Goal: Transaction & Acquisition: Purchase product/service

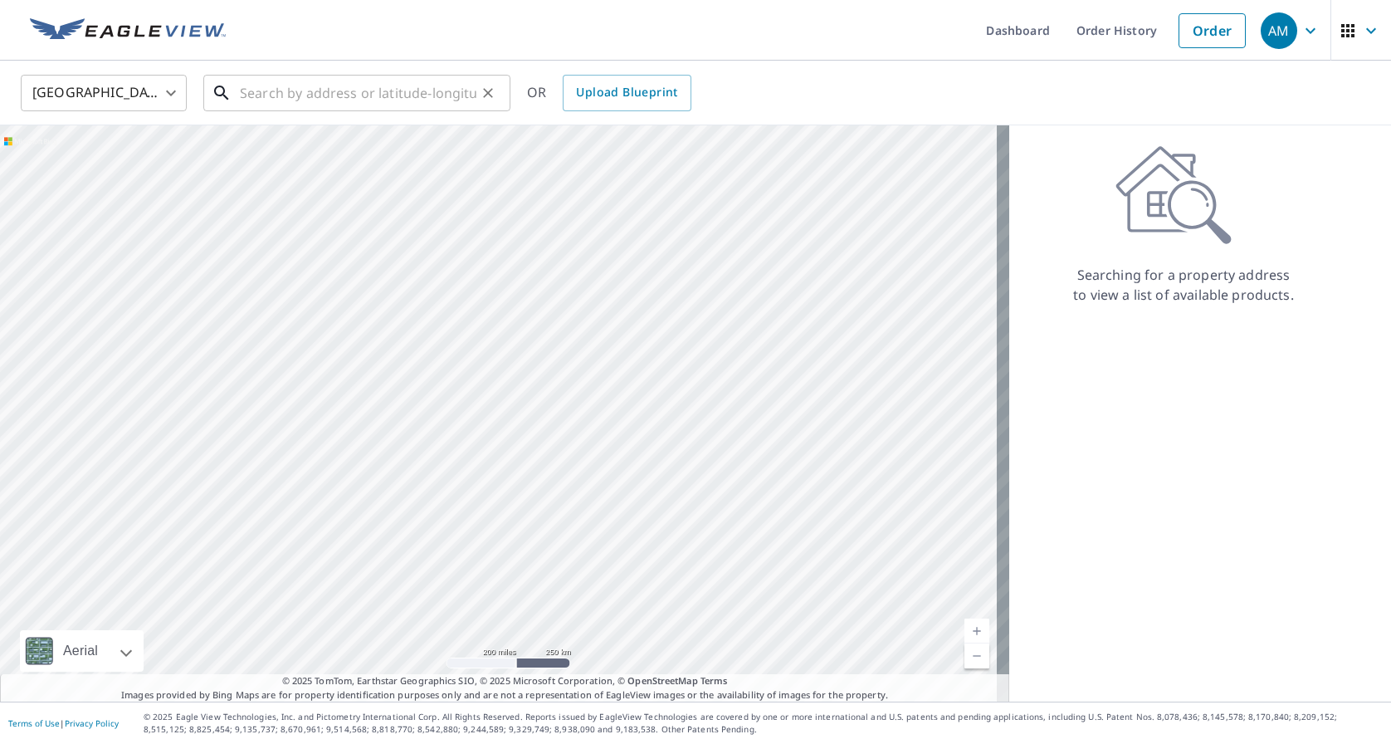
click at [277, 90] on input "text" at bounding box center [358, 93] width 237 height 46
paste input "[STREET_ADDRESS][PERSON_NAME]"
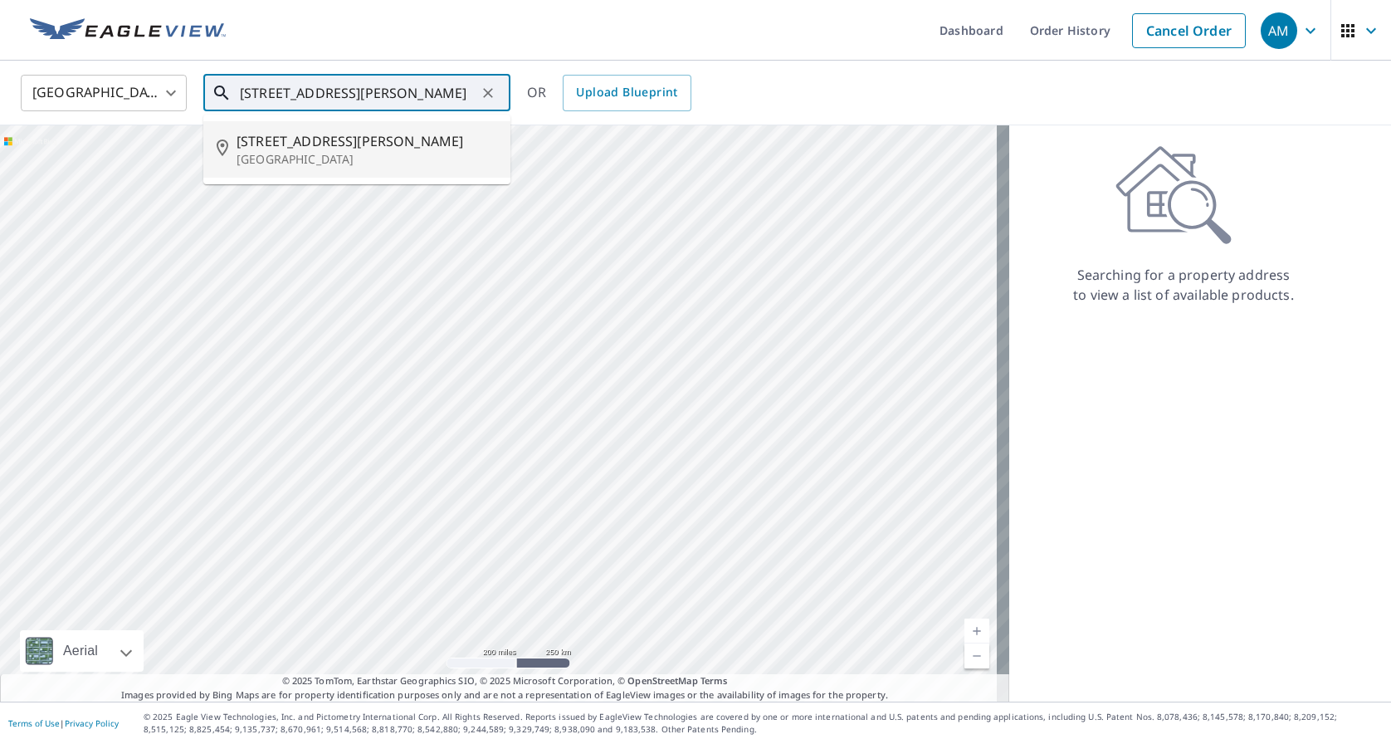
click at [285, 143] on span "[STREET_ADDRESS][PERSON_NAME]" at bounding box center [367, 141] width 261 height 20
type input "[STREET_ADDRESS][PERSON_NAME]"
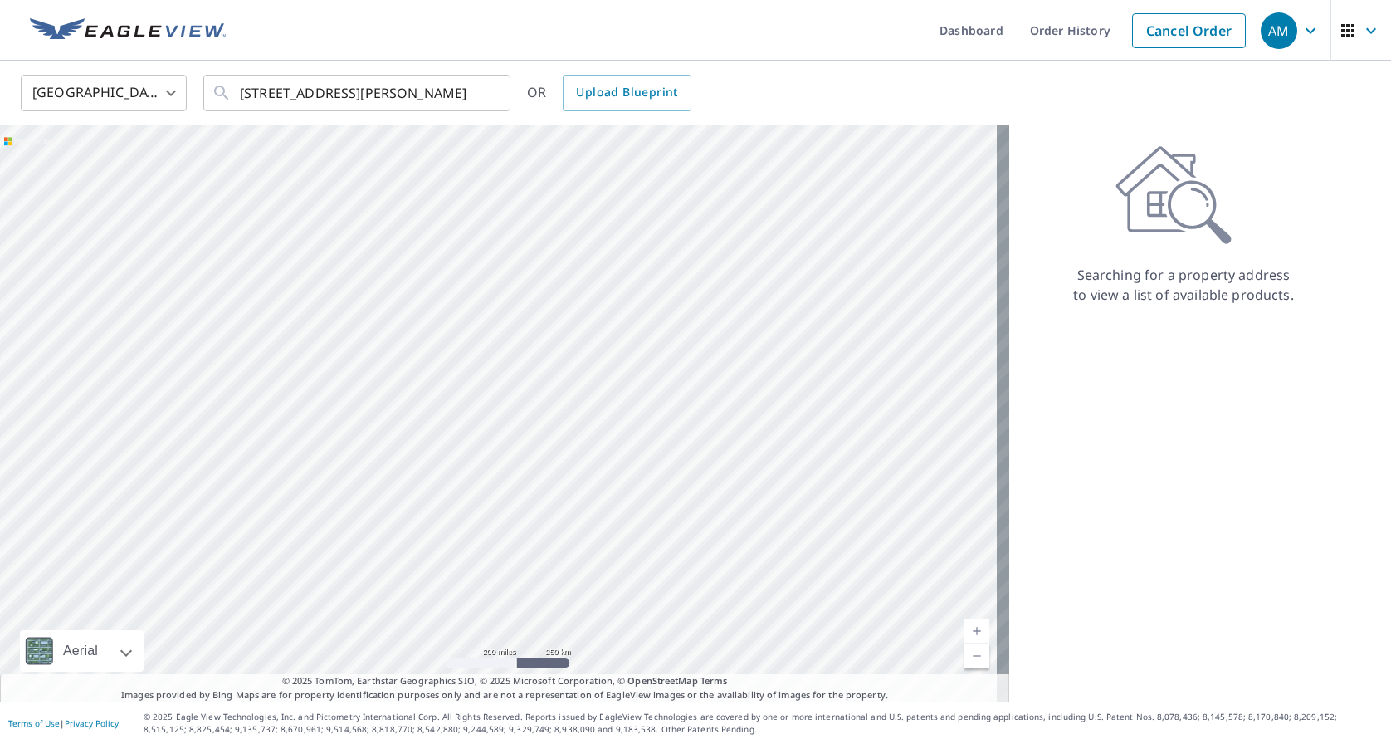
scroll to position [0, 0]
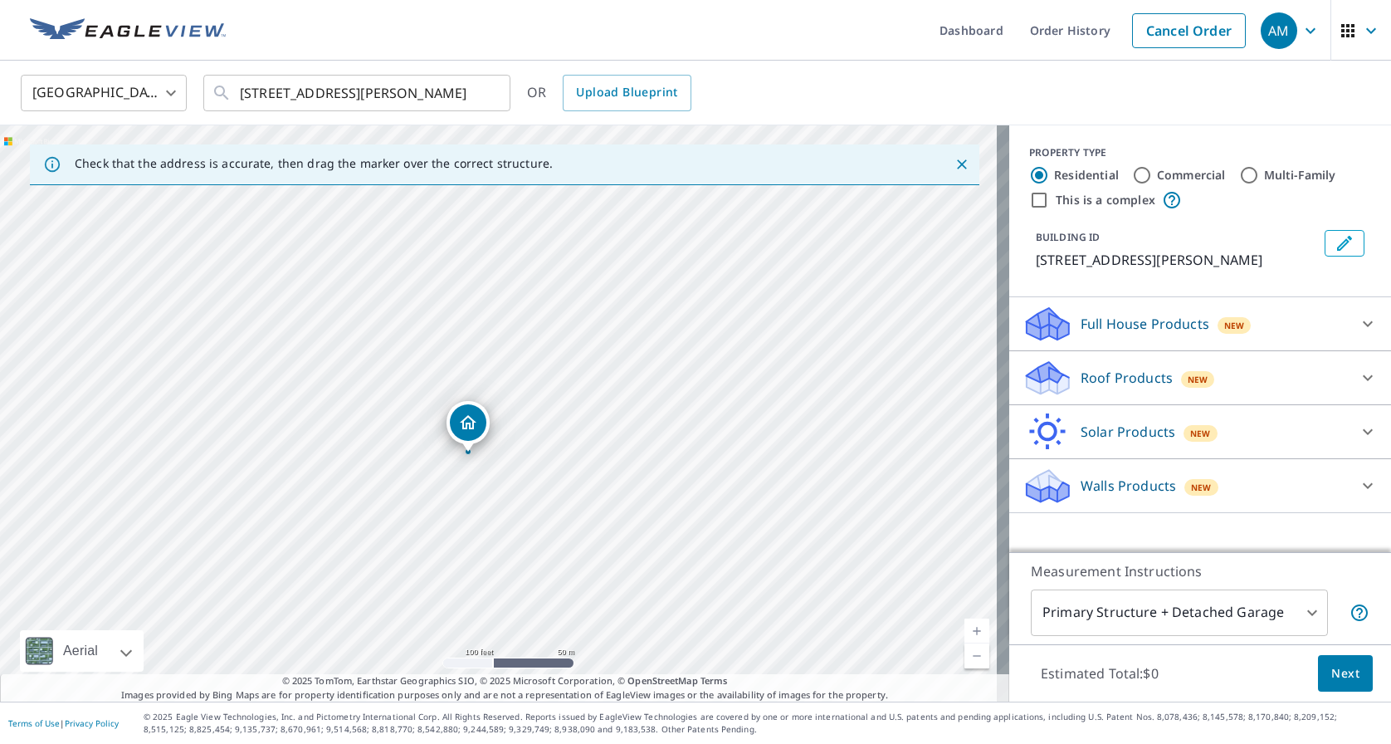
drag, startPoint x: 465, startPoint y: 462, endPoint x: 464, endPoint y: 418, distance: 44.0
drag, startPoint x: 506, startPoint y: 380, endPoint x: 603, endPoint y: 315, distance: 116.0
click at [1239, 173] on input "Multi-Family" at bounding box center [1249, 175] width 20 height 20
radio input "true"
type input "2"
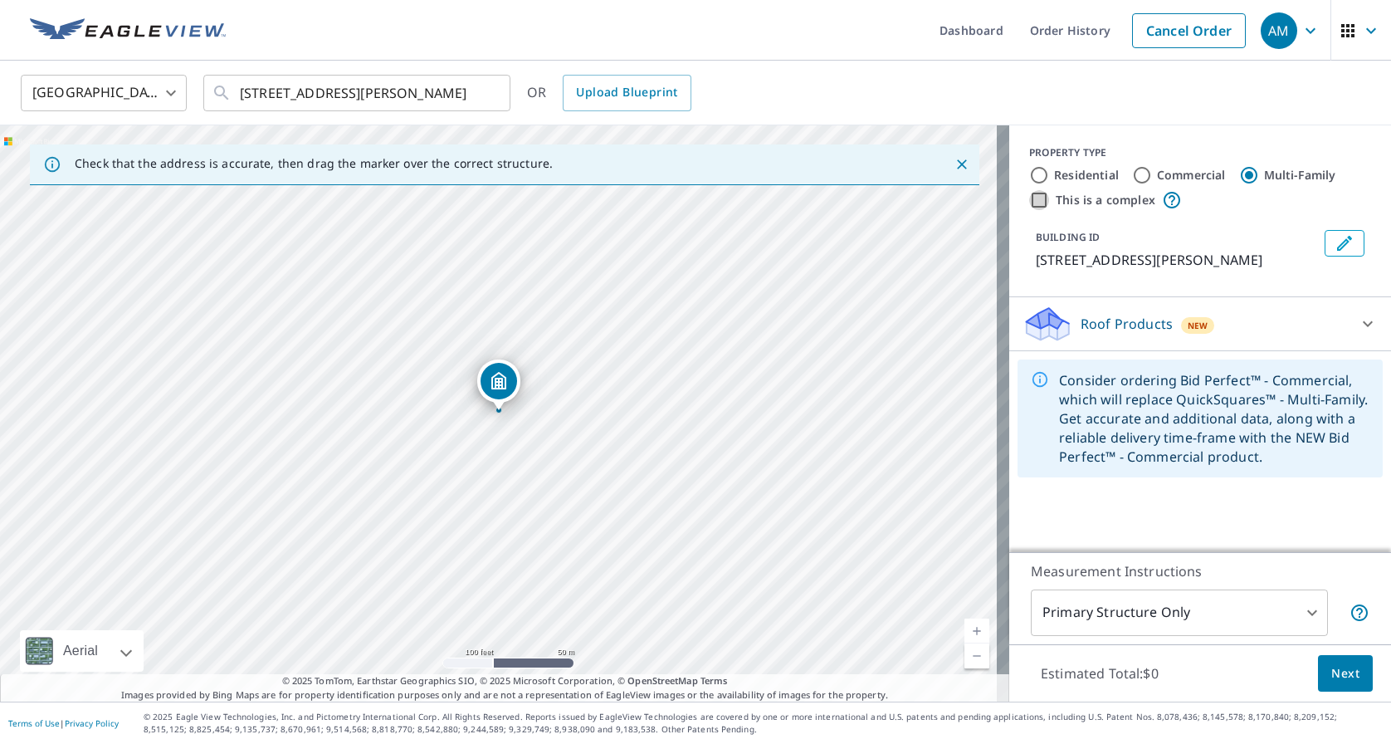
click at [1029, 198] on input "This is a complex" at bounding box center [1039, 200] width 20 height 20
checkbox input "true"
radio input "true"
type input "4"
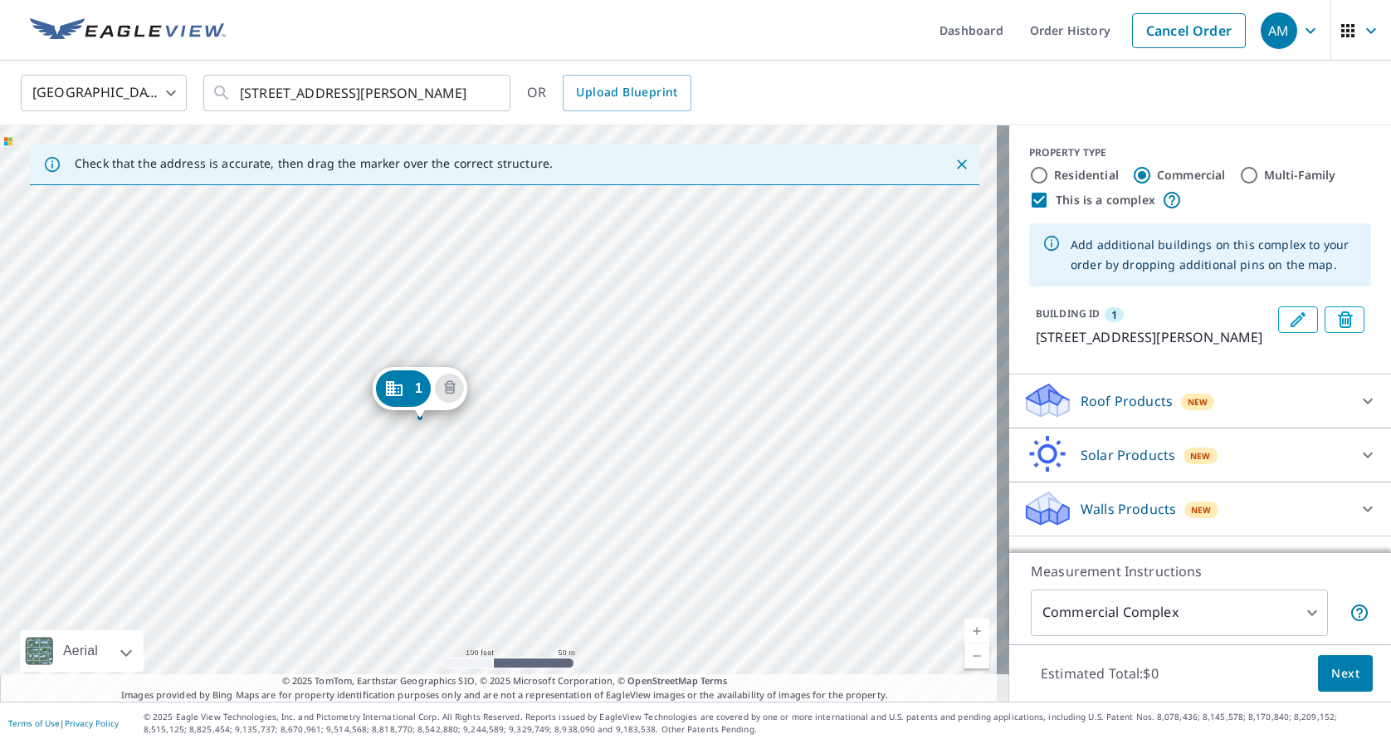
drag, startPoint x: 471, startPoint y: 383, endPoint x: 393, endPoint y: 389, distance: 77.4
click at [1291, 315] on icon "Edit building 1" at bounding box center [1298, 319] width 15 height 15
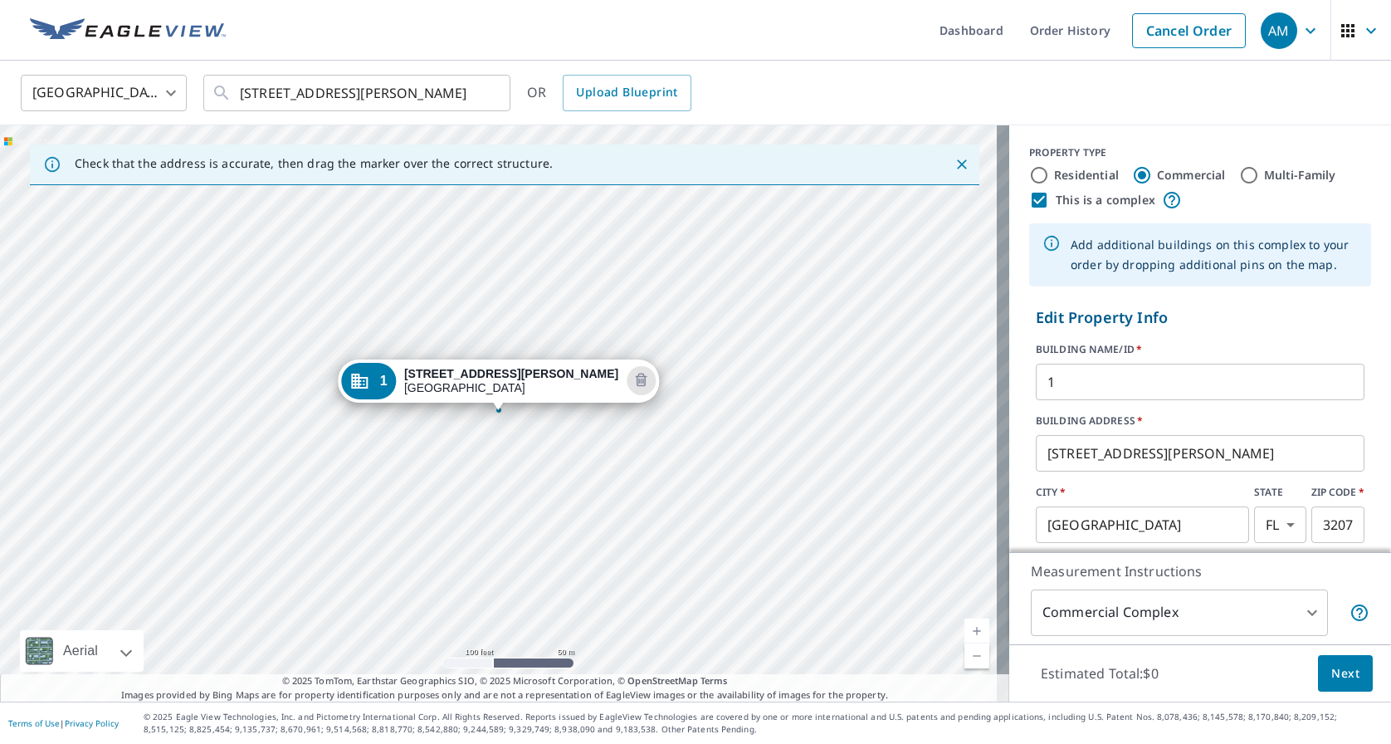
click at [578, 412] on div "1 [STREET_ADDRESS][PERSON_NAME]" at bounding box center [504, 413] width 1009 height 576
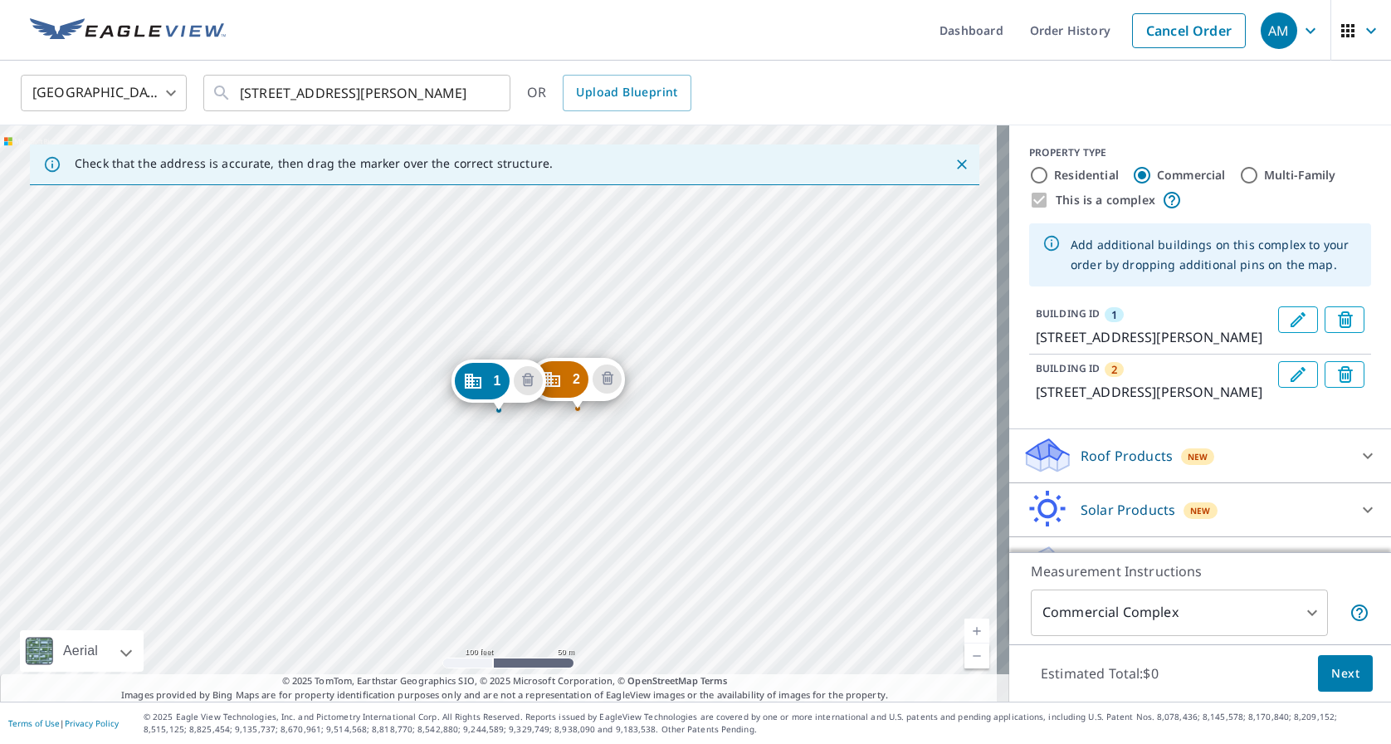
click at [571, 469] on div "2 [STREET_ADDRESS][PERSON_NAME] 1 [STREET_ADDRESS][PERSON_NAME]" at bounding box center [504, 413] width 1009 height 576
click at [577, 475] on div "2 [STREET_ADDRESS][PERSON_NAME] 1 [STREET_ADDRESS][PERSON_NAME]" at bounding box center [504, 413] width 1009 height 576
click at [1288, 384] on icon "Edit building 2" at bounding box center [1298, 374] width 20 height 20
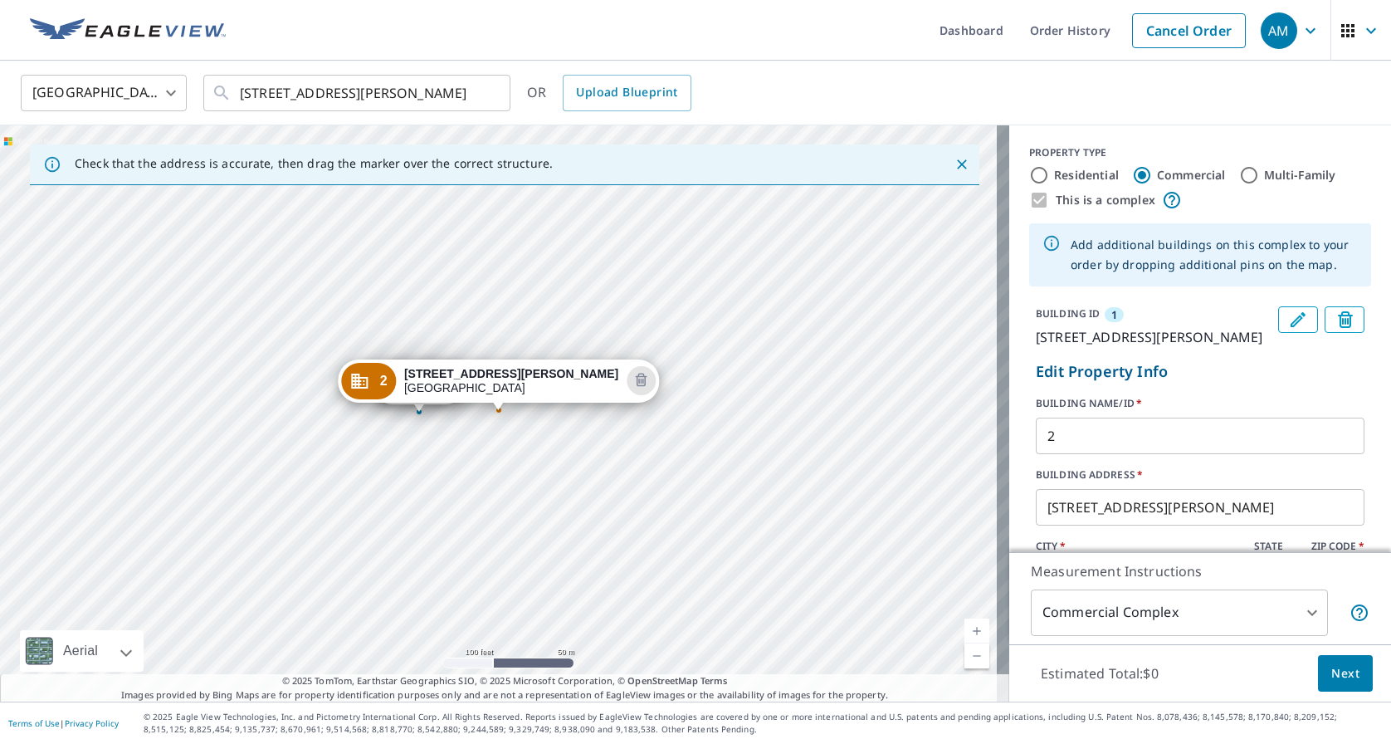
click at [518, 467] on div "1 [STREET_ADDRESS][PERSON_NAME] 2 [STREET_ADDRESS][PERSON_NAME]" at bounding box center [504, 413] width 1009 height 576
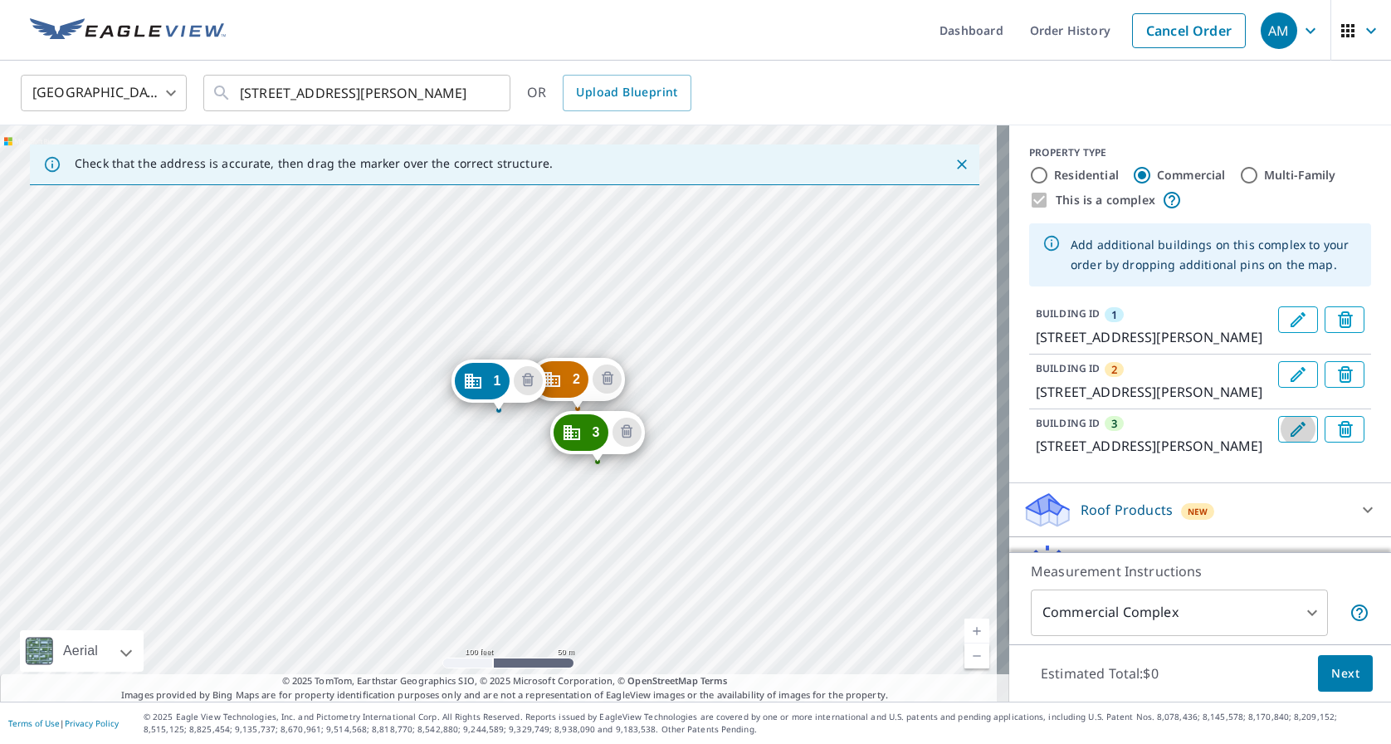
click at [1291, 437] on icon "Edit building 3" at bounding box center [1298, 429] width 15 height 15
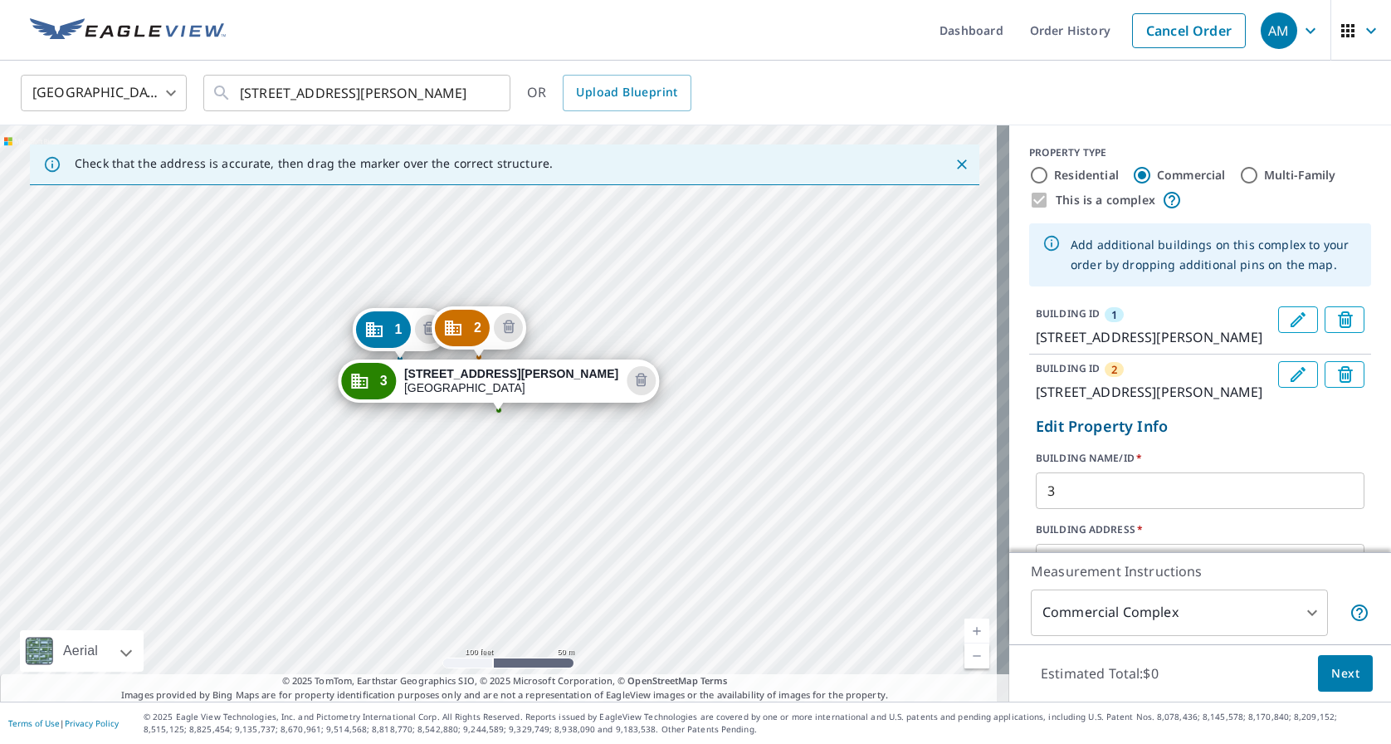
click at [491, 458] on div "1 [STREET_ADDRESS][PERSON_NAME] 2 [STREET_ADDRESS][PERSON_NAME] 3 [STREET_ADDRE…" at bounding box center [504, 413] width 1009 height 576
click at [481, 454] on div "1 [STREET_ADDRESS][PERSON_NAME] 2 [STREET_ADDRESS][PERSON_NAME] 3 [STREET_ADDRE…" at bounding box center [504, 413] width 1009 height 576
drag, startPoint x: 475, startPoint y: 460, endPoint x: 491, endPoint y: 464, distance: 16.3
click at [475, 460] on div "1 [STREET_ADDRESS][PERSON_NAME] 2 [STREET_ADDRESS][PERSON_NAME] 3 [STREET_ADDRE…" at bounding box center [504, 413] width 1009 height 576
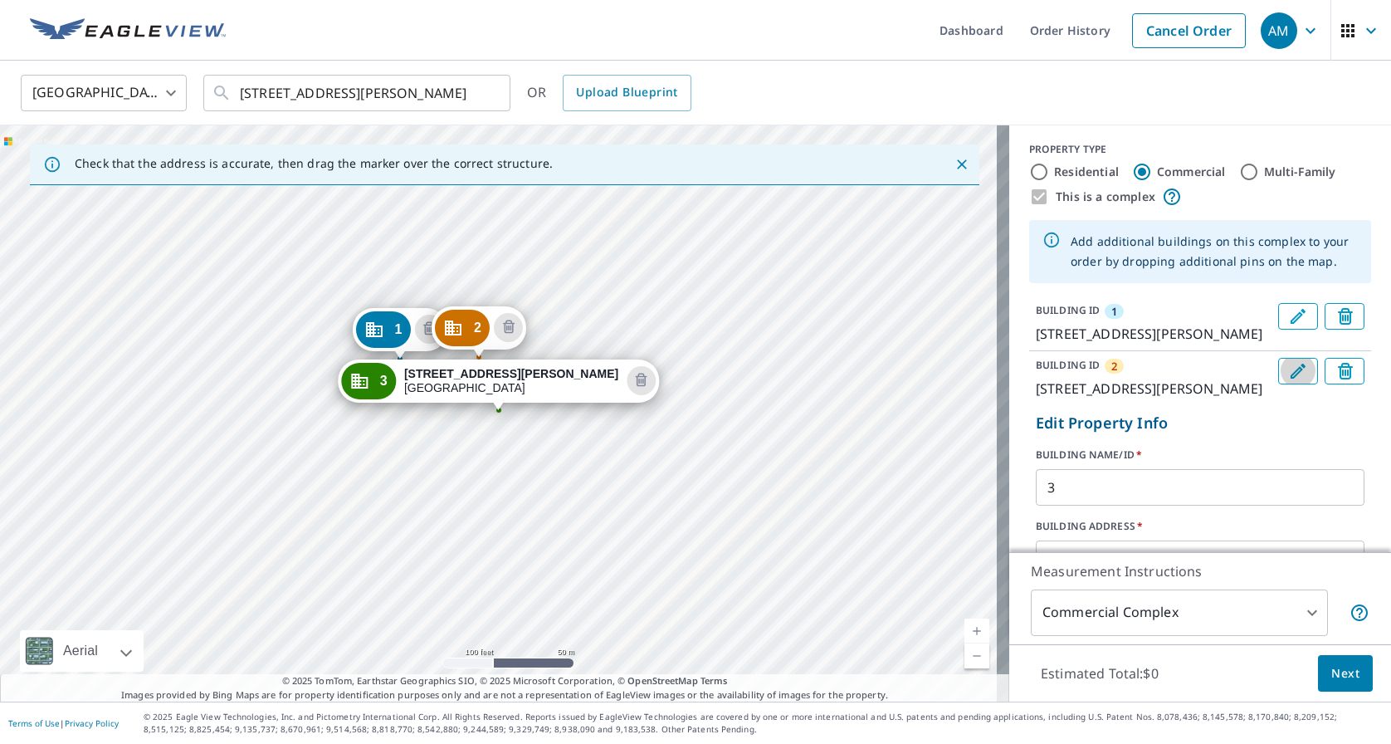
click at [1288, 381] on icon "Edit building 2" at bounding box center [1298, 371] width 20 height 20
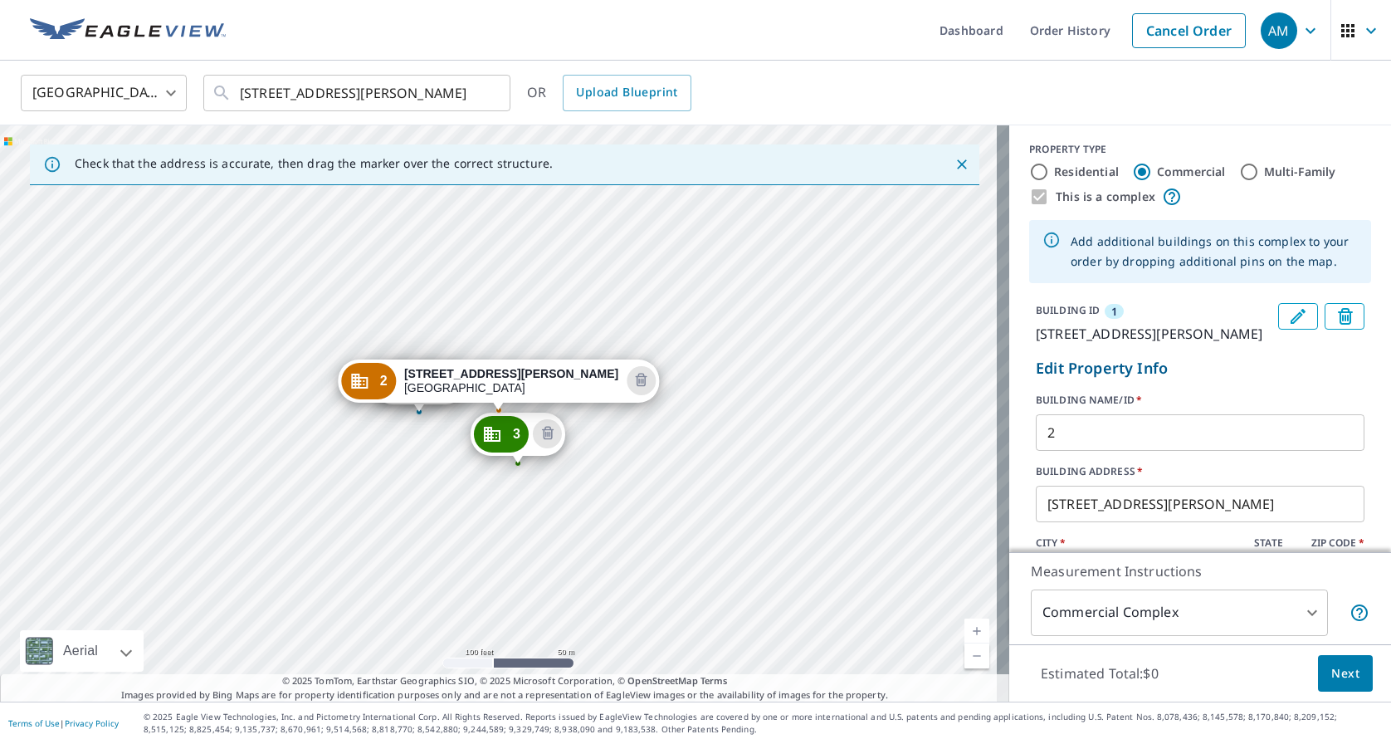
click at [517, 511] on div "1 [STREET_ADDRESS][PERSON_NAME] 3 [STREET_ADDRESS][PERSON_NAME] 2 [STREET_ADDRE…" at bounding box center [504, 413] width 1009 height 576
click at [515, 510] on div "1 [STREET_ADDRESS][PERSON_NAME] 3 [STREET_ADDRESS][PERSON_NAME] 2 [STREET_ADDRE…" at bounding box center [504, 413] width 1009 height 576
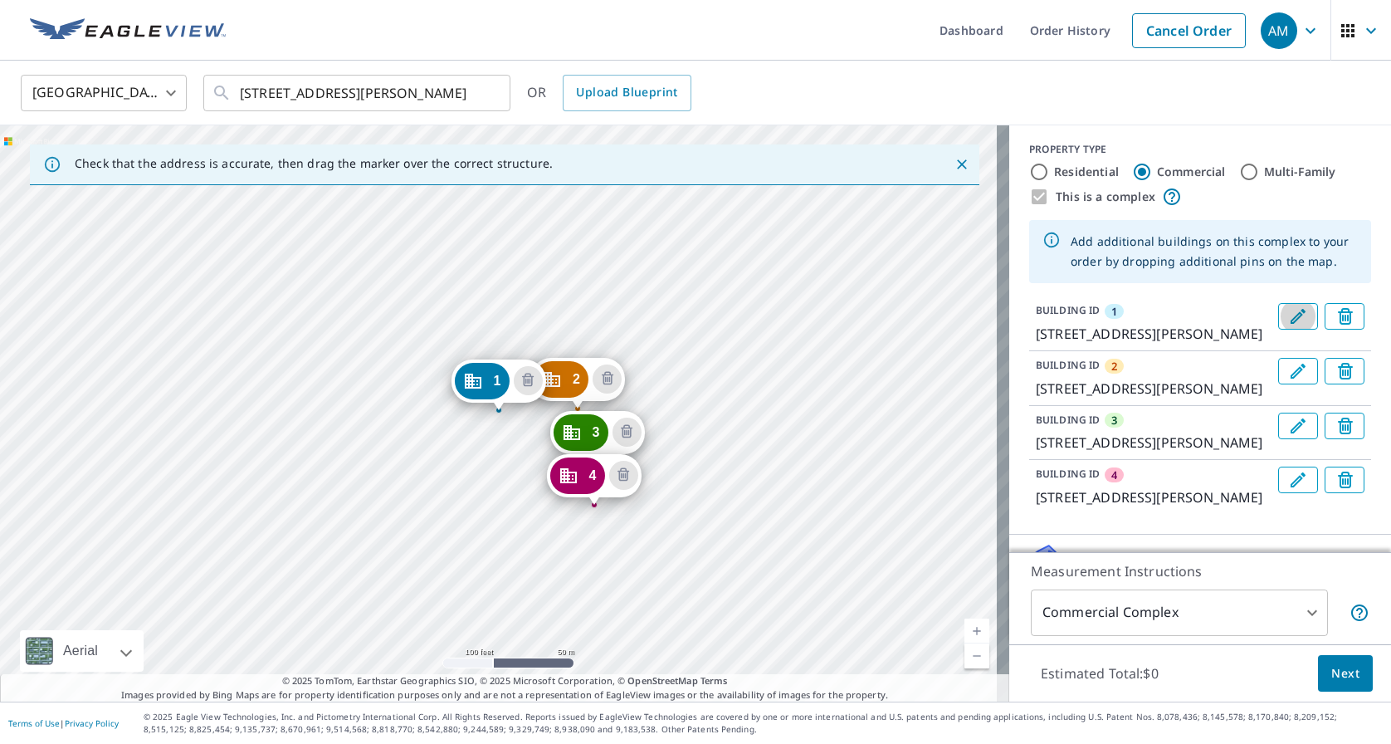
click at [1290, 312] on button "Edit building 1" at bounding box center [1298, 316] width 40 height 27
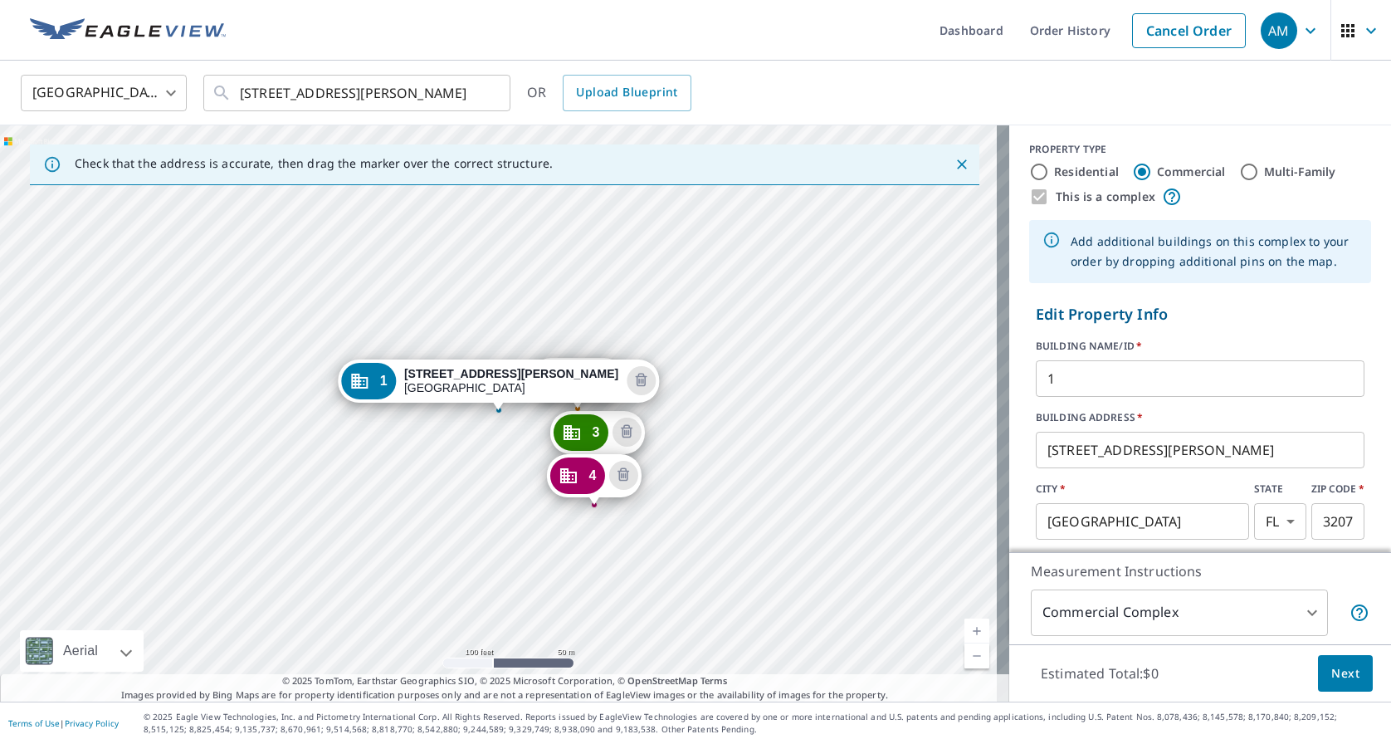
click at [443, 474] on div "2 [GEOGRAPHIC_DATA][PERSON_NAME] 3 [STREET_ADDRESS][PERSON_NAME] 4 [STREET_ADDR…" at bounding box center [504, 413] width 1009 height 576
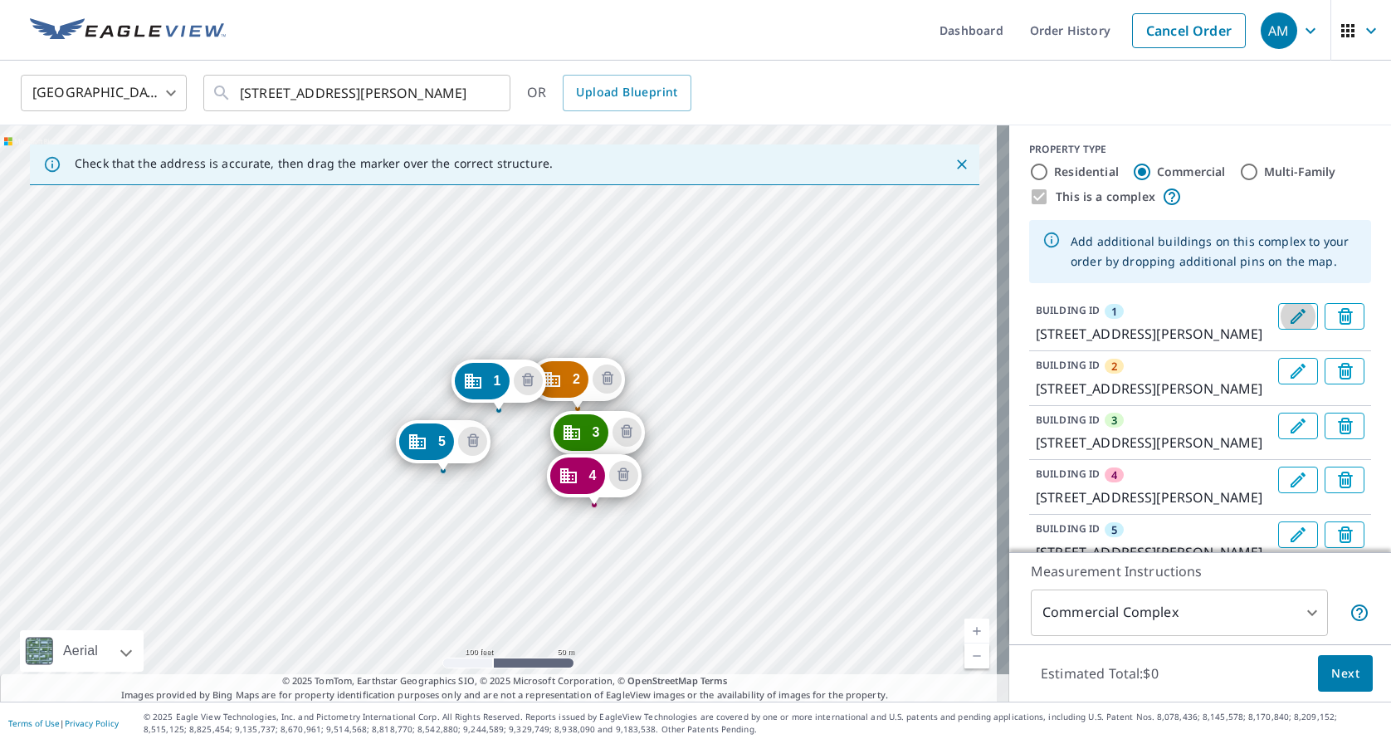
click at [1291, 317] on icon "Edit building 1" at bounding box center [1298, 316] width 15 height 15
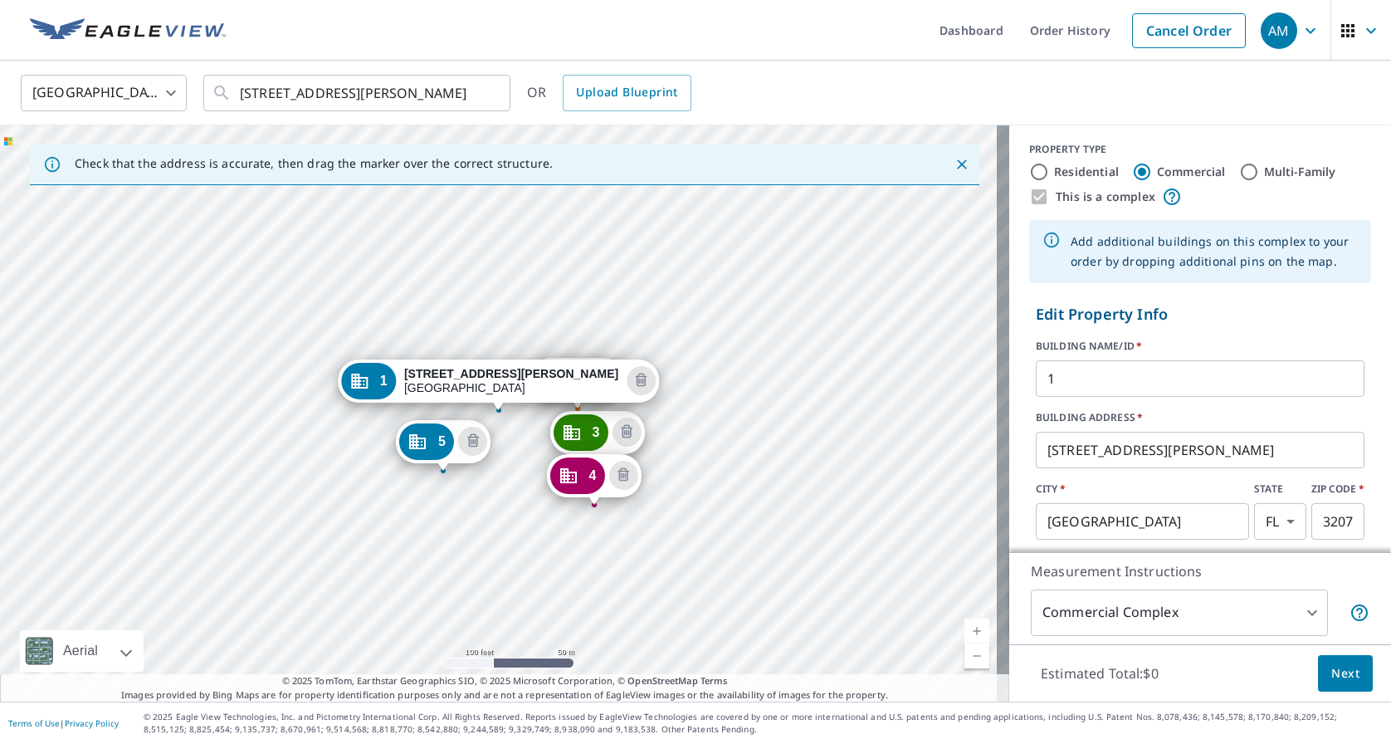
click at [410, 515] on div "2 [GEOGRAPHIC_DATA][PERSON_NAME] 3 [STREET_ADDRESS][PERSON_NAME] 4 [STREET_ADDR…" at bounding box center [504, 413] width 1009 height 576
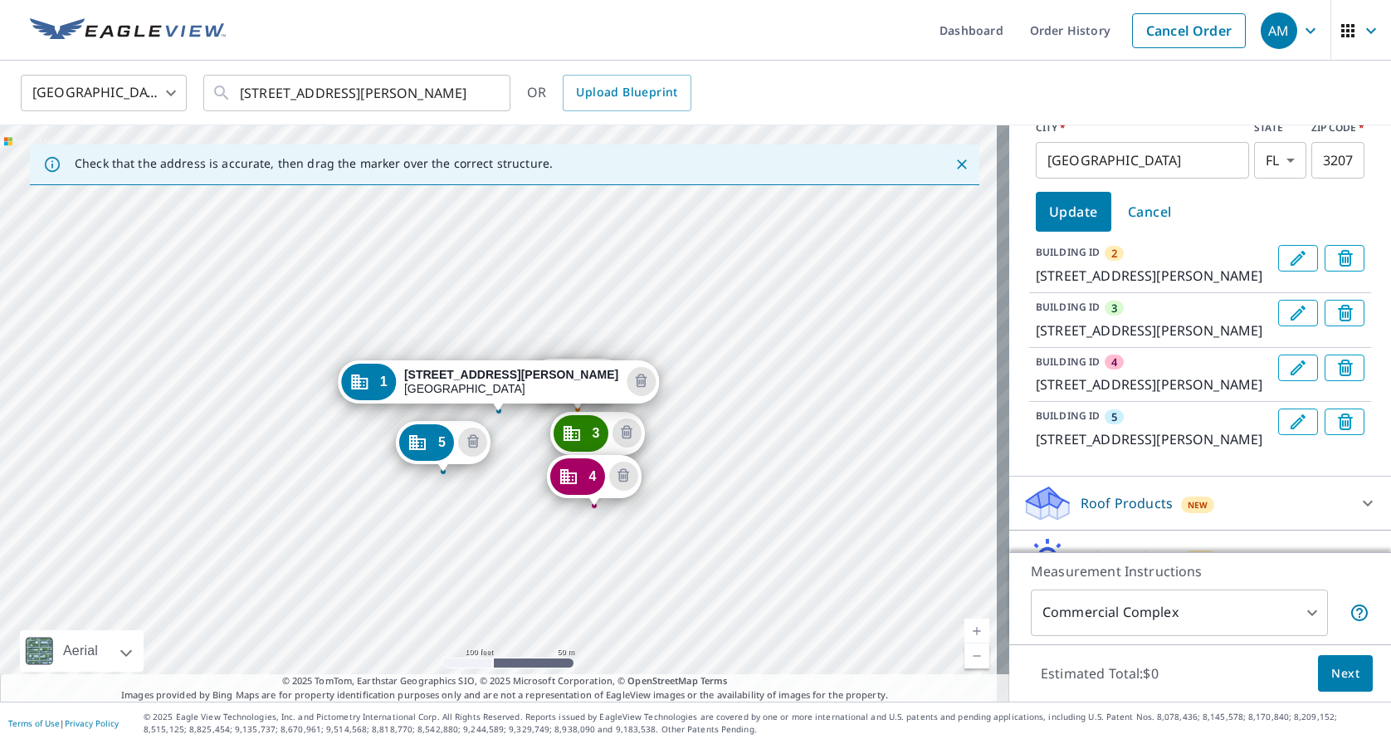
click at [1291, 255] on icon "Edit building 2" at bounding box center [1298, 258] width 15 height 15
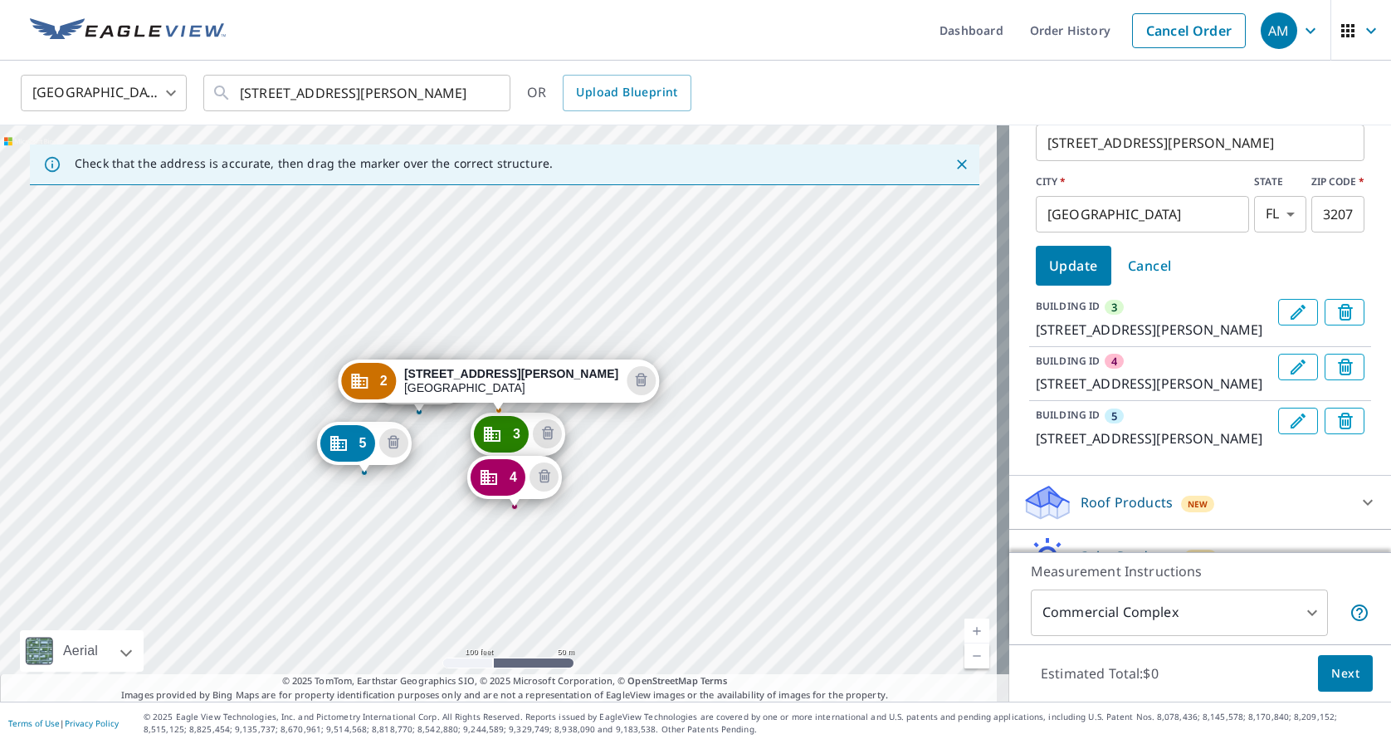
scroll to position [364, 0]
click at [317, 516] on div "1 [GEOGRAPHIC_DATA][PERSON_NAME] 3 [STREET_ADDRESS][PERSON_NAME] 4 [STREET_ADDR…" at bounding box center [504, 413] width 1009 height 576
click at [315, 516] on div "1 [GEOGRAPHIC_DATA][PERSON_NAME] 3 [STREET_ADDRESS][PERSON_NAME] 4 [STREET_ADDR…" at bounding box center [504, 413] width 1009 height 576
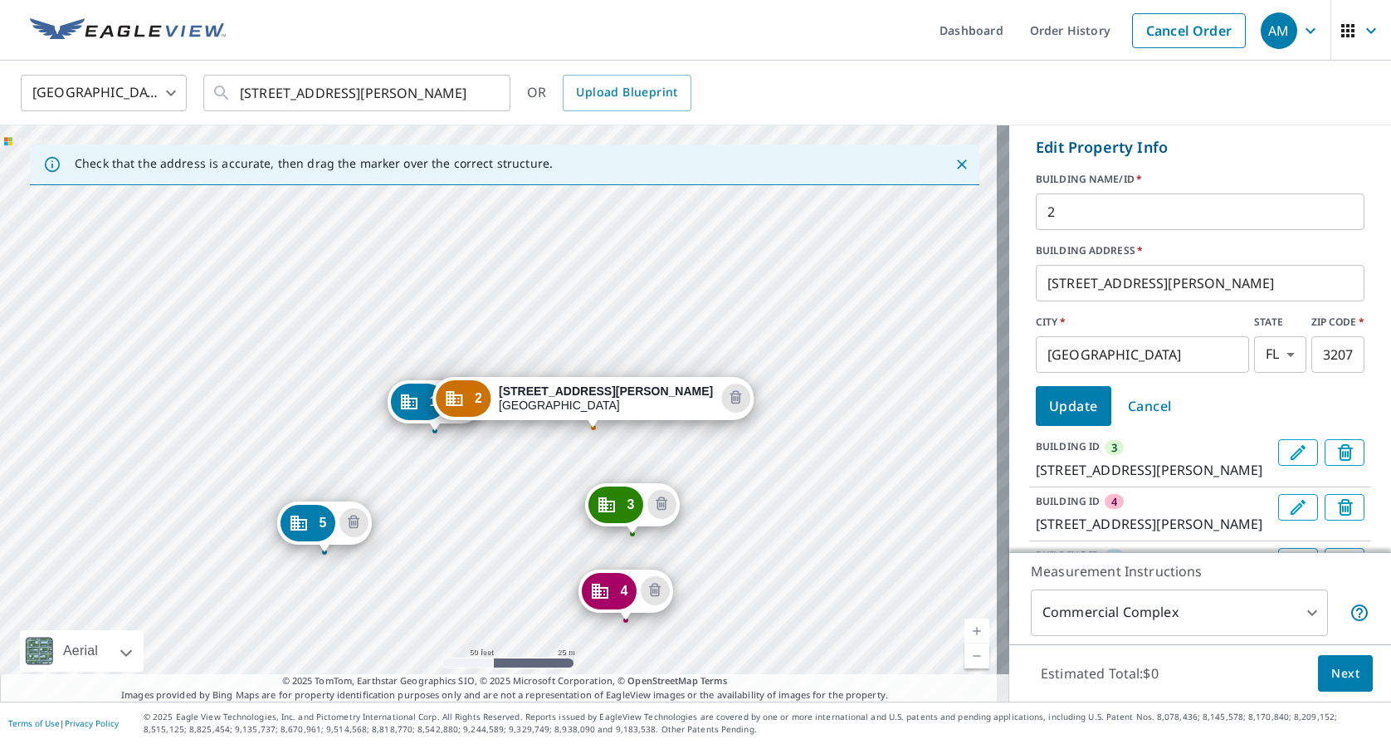
scroll to position [0, 0]
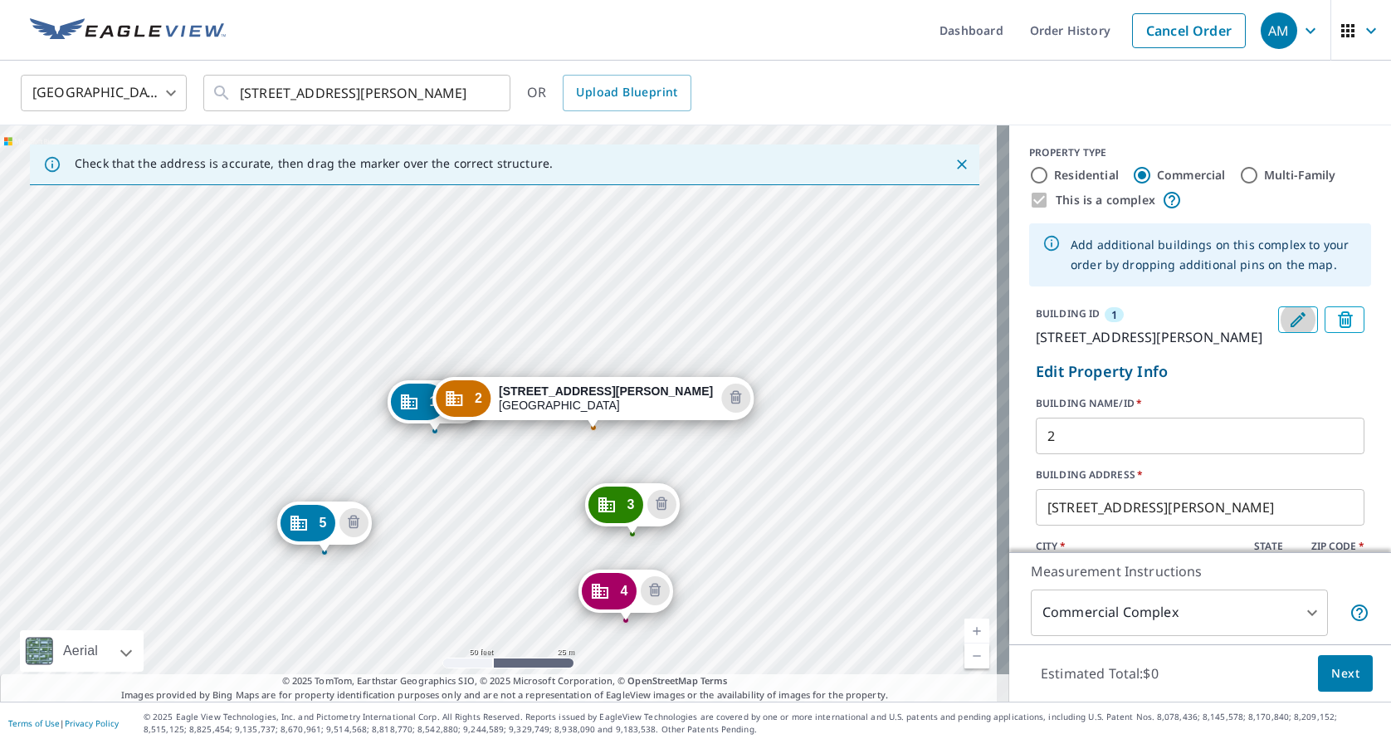
click at [1291, 320] on icon "Edit building 1" at bounding box center [1298, 319] width 15 height 15
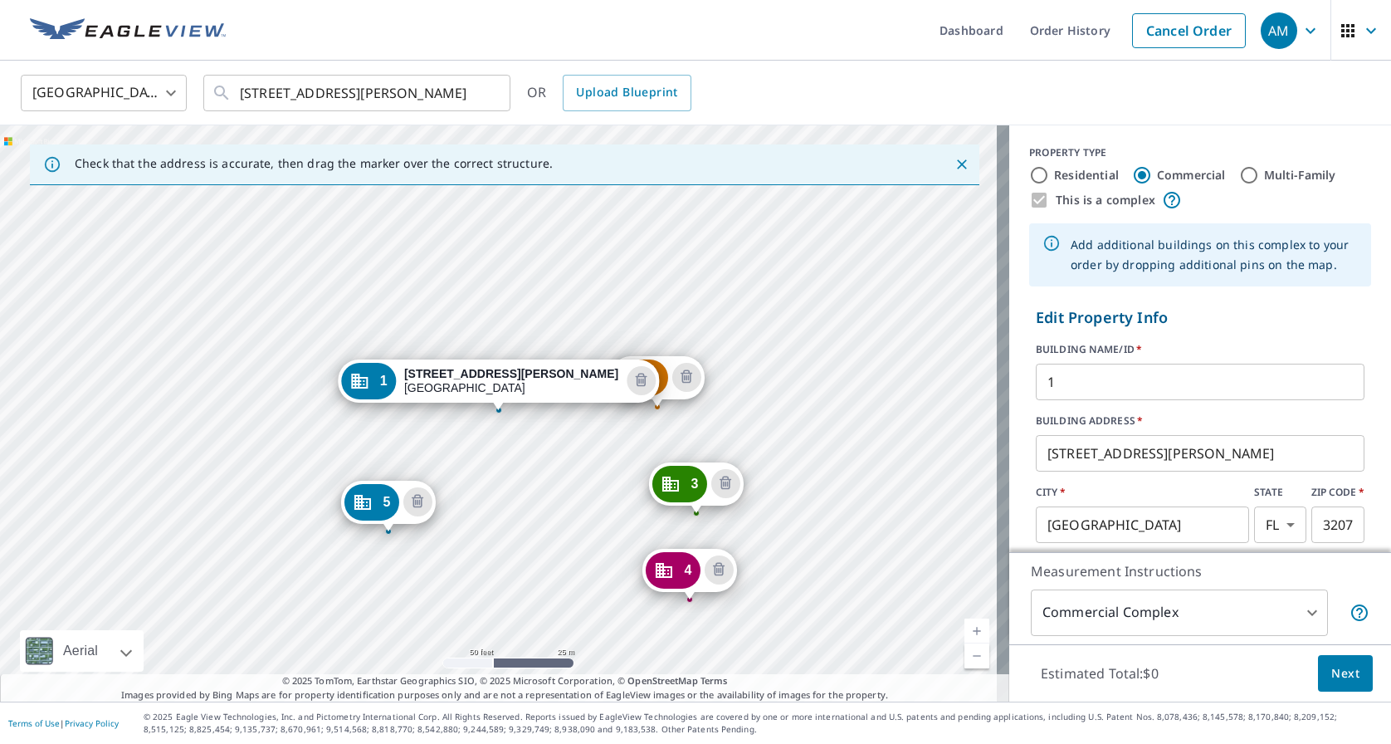
click at [320, 621] on div "2 [GEOGRAPHIC_DATA][PERSON_NAME] 3 [STREET_ADDRESS][PERSON_NAME] 4 [STREET_ADDR…" at bounding box center [504, 413] width 1009 height 576
click at [323, 618] on div "2 [GEOGRAPHIC_DATA][PERSON_NAME] 3 [STREET_ADDRESS][PERSON_NAME] 4 [STREET_ADDR…" at bounding box center [504, 413] width 1009 height 576
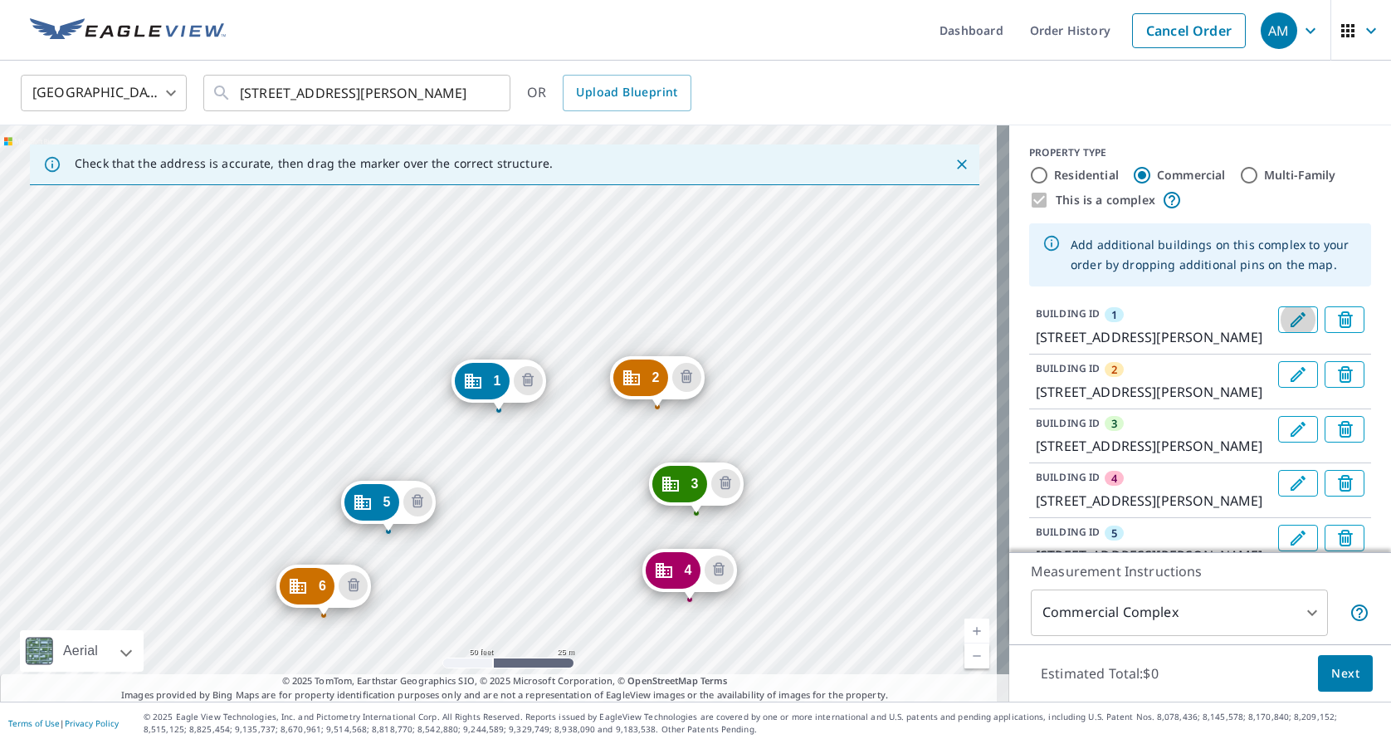
click at [1288, 316] on icon "Edit building 1" at bounding box center [1298, 320] width 20 height 20
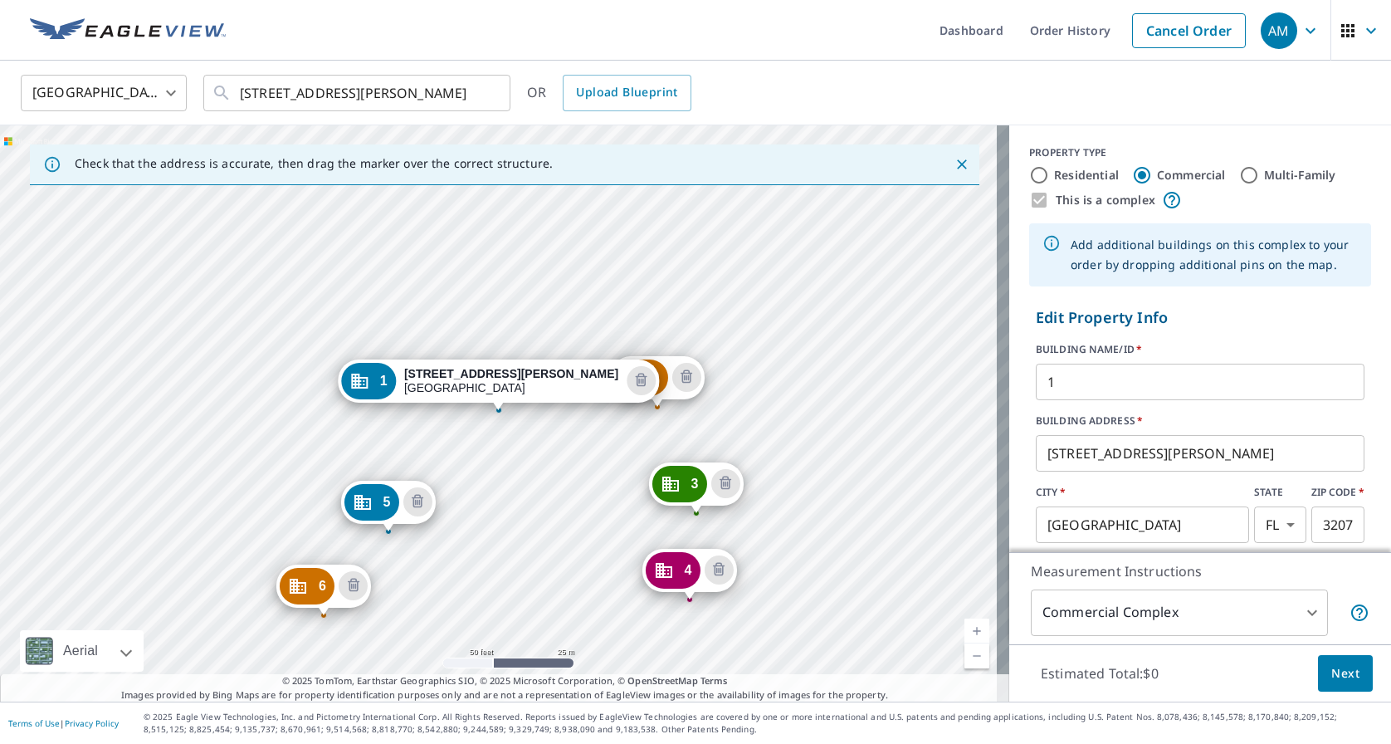
click at [462, 613] on div "2 [GEOGRAPHIC_DATA][PERSON_NAME] [GEOGRAPHIC_DATA][STREET_ADDRESS][PERSON_NAME]…" at bounding box center [504, 413] width 1009 height 576
click at [456, 612] on div "2 [GEOGRAPHIC_DATA][PERSON_NAME] [GEOGRAPHIC_DATA][STREET_ADDRESS][PERSON_NAME]…" at bounding box center [504, 413] width 1009 height 576
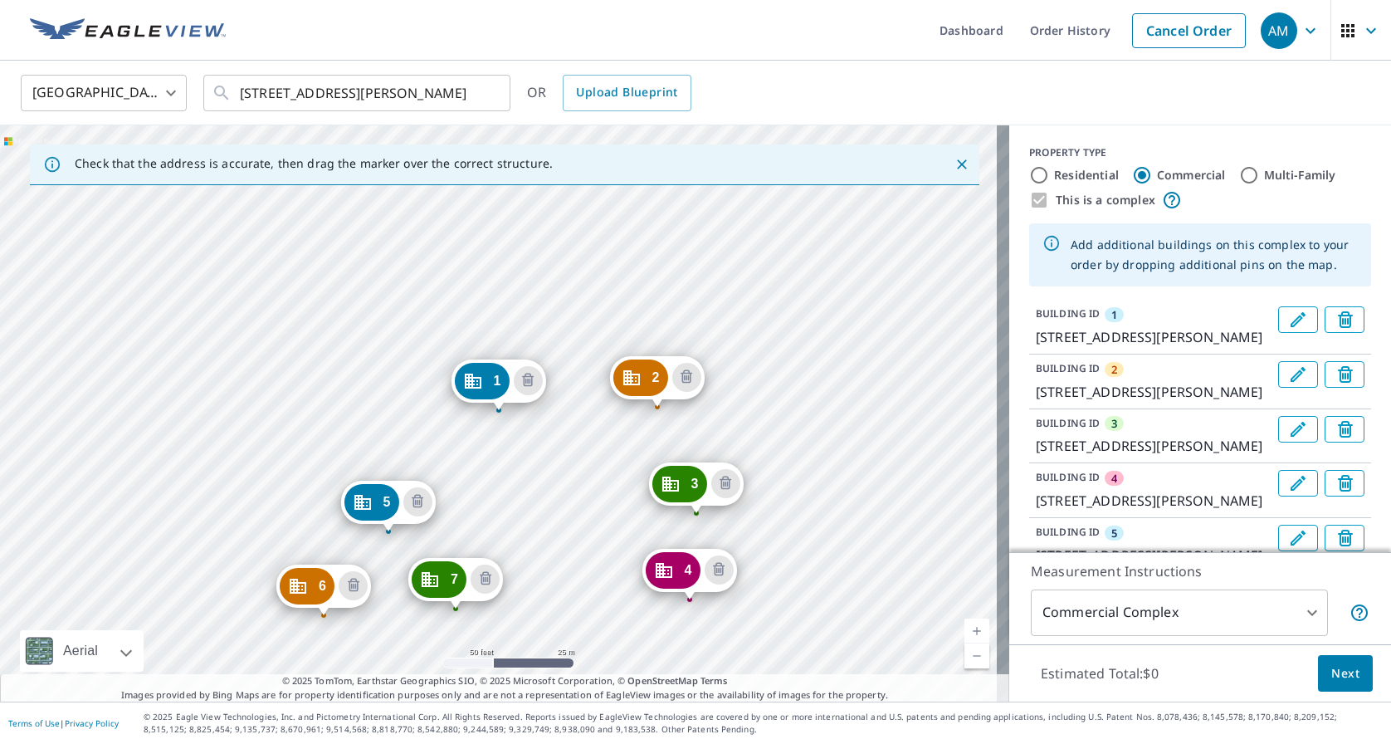
click at [1288, 316] on icon "Edit building 1" at bounding box center [1298, 320] width 20 height 20
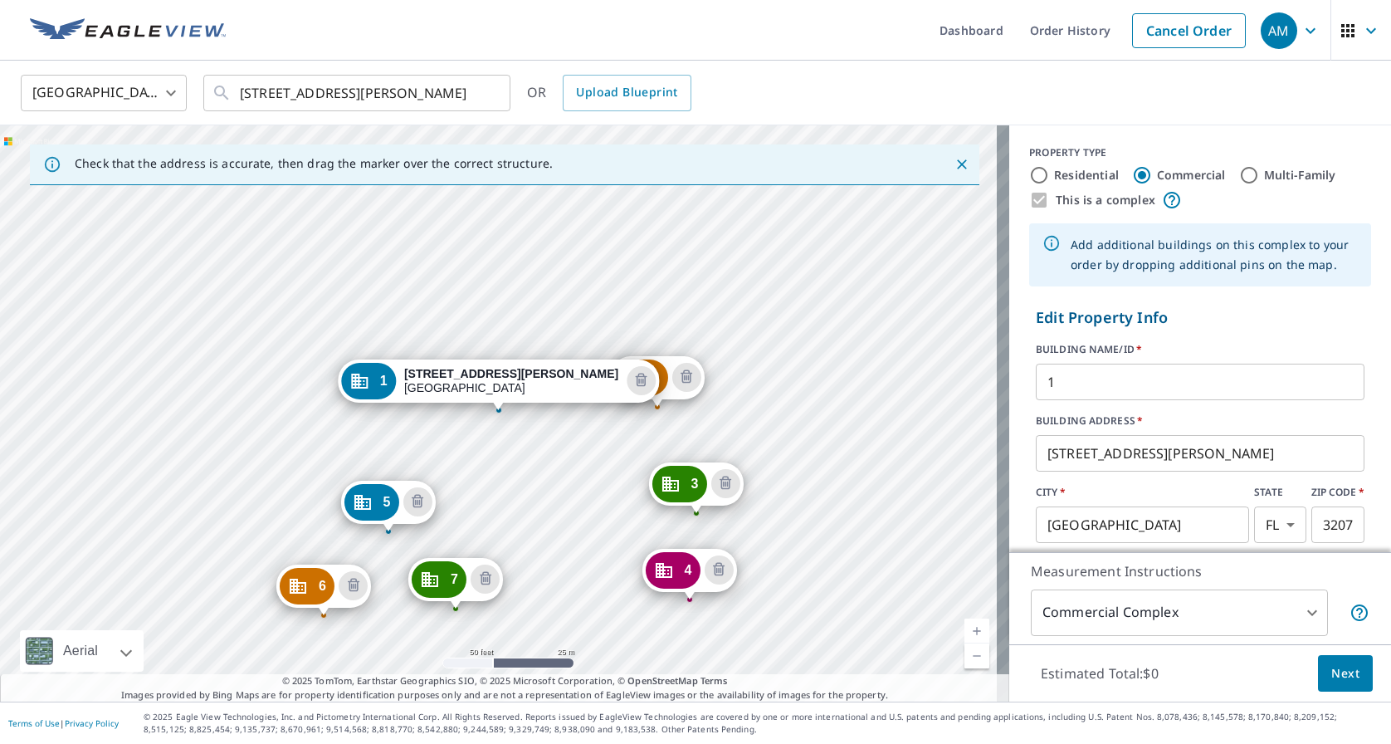
click at [668, 325] on div "2 [GEOGRAPHIC_DATA][PERSON_NAME] 3 [STREET_ADDRESS][PERSON_NAME] 4 [STREET_ADDR…" at bounding box center [504, 413] width 1009 height 576
click at [658, 320] on div "2 [GEOGRAPHIC_DATA][PERSON_NAME] 3 [STREET_ADDRESS][PERSON_NAME] 4 [STREET_ADDR…" at bounding box center [504, 413] width 1009 height 576
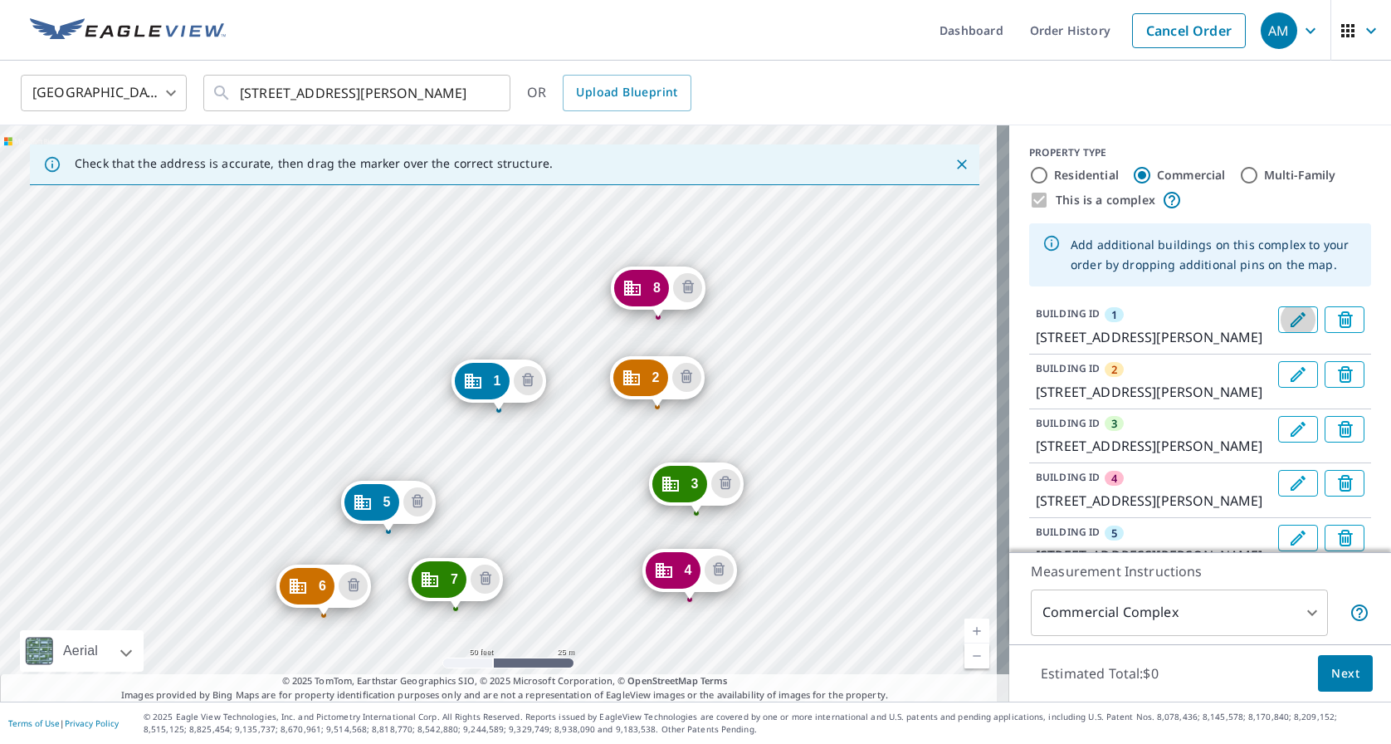
click at [1287, 315] on button "Edit building 1" at bounding box center [1298, 319] width 40 height 27
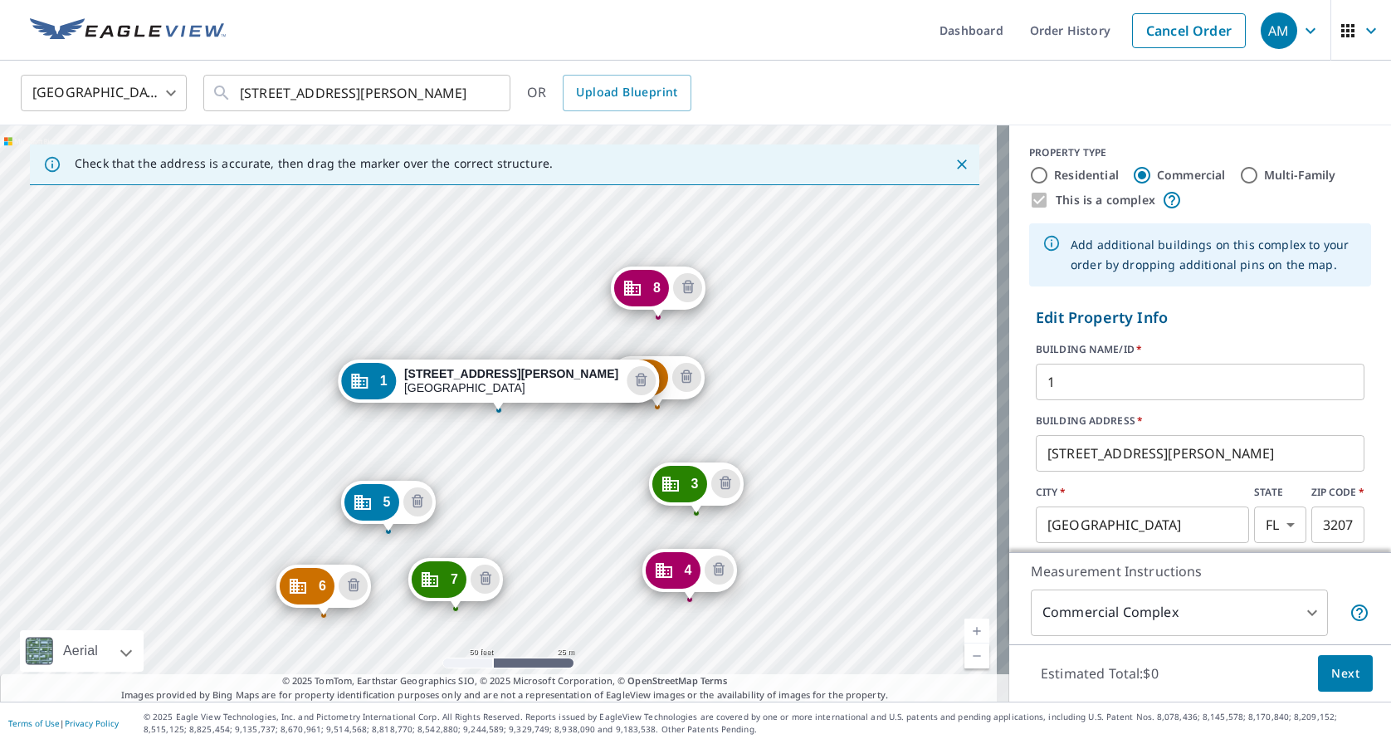
click at [361, 315] on div "2 [GEOGRAPHIC_DATA][PERSON_NAME] [GEOGRAPHIC_DATA][PERSON_NAME] [GEOGRAPHIC_DAT…" at bounding box center [504, 413] width 1009 height 576
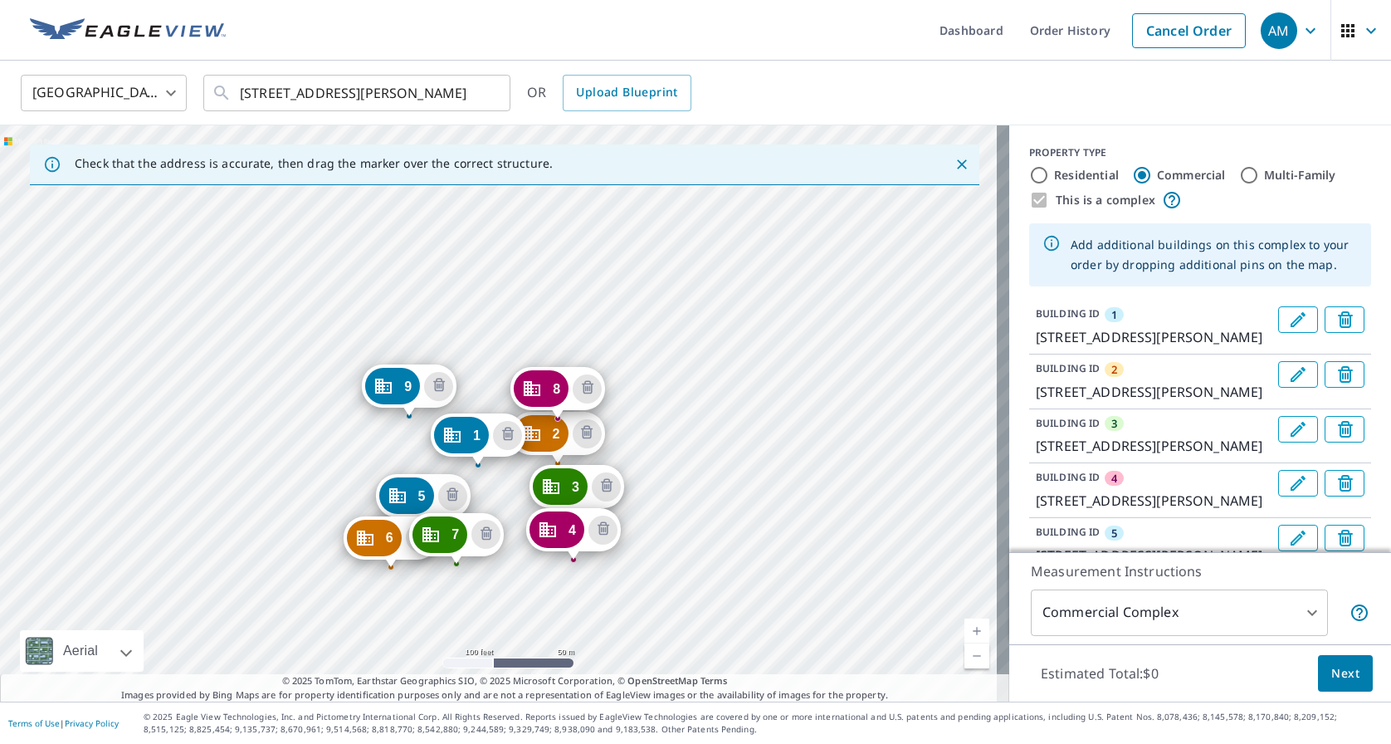
drag, startPoint x: 496, startPoint y: 261, endPoint x: 491, endPoint y: 362, distance: 100.5
click at [491, 362] on div "2 [GEOGRAPHIC_DATA][PERSON_NAME] [GEOGRAPHIC_DATA][PERSON_NAME] 4 [STREET_ADDRE…" at bounding box center [504, 413] width 1009 height 576
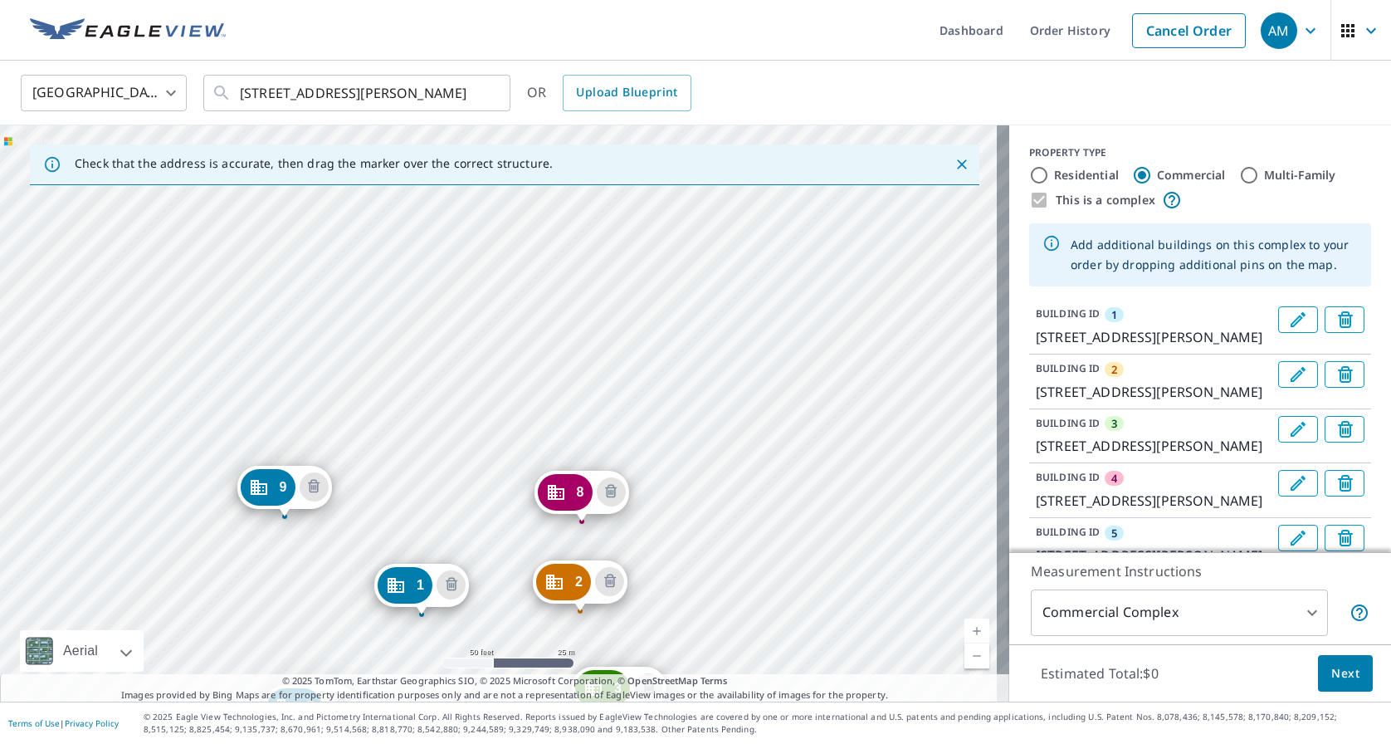
click at [1291, 315] on icon "Edit building 1" at bounding box center [1298, 319] width 15 height 15
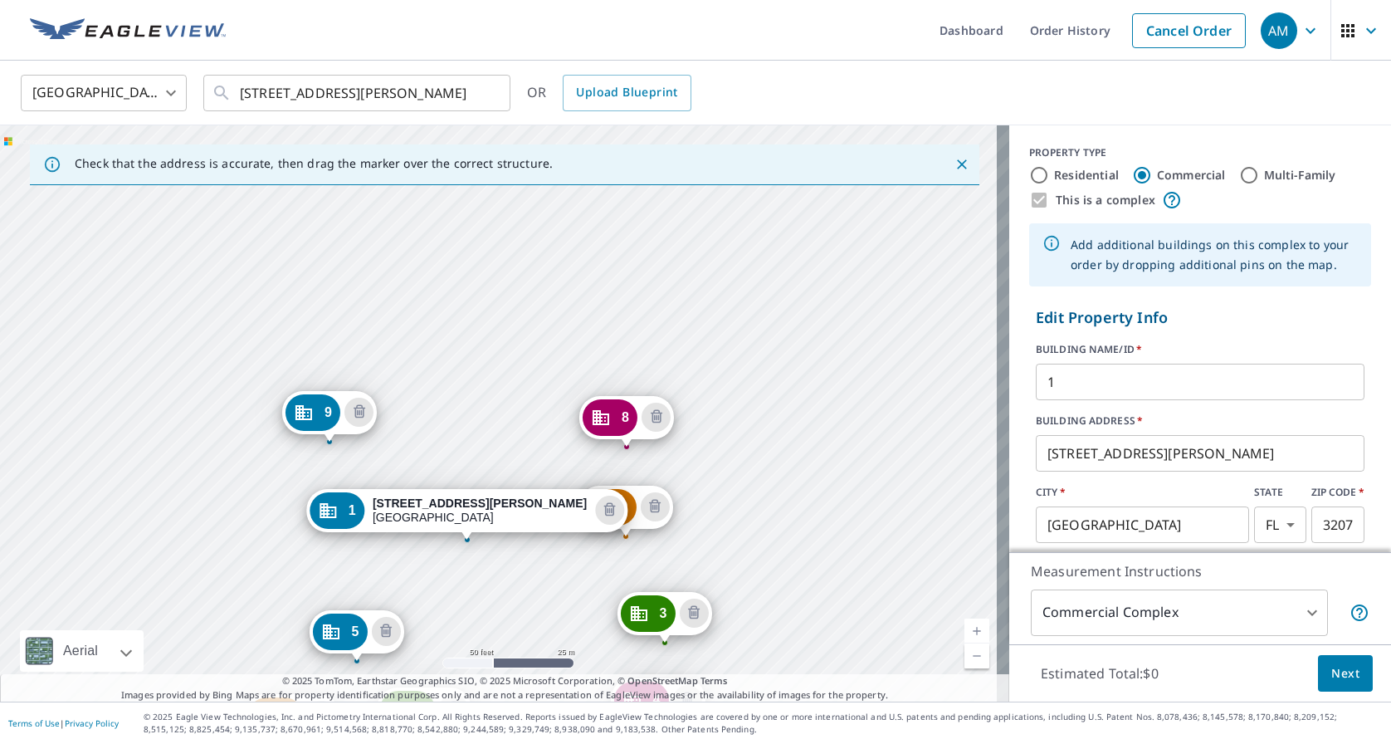
drag, startPoint x: 565, startPoint y: 315, endPoint x: 535, endPoint y: 446, distance: 133.9
click at [535, 446] on div "2 [GEOGRAPHIC_DATA][PERSON_NAME] [GEOGRAPHIC_DATA][PERSON_NAME] 4 [STREET_ADDRE…" at bounding box center [504, 413] width 1009 height 576
click at [644, 308] on div "2 [GEOGRAPHIC_DATA][PERSON_NAME] [GEOGRAPHIC_DATA][PERSON_NAME] 4 [STREET_ADDRE…" at bounding box center [504, 413] width 1009 height 576
click at [638, 320] on div "2 [GEOGRAPHIC_DATA][PERSON_NAME] [GEOGRAPHIC_DATA][PERSON_NAME] 4 [STREET_ADDRE…" at bounding box center [504, 413] width 1009 height 576
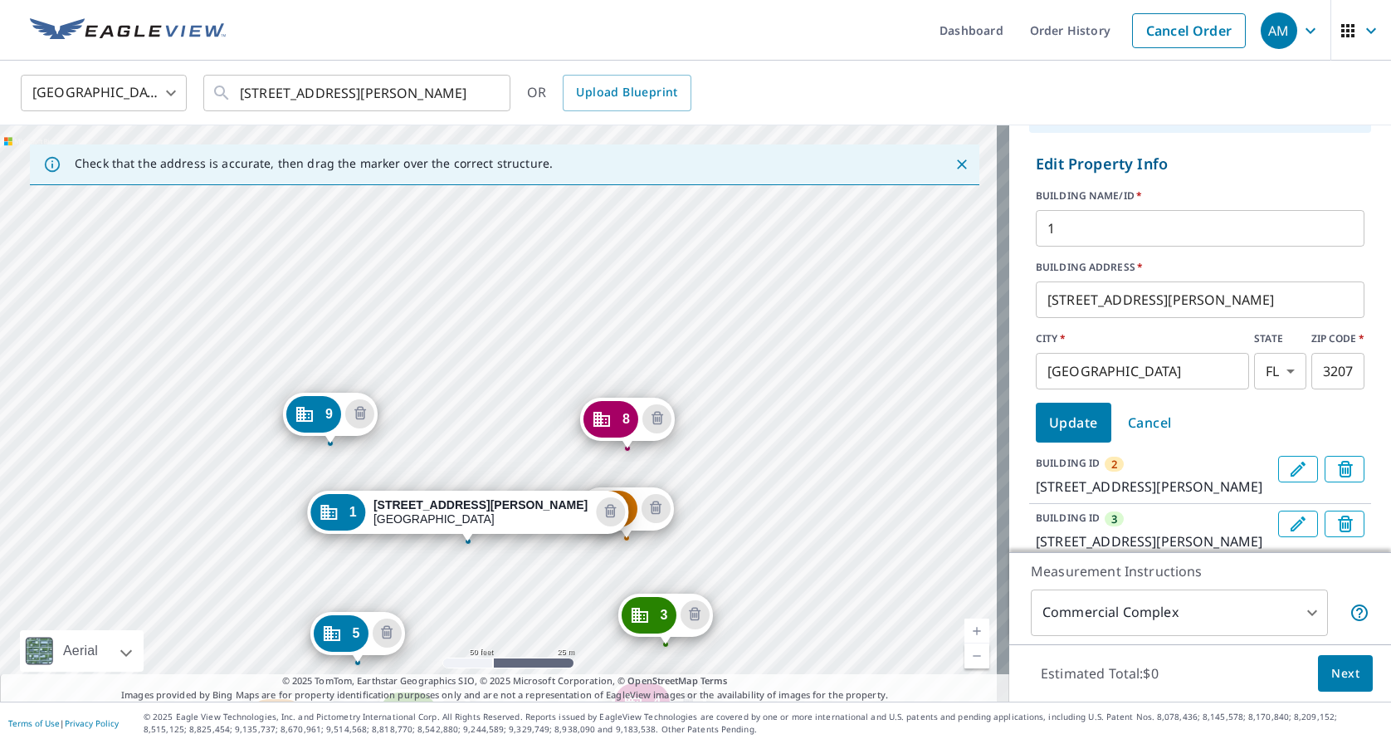
scroll to position [382, 0]
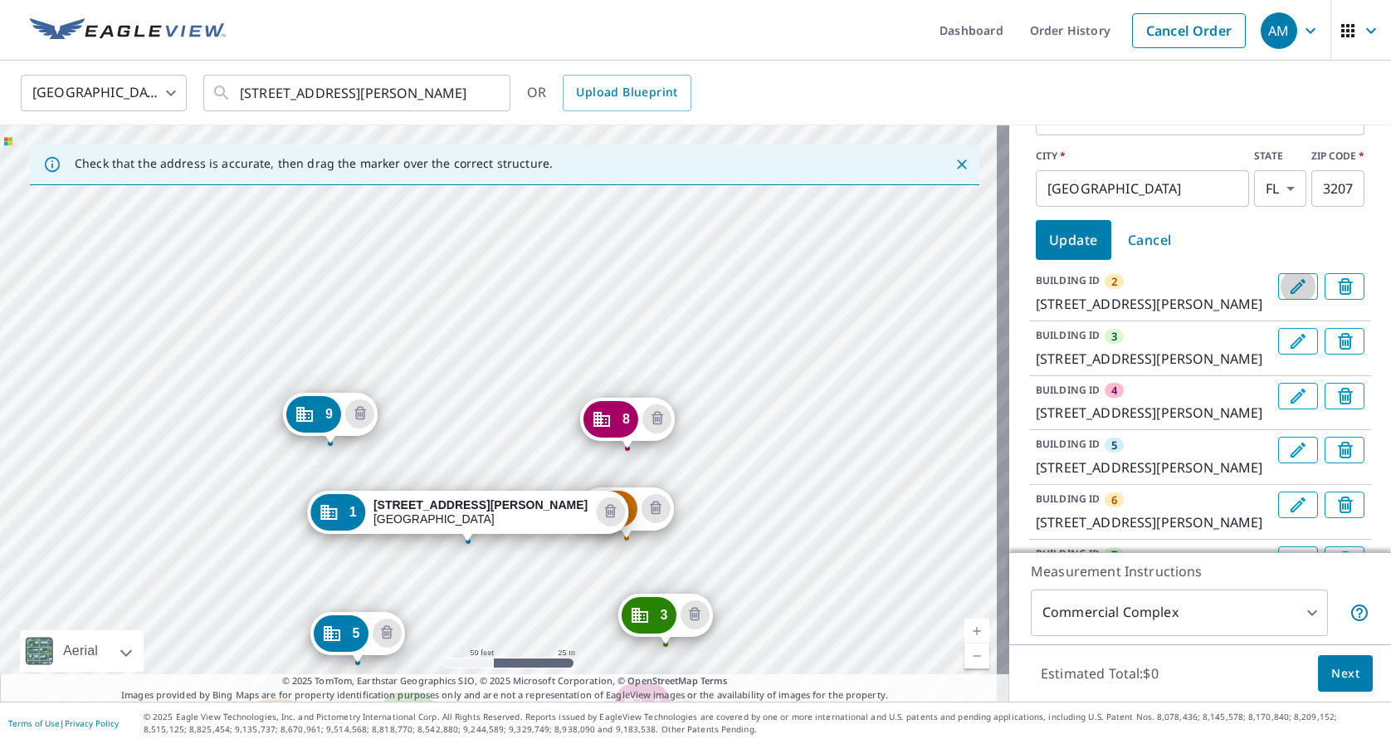
click at [1291, 280] on icon "Edit building 2" at bounding box center [1298, 286] width 15 height 15
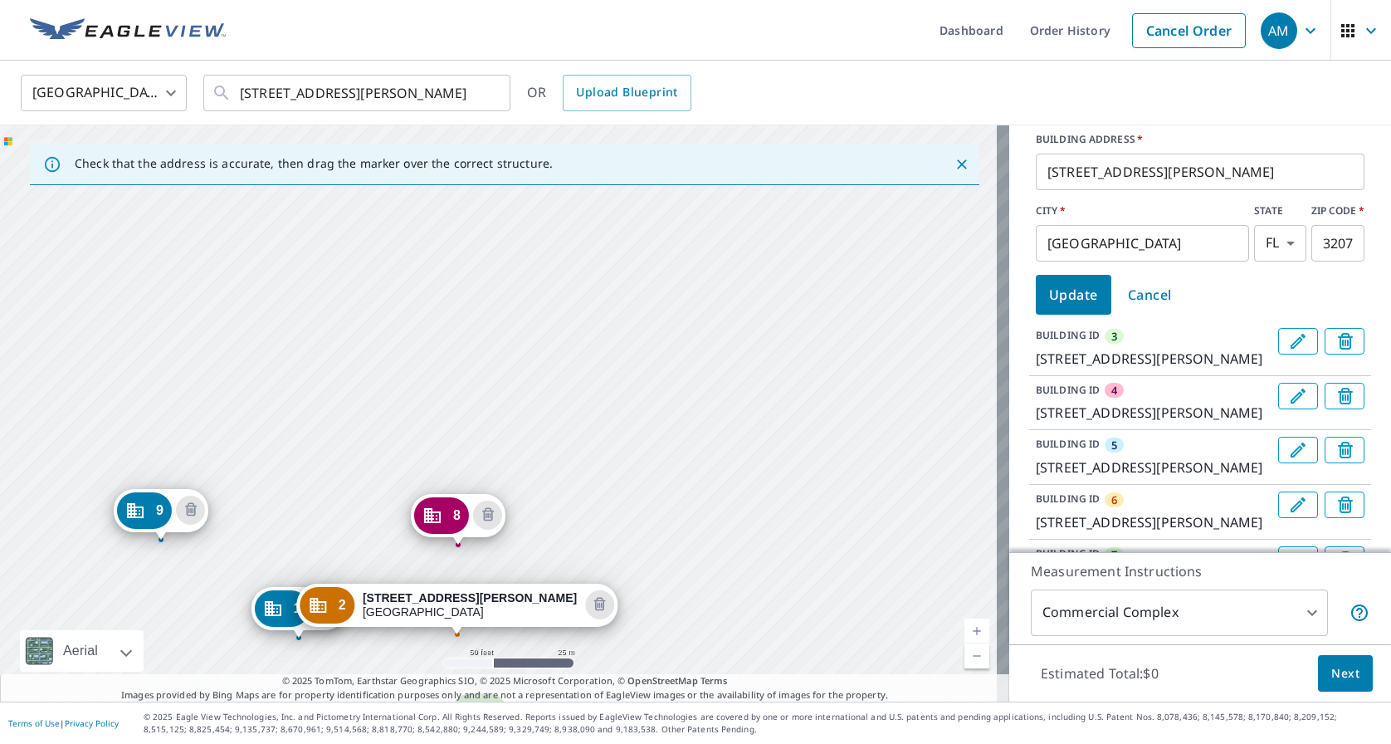
drag, startPoint x: 363, startPoint y: 261, endPoint x: 321, endPoint y: 486, distance: 227.9
click at [321, 486] on div "1 [GEOGRAPHIC_DATA][PERSON_NAME] [GEOGRAPHIC_DATA][PERSON_NAME] 4 [STREET_ADDRE…" at bounding box center [504, 413] width 1009 height 576
click at [457, 419] on div "1 [GEOGRAPHIC_DATA][PERSON_NAME] [GEOGRAPHIC_DATA][PERSON_NAME] 4 [STREET_ADDRE…" at bounding box center [504, 413] width 1009 height 576
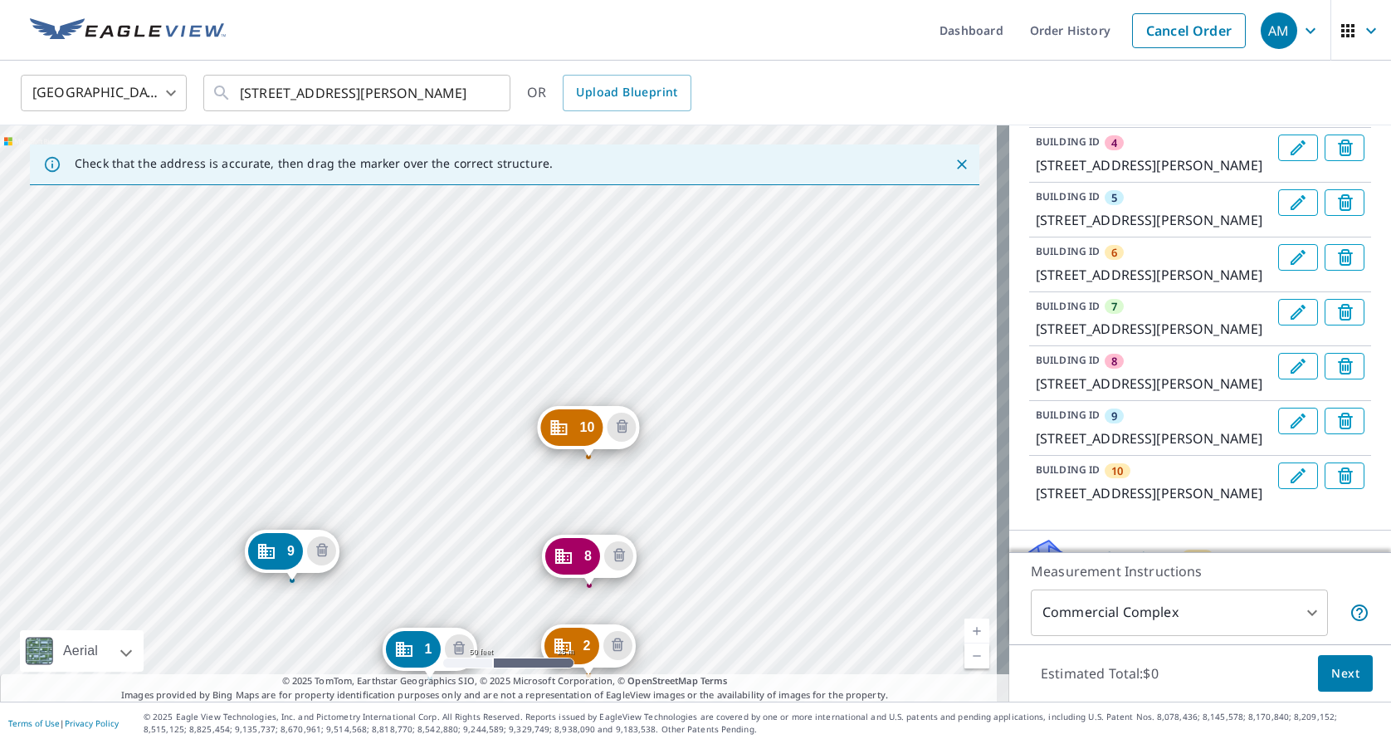
click at [518, 534] on div "2 [GEOGRAPHIC_DATA][PERSON_NAME] [GEOGRAPHIC_DATA][PERSON_NAME] 4 [STREET_ADDRE…" at bounding box center [504, 413] width 1009 height 576
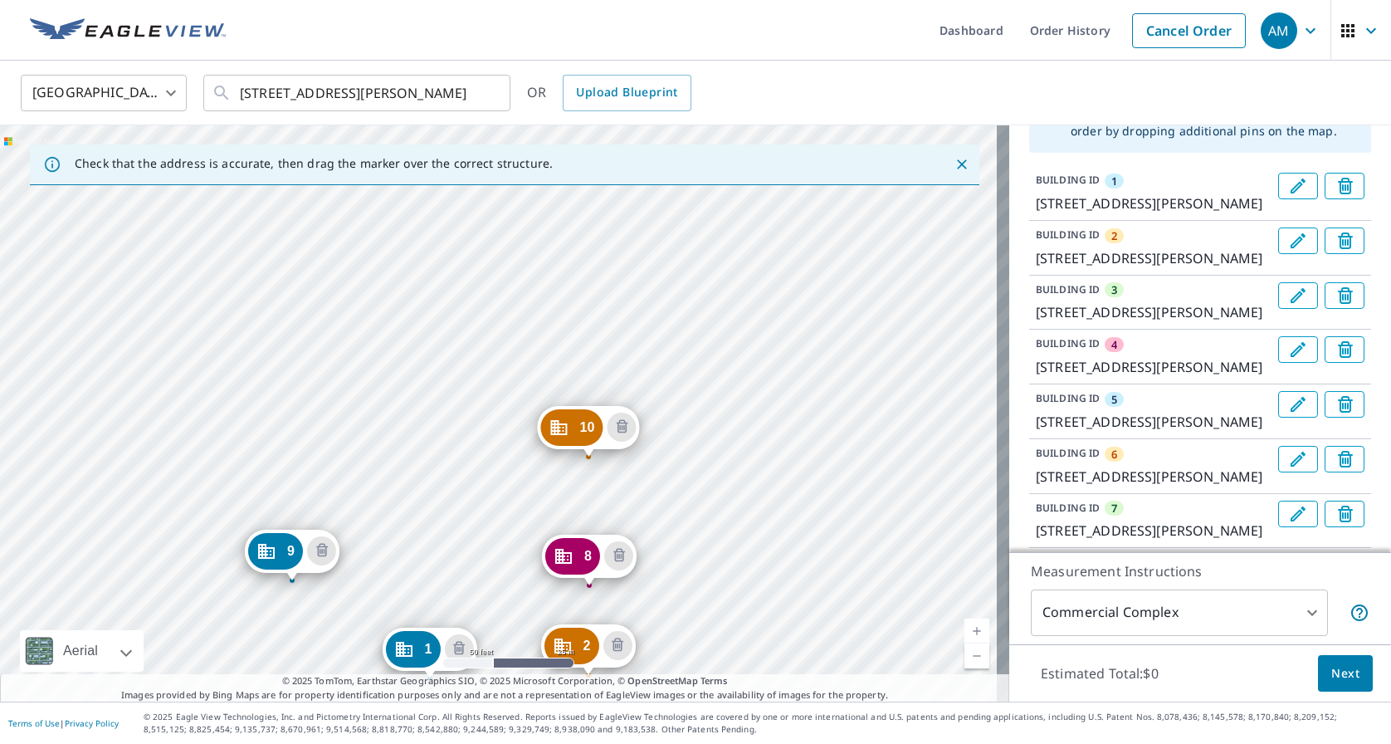
scroll to position [113, 0]
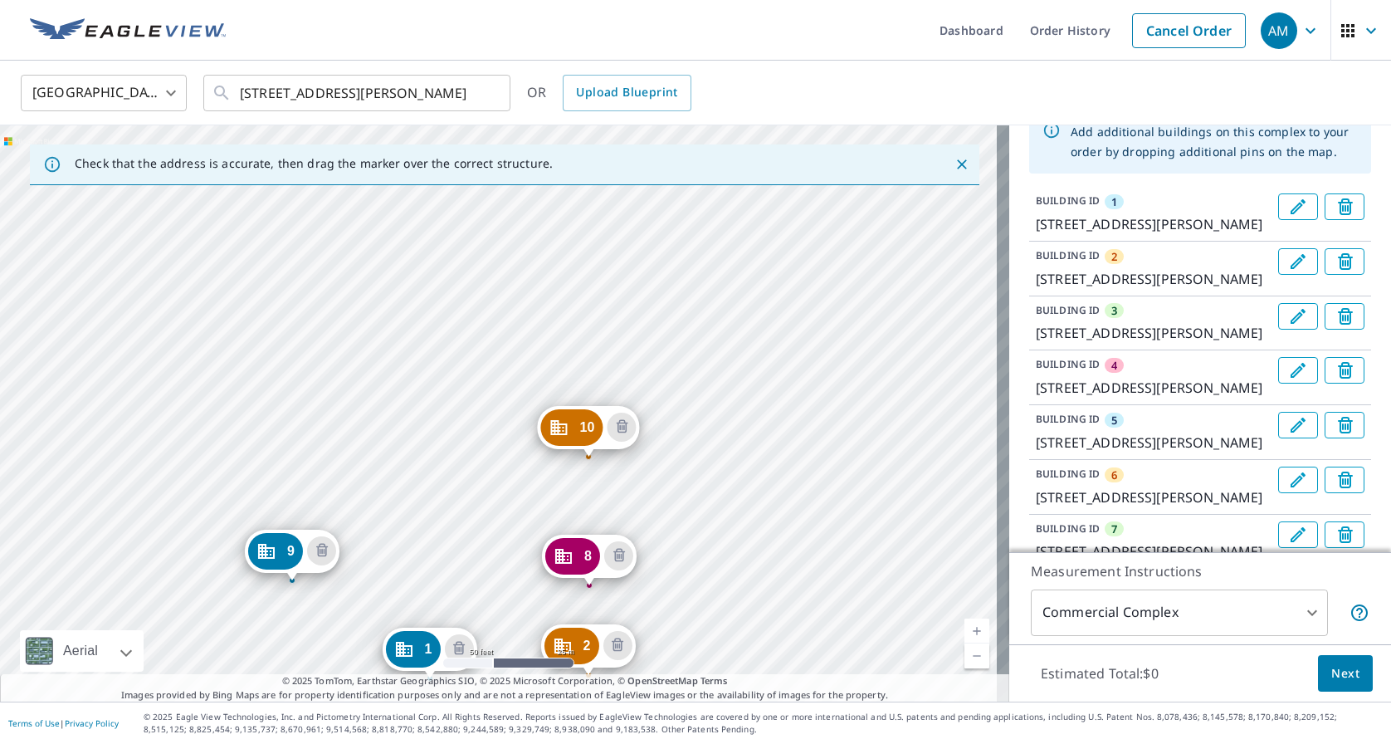
click at [1288, 203] on icon "Edit building 1" at bounding box center [1298, 207] width 20 height 20
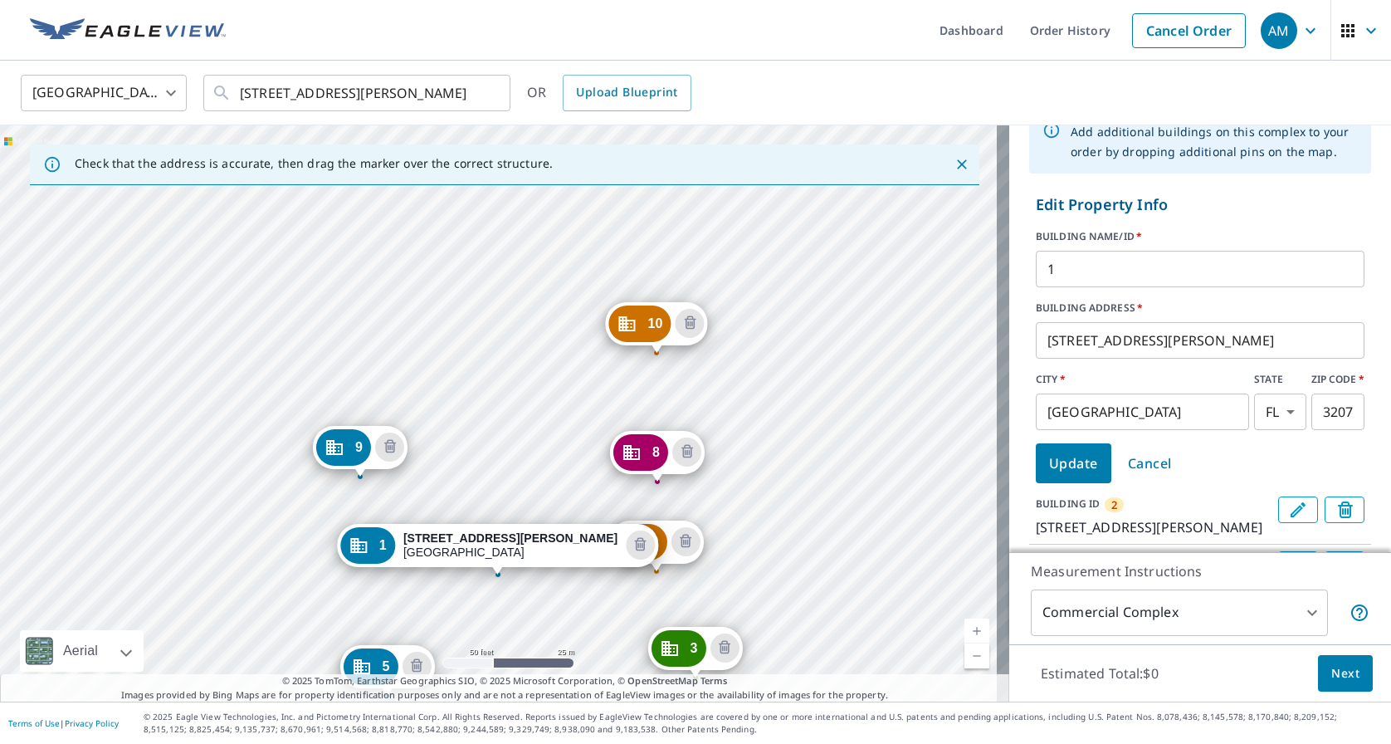
drag, startPoint x: 536, startPoint y: 253, endPoint x: 535, endPoint y: 418, distance: 165.2
click at [535, 418] on div "2 [GEOGRAPHIC_DATA][PERSON_NAME] [GEOGRAPHIC_DATA][PERSON_NAME] 4 [STREET_ADDRE…" at bounding box center [504, 413] width 1009 height 576
click at [527, 341] on div "2 [GEOGRAPHIC_DATA][PERSON_NAME] [GEOGRAPHIC_DATA][PERSON_NAME] 4 [STREET_ADDRE…" at bounding box center [504, 413] width 1009 height 576
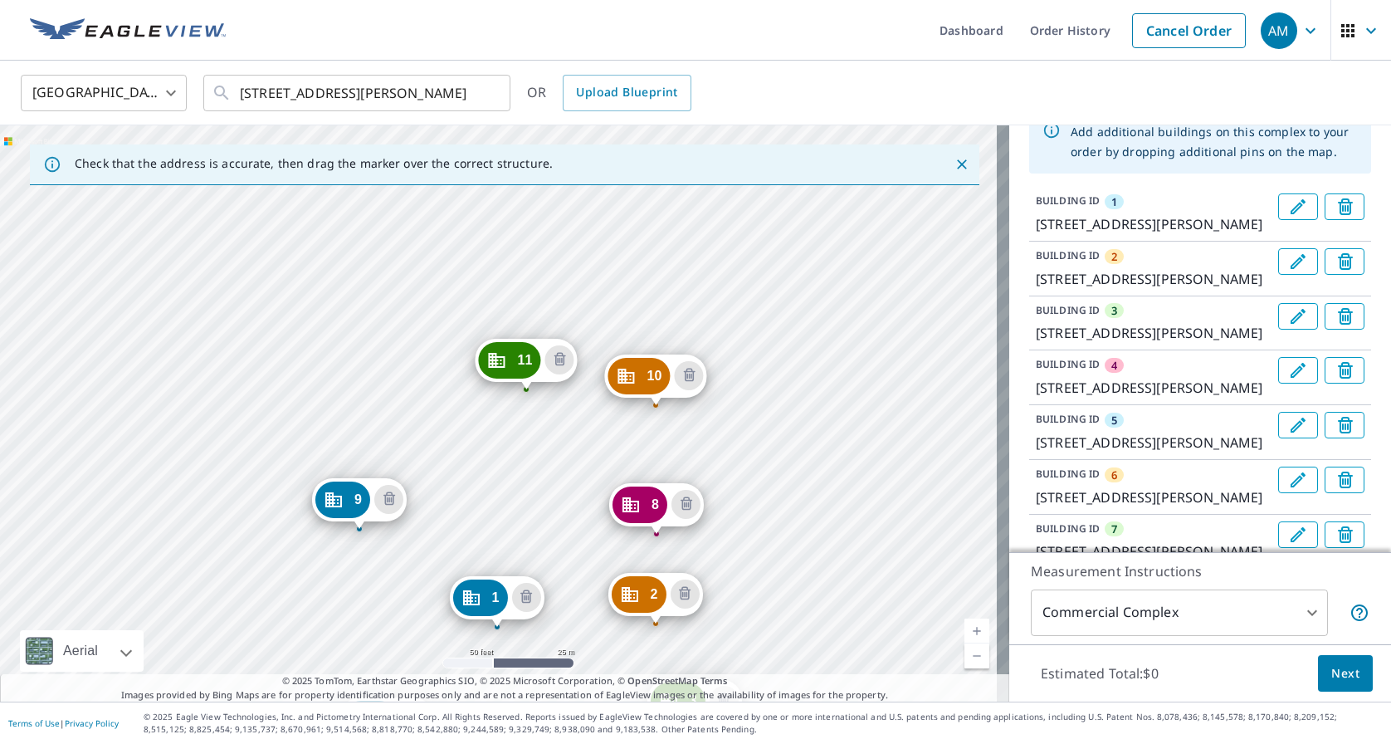
drag, startPoint x: 572, startPoint y: 436, endPoint x: 572, endPoint y: 475, distance: 39.0
click at [572, 475] on div "2 [GEOGRAPHIC_DATA][PERSON_NAME] [GEOGRAPHIC_DATA][PERSON_NAME] 4 [STREET_ADDRE…" at bounding box center [504, 413] width 1009 height 576
click at [1288, 205] on icon "Edit building 1" at bounding box center [1298, 207] width 20 height 20
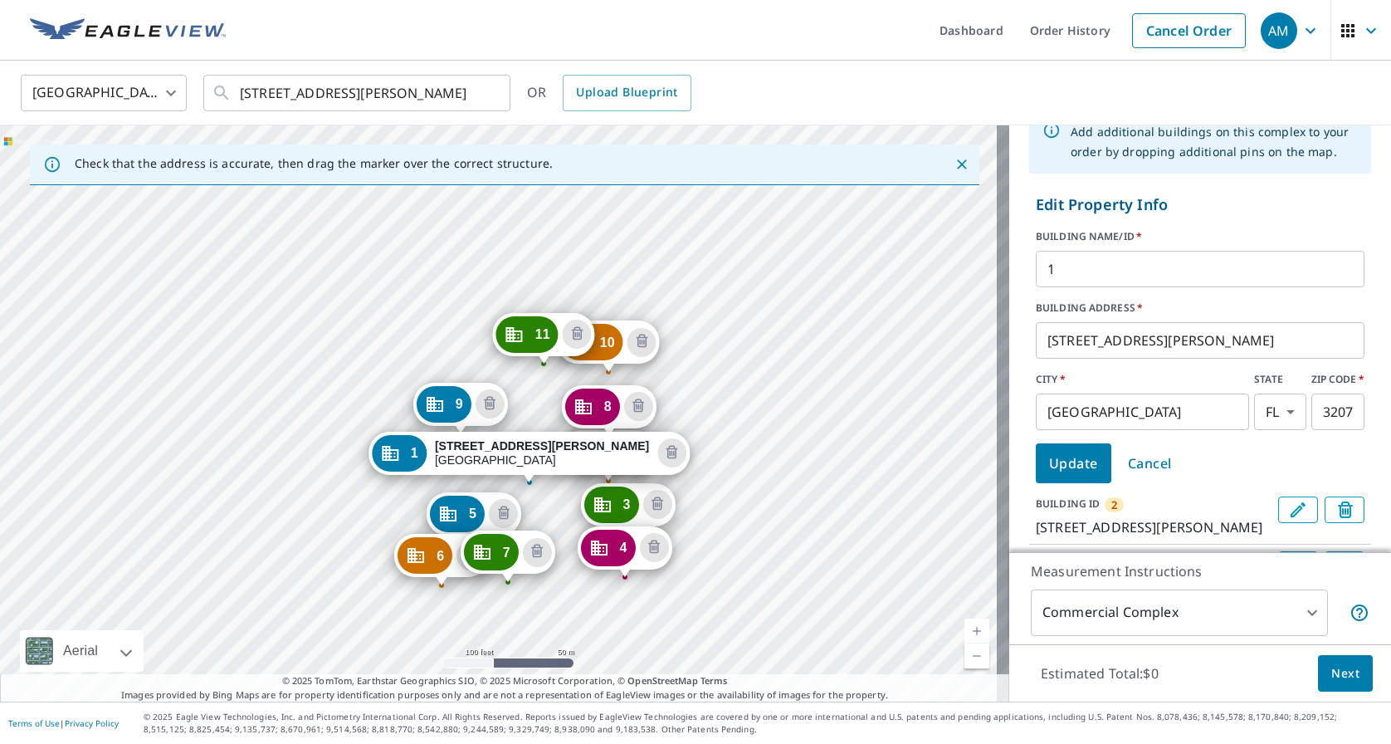
drag, startPoint x: 547, startPoint y: 381, endPoint x: 539, endPoint y: 378, distance: 8.9
click at [546, 381] on div "2 [GEOGRAPHIC_DATA][PERSON_NAME] [GEOGRAPHIC_DATA][PERSON_NAME] 4 [STREET_ADDRE…" at bounding box center [504, 413] width 1009 height 576
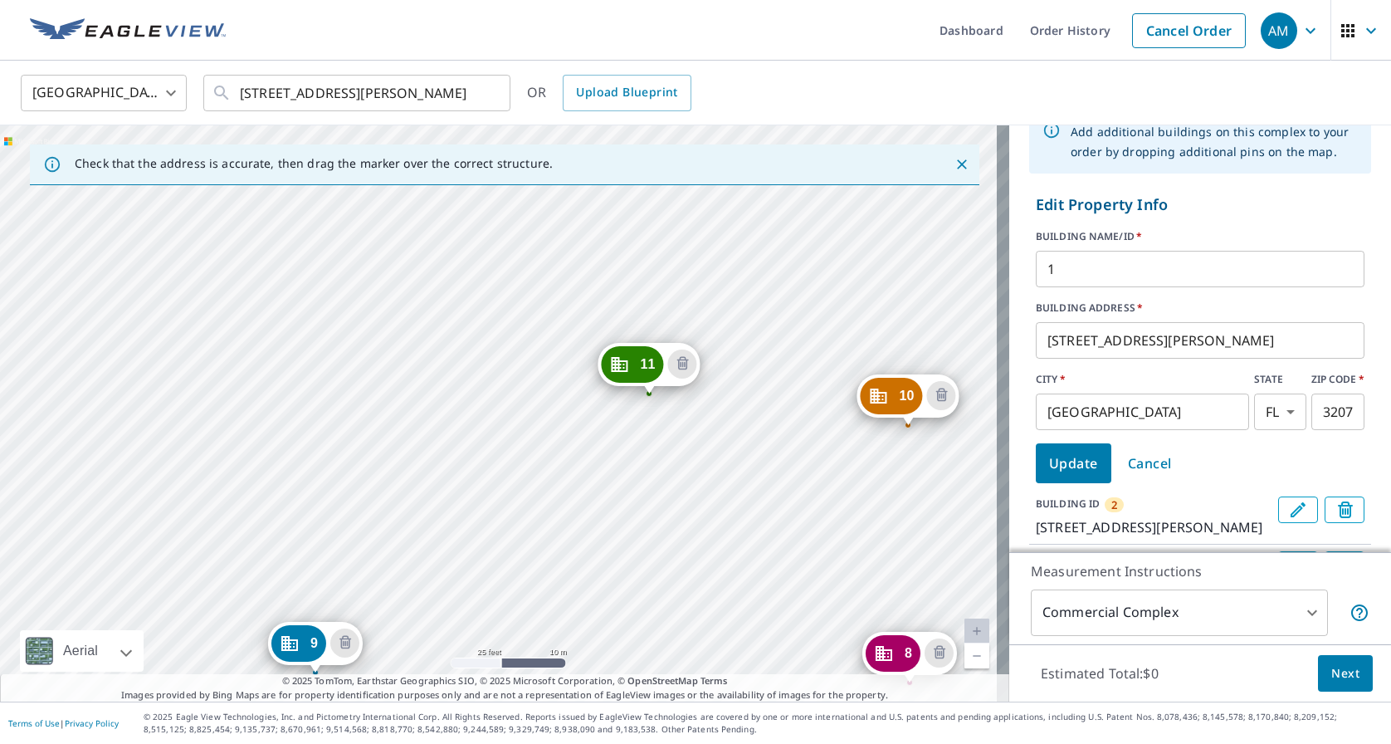
click at [208, 407] on div "2 [GEOGRAPHIC_DATA][PERSON_NAME] [GEOGRAPHIC_DATA][PERSON_NAME] 4 [STREET_ADDRE…" at bounding box center [504, 413] width 1009 height 576
click at [247, 387] on div "2 [GEOGRAPHIC_DATA][PERSON_NAME] [GEOGRAPHIC_DATA][PERSON_NAME] 4 [STREET_ADDRE…" at bounding box center [504, 413] width 1009 height 576
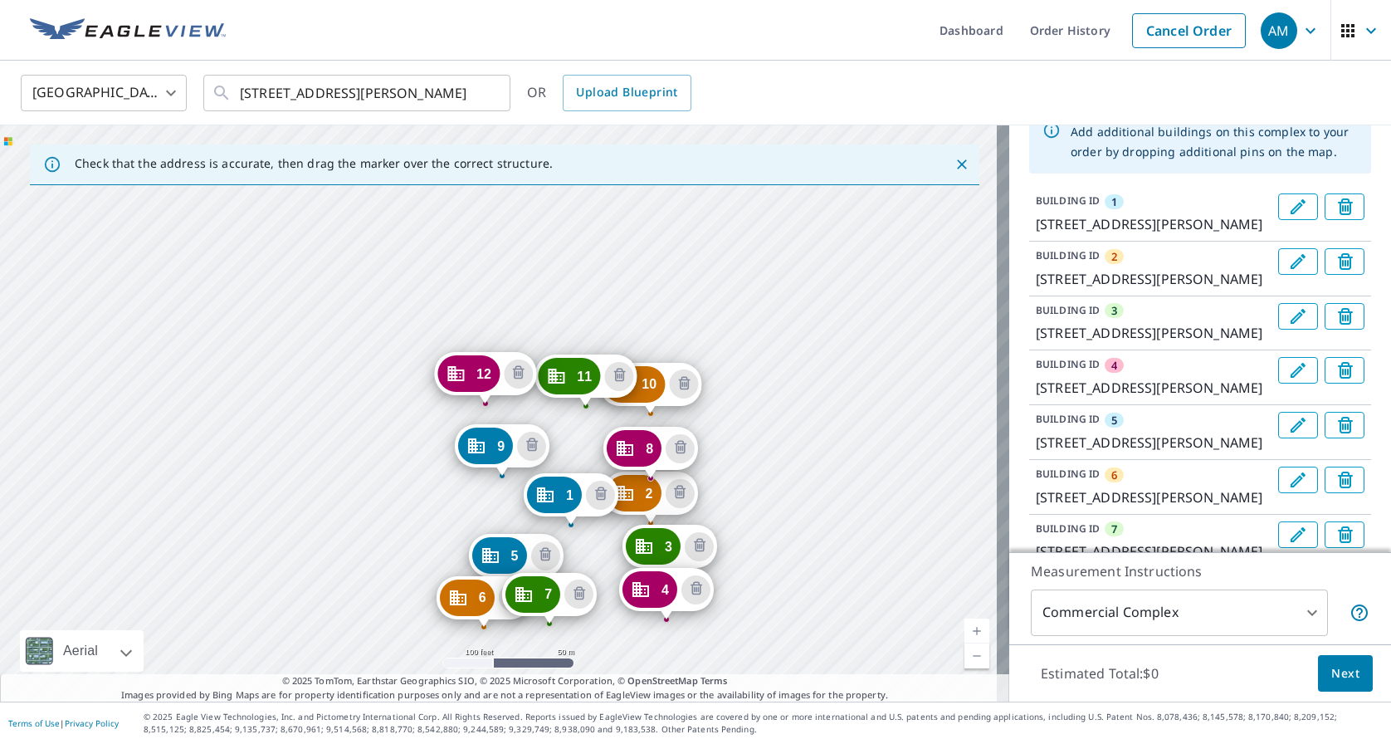
drag, startPoint x: 571, startPoint y: 237, endPoint x: 569, endPoint y: 424, distance: 187.6
click at [569, 424] on div "2 [GEOGRAPHIC_DATA][PERSON_NAME] [GEOGRAPHIC_DATA][PERSON_NAME] 4 [STREET_ADDRE…" at bounding box center [504, 413] width 1009 height 576
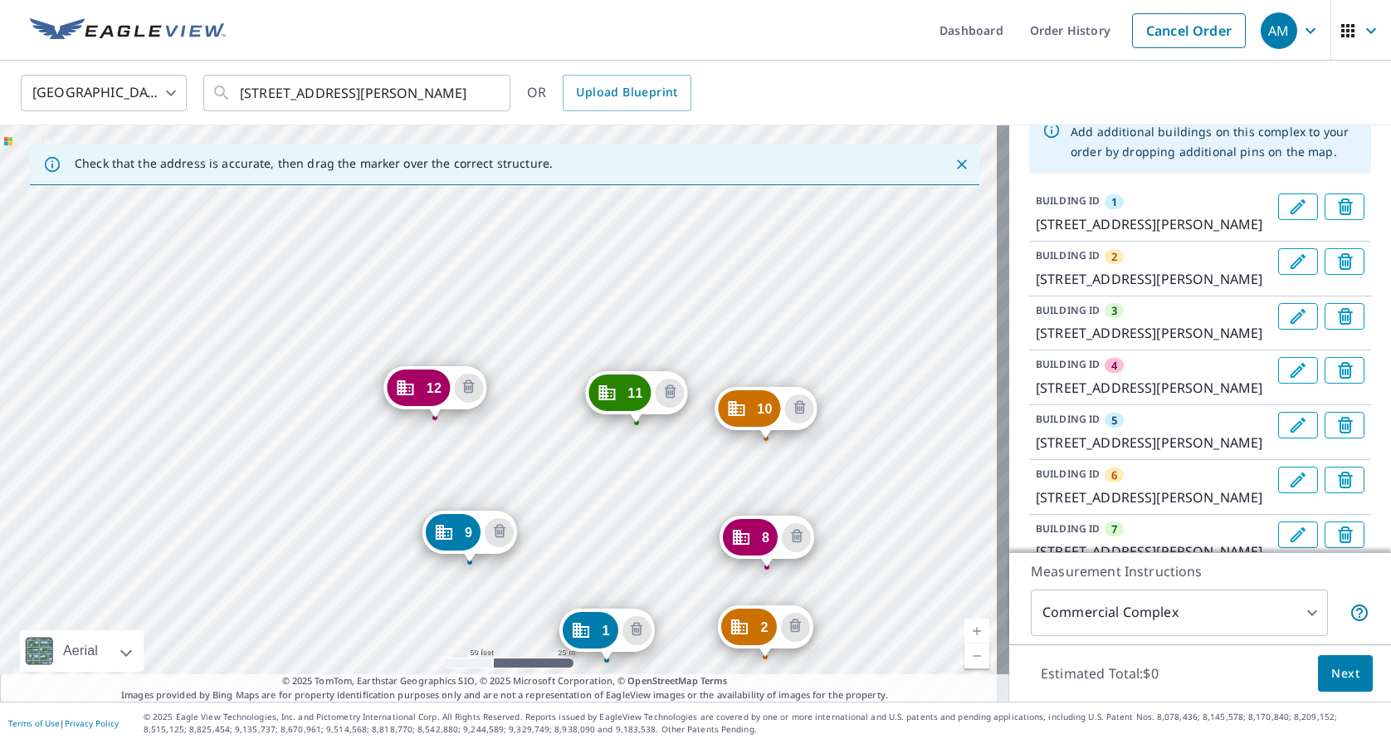
click at [1282, 203] on button "Edit building 1" at bounding box center [1298, 206] width 40 height 27
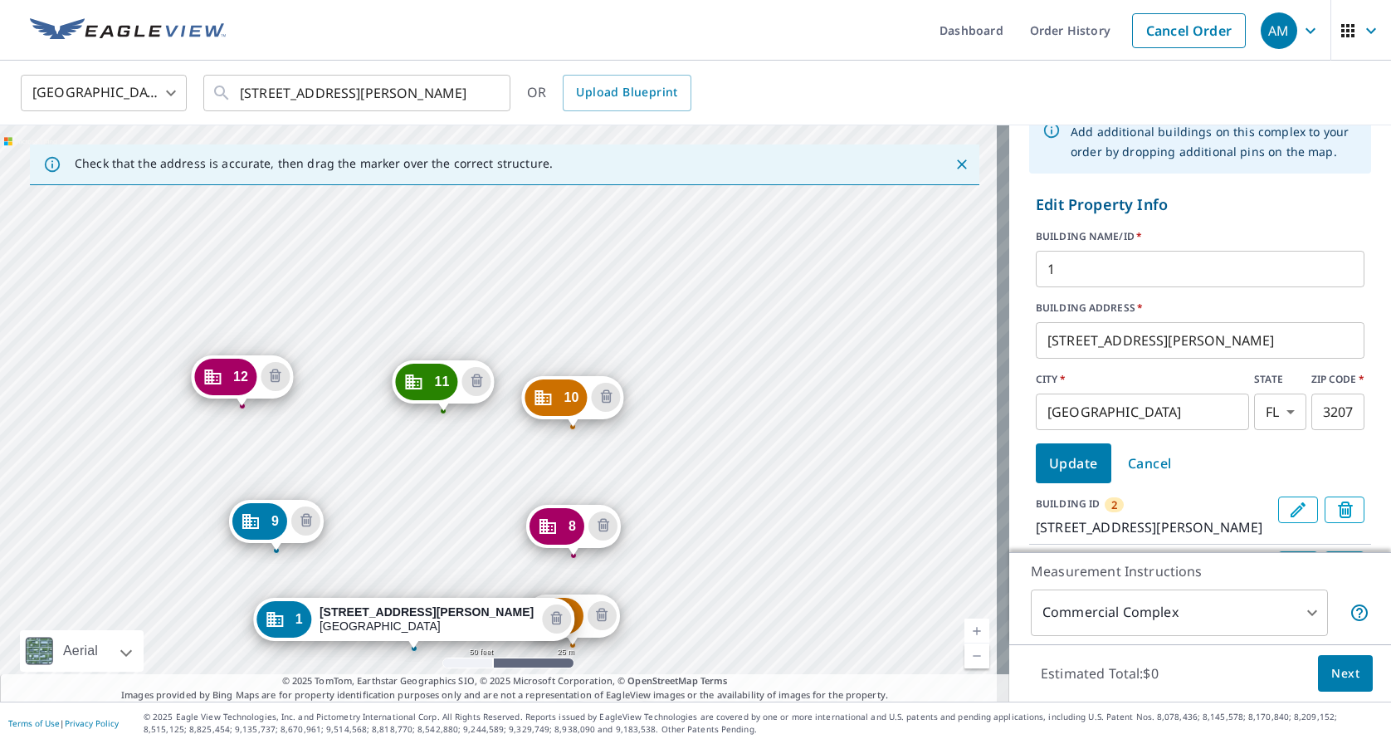
drag, startPoint x: 506, startPoint y: 386, endPoint x: 491, endPoint y: 485, distance: 99.9
click at [491, 485] on div "2 [GEOGRAPHIC_DATA][PERSON_NAME] [GEOGRAPHIC_DATA][PERSON_NAME] 4 [STREET_ADDRE…" at bounding box center [504, 413] width 1009 height 576
click at [536, 337] on div "2 [GEOGRAPHIC_DATA][PERSON_NAME] [GEOGRAPHIC_DATA][PERSON_NAME] 4 [STREET_ADDRE…" at bounding box center [504, 413] width 1009 height 576
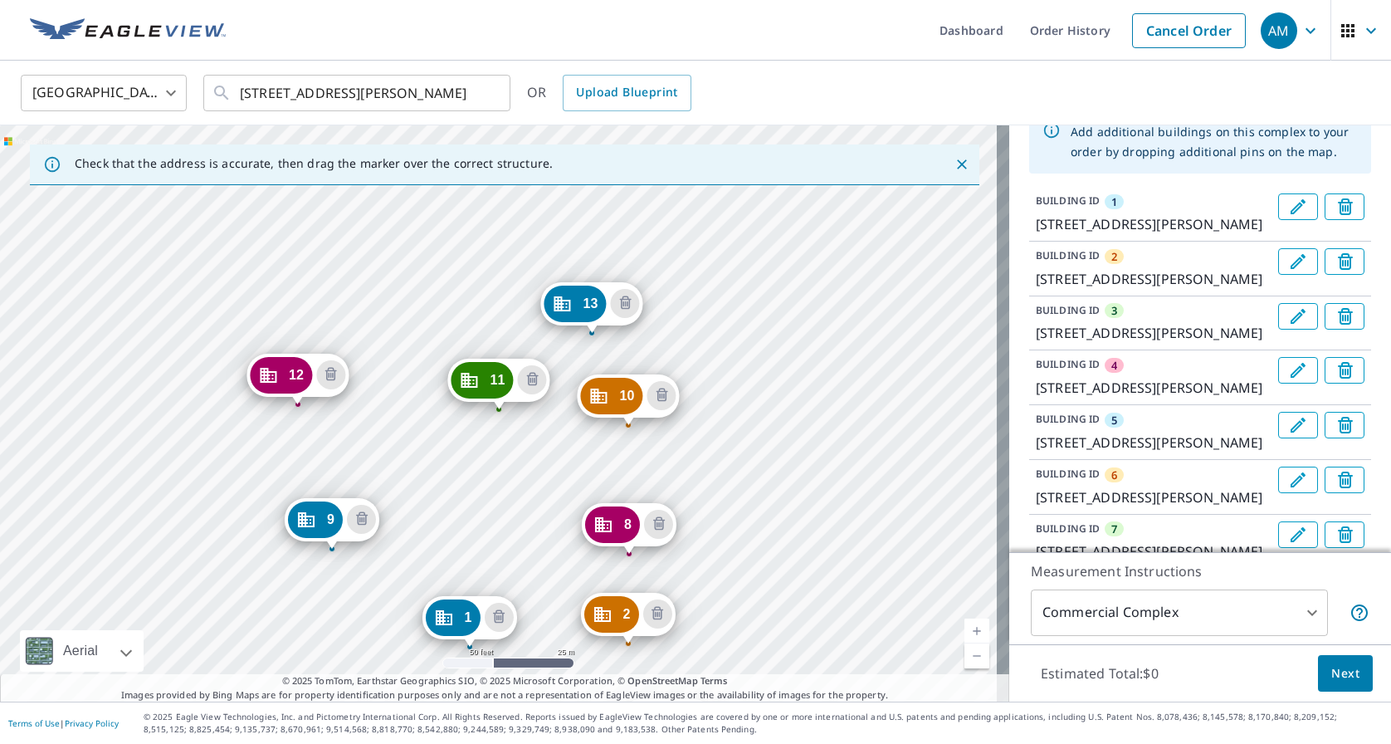
drag, startPoint x: 546, startPoint y: 240, endPoint x: 517, endPoint y: 476, distance: 238.4
click at [517, 476] on div "2 [GEOGRAPHIC_DATA][PERSON_NAME] [GEOGRAPHIC_DATA][PERSON_NAME] 4 [STREET_ADDRE…" at bounding box center [504, 413] width 1009 height 576
click at [1288, 204] on icon "Edit building 1" at bounding box center [1298, 207] width 20 height 20
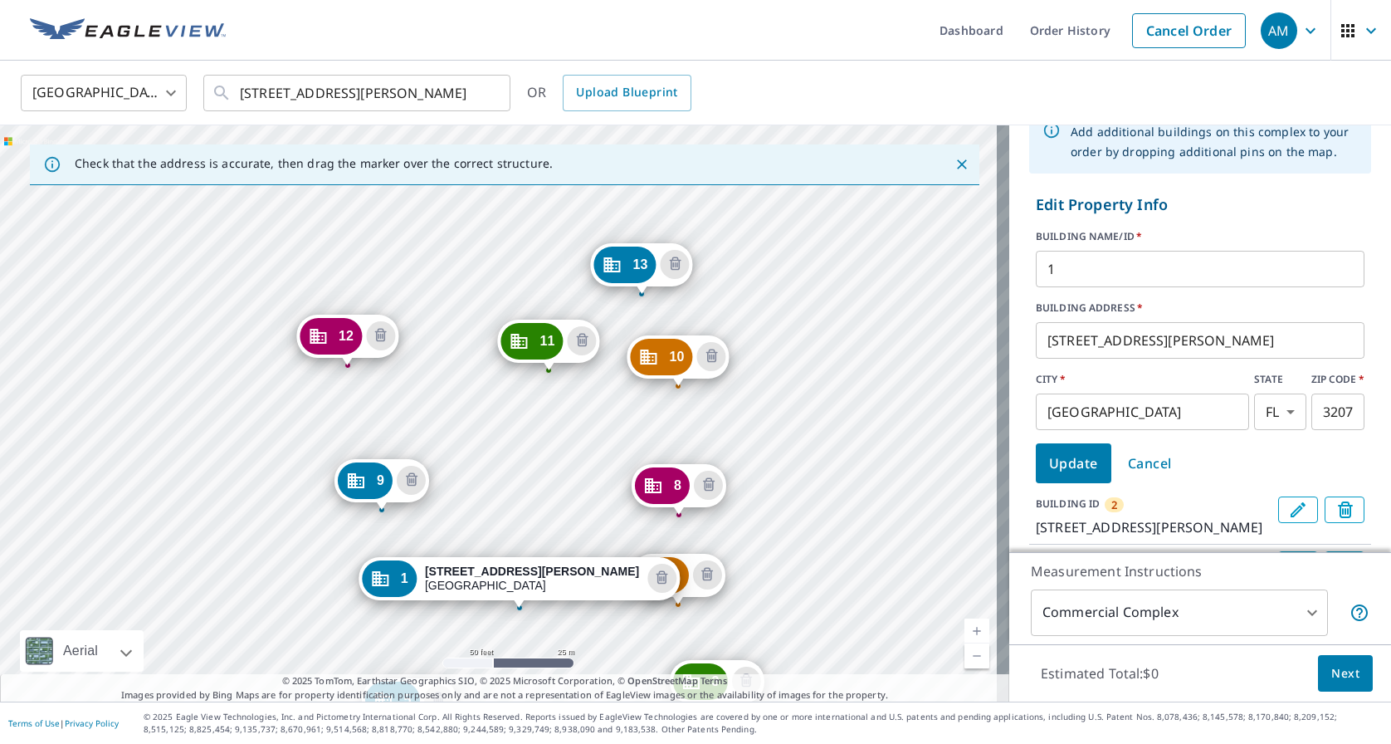
drag, startPoint x: 449, startPoint y: 252, endPoint x: 470, endPoint y: 450, distance: 198.6
click at [470, 450] on div "2 [GEOGRAPHIC_DATA][PERSON_NAME] [GEOGRAPHIC_DATA][PERSON_NAME] 4 [STREET_ADDRE…" at bounding box center [504, 413] width 1009 height 576
click at [350, 286] on div "2 [GEOGRAPHIC_DATA][PERSON_NAME] [GEOGRAPHIC_DATA][PERSON_NAME] 4 [STREET_ADDRE…" at bounding box center [504, 413] width 1009 height 576
click at [1291, 507] on icon "Edit building 2" at bounding box center [1298, 509] width 15 height 15
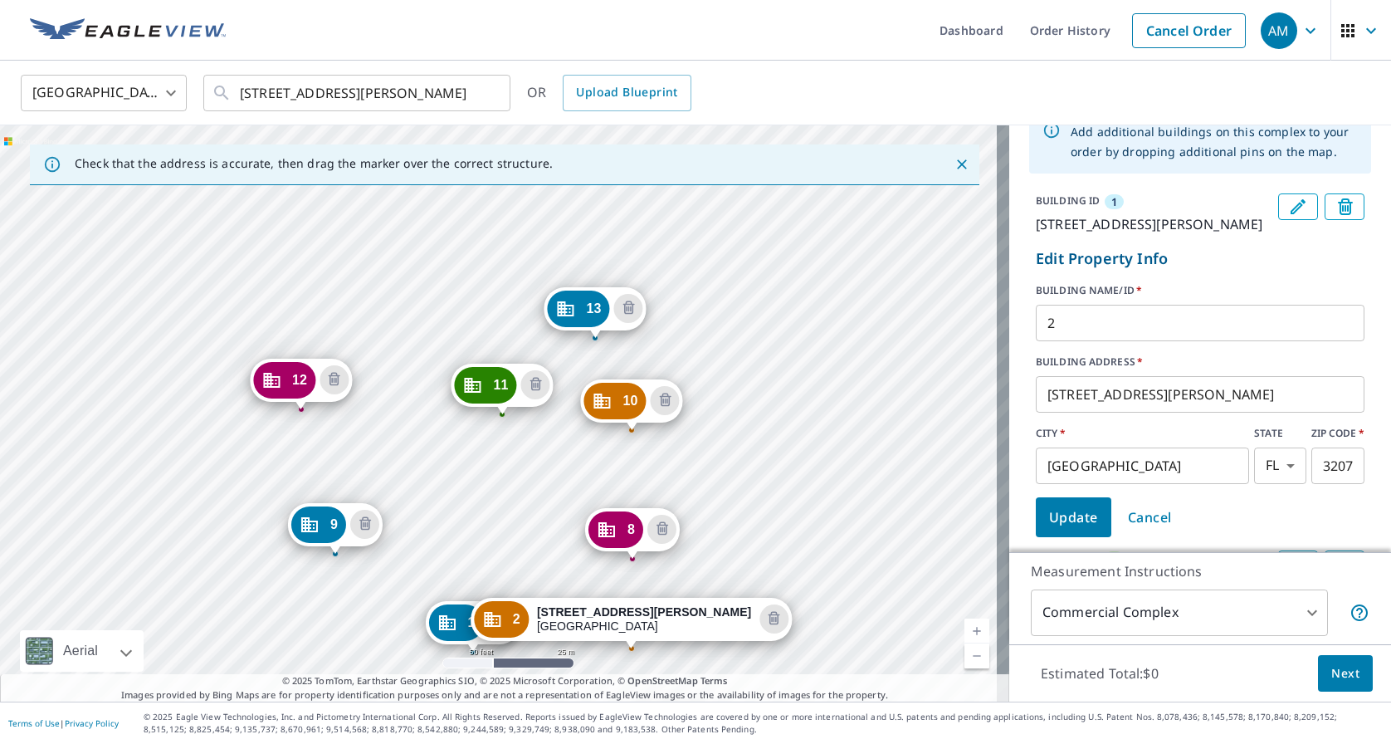
drag, startPoint x: 305, startPoint y: 237, endPoint x: 437, endPoint y: 475, distance: 272.8
click at [437, 475] on div "1 [GEOGRAPHIC_DATA][PERSON_NAME] [GEOGRAPHIC_DATA][PERSON_NAME] 4 [STREET_ADDRE…" at bounding box center [504, 413] width 1009 height 576
click at [288, 334] on div "1 [GEOGRAPHIC_DATA][PERSON_NAME] [GEOGRAPHIC_DATA][PERSON_NAME] 4 [STREET_ADDRE…" at bounding box center [504, 413] width 1009 height 576
click at [291, 335] on div "1 [GEOGRAPHIC_DATA][PERSON_NAME] [GEOGRAPHIC_DATA][PERSON_NAME] 4 [STREET_ADDRE…" at bounding box center [504, 413] width 1009 height 576
click at [292, 331] on div "1 [GEOGRAPHIC_DATA][PERSON_NAME] [GEOGRAPHIC_DATA][PERSON_NAME] 4 [STREET_ADDRE…" at bounding box center [504, 413] width 1009 height 576
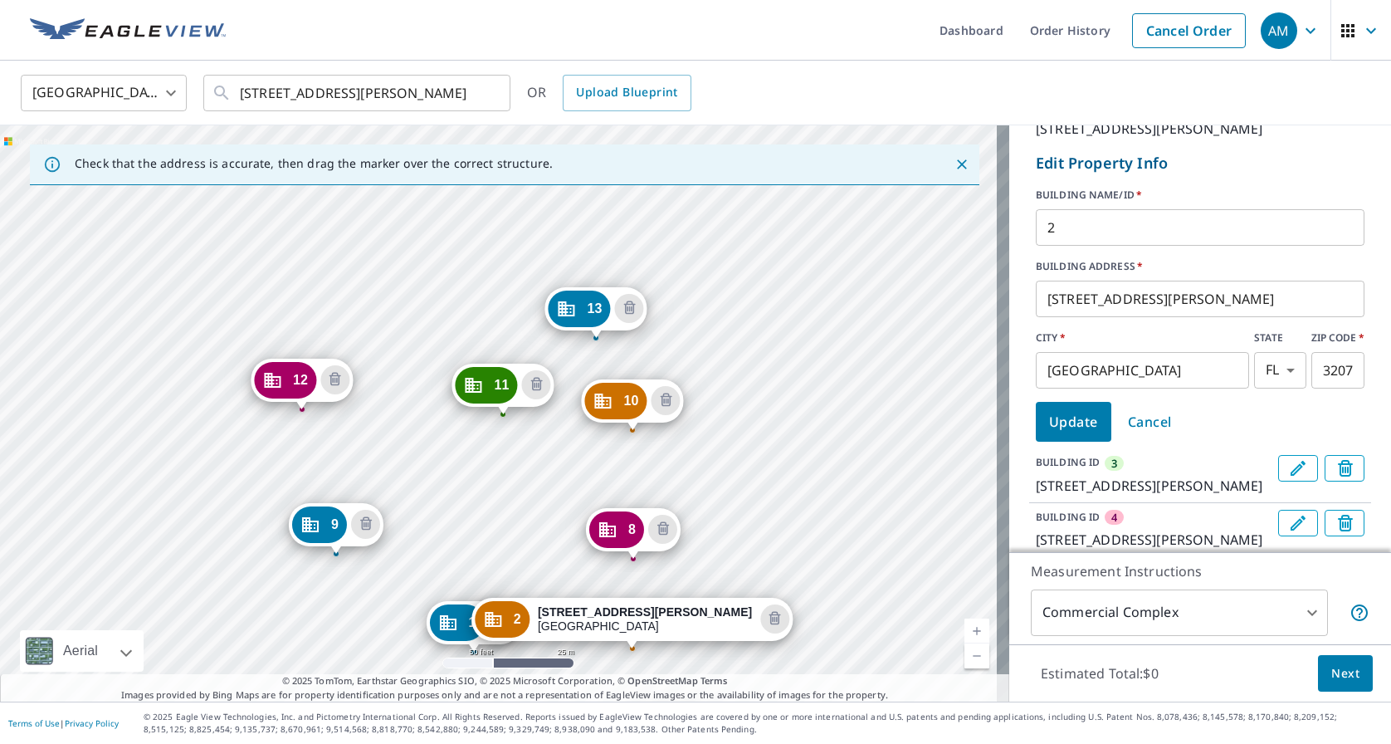
scroll to position [252, 0]
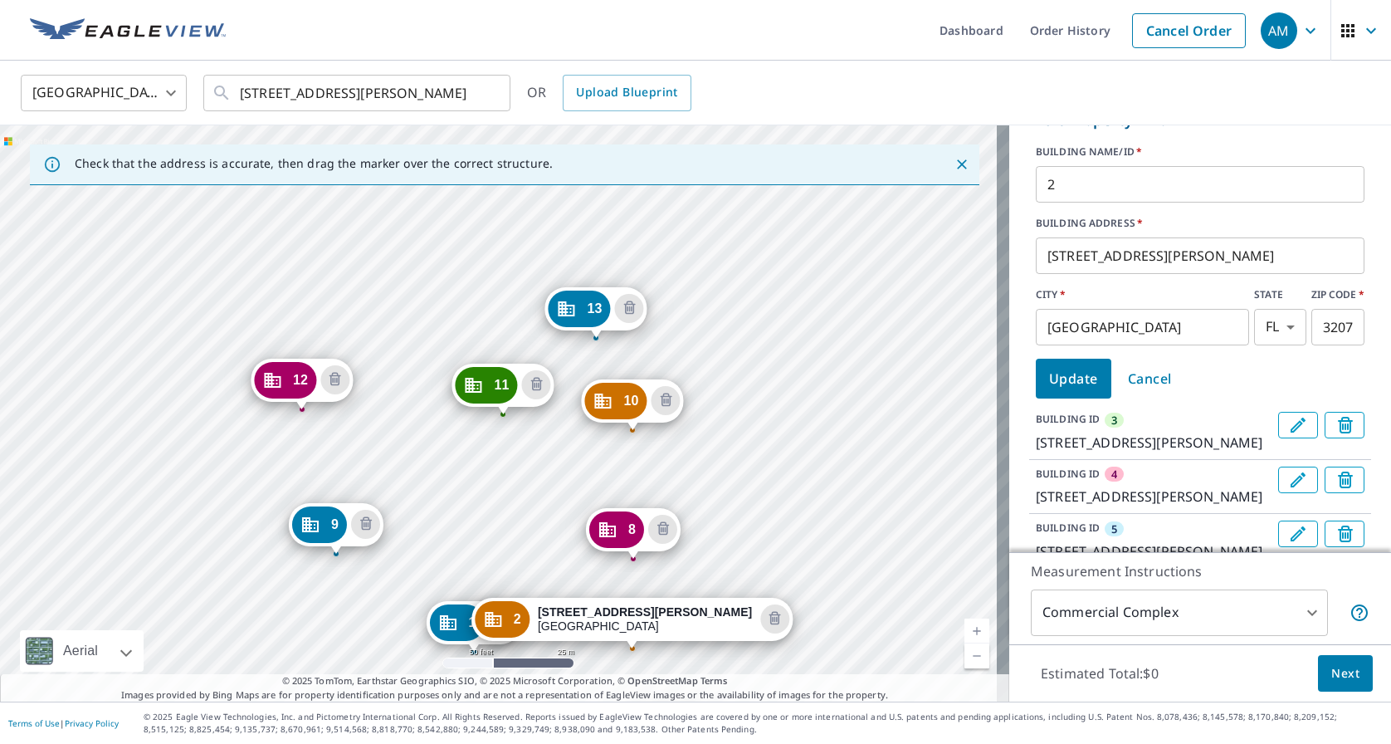
click at [1288, 435] on icon "Edit building 3" at bounding box center [1298, 425] width 20 height 20
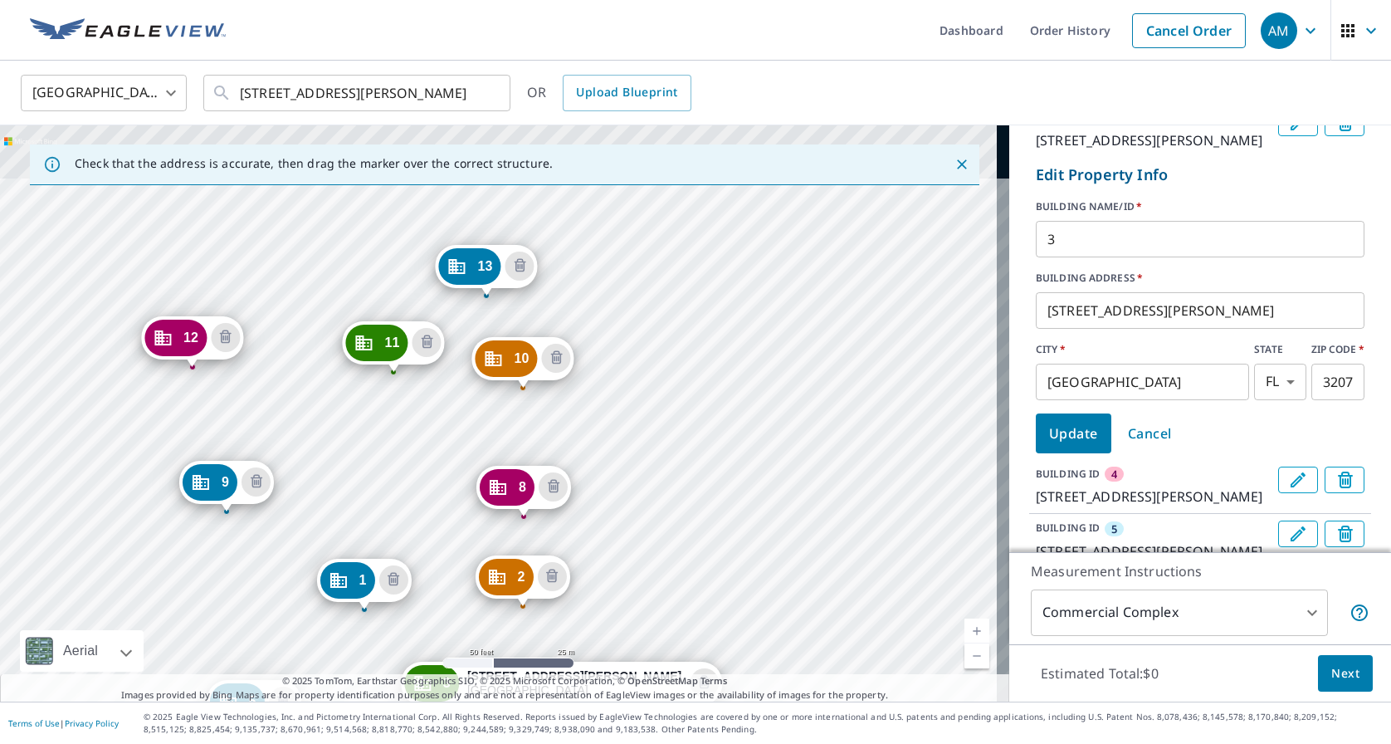
drag, startPoint x: 349, startPoint y: 221, endPoint x: 412, endPoint y: 523, distance: 308.7
click at [412, 523] on div "1 [GEOGRAPHIC_DATA][PERSON_NAME] [GEOGRAPHIC_DATA][PERSON_NAME] 4 [STREET_ADDRE…" at bounding box center [504, 413] width 1009 height 576
click at [192, 287] on div "1 [GEOGRAPHIC_DATA][PERSON_NAME] [GEOGRAPHIC_DATA][PERSON_NAME] 4 [STREET_ADDRE…" at bounding box center [504, 413] width 1009 height 576
click at [190, 293] on div "1 [GEOGRAPHIC_DATA][PERSON_NAME] [GEOGRAPHIC_DATA][PERSON_NAME] 4 [STREET_ADDRE…" at bounding box center [504, 413] width 1009 height 576
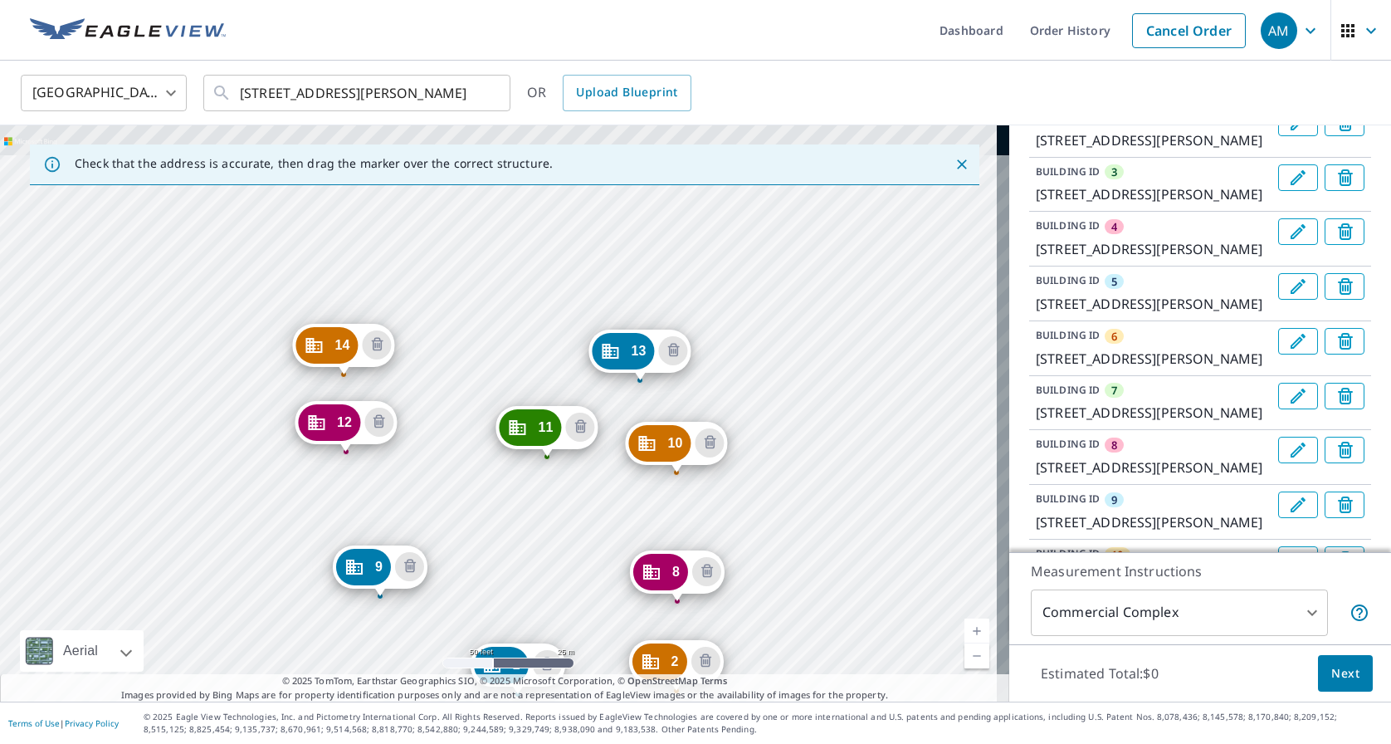
drag, startPoint x: 491, startPoint y: 268, endPoint x: 510, endPoint y: 552, distance: 284.5
click at [510, 552] on div "2 [GEOGRAPHIC_DATA][PERSON_NAME] [GEOGRAPHIC_DATA][PERSON_NAME] 4 [STREET_ADDRE…" at bounding box center [504, 413] width 1009 height 576
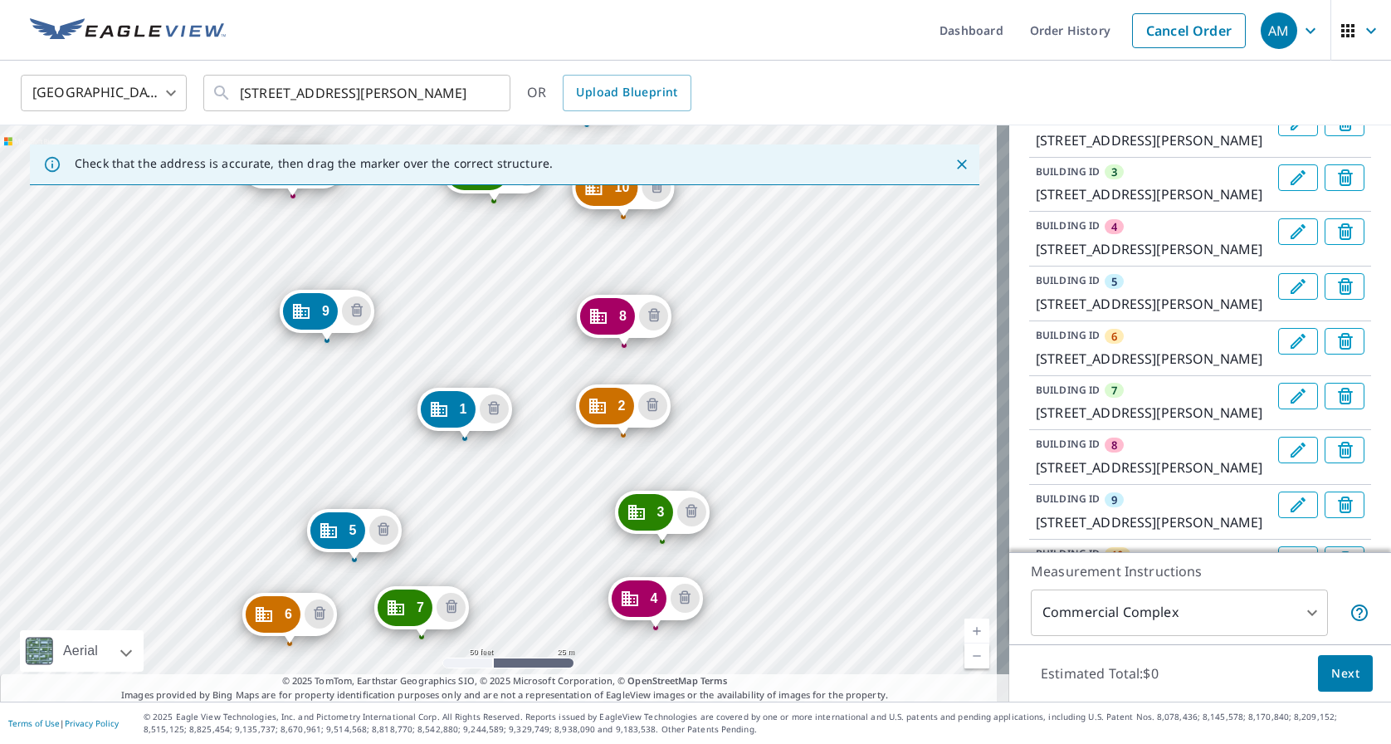
drag, startPoint x: 513, startPoint y: 341, endPoint x: 509, endPoint y: 315, distance: 26.9
click at [509, 315] on div "2 [GEOGRAPHIC_DATA][PERSON_NAME] [GEOGRAPHIC_DATA][PERSON_NAME] 4 [STREET_ADDRE…" at bounding box center [504, 413] width 1009 height 576
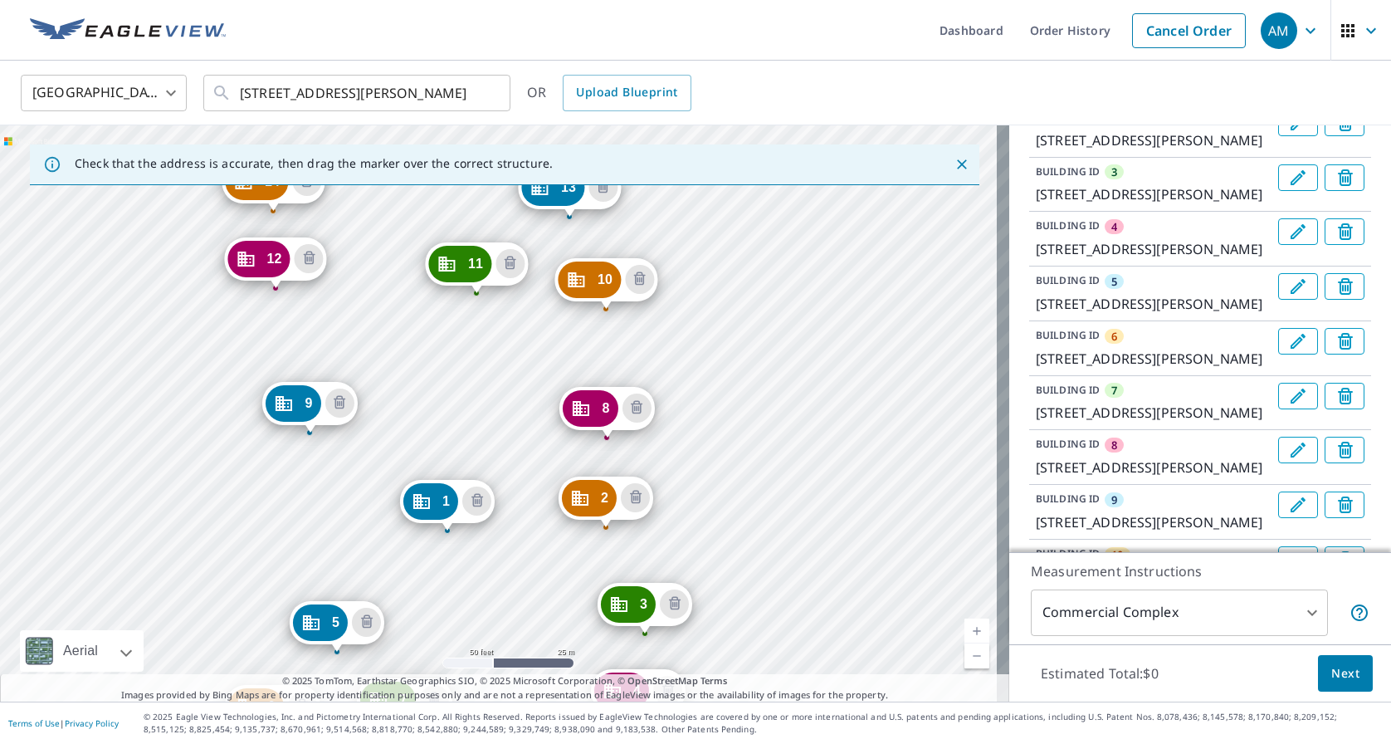
drag, startPoint x: 551, startPoint y: 486, endPoint x: 535, endPoint y: 652, distance: 166.8
click at [535, 652] on div "2 [GEOGRAPHIC_DATA][PERSON_NAME] [GEOGRAPHIC_DATA][PERSON_NAME] 4 [STREET_ADDRE…" at bounding box center [504, 413] width 1009 height 576
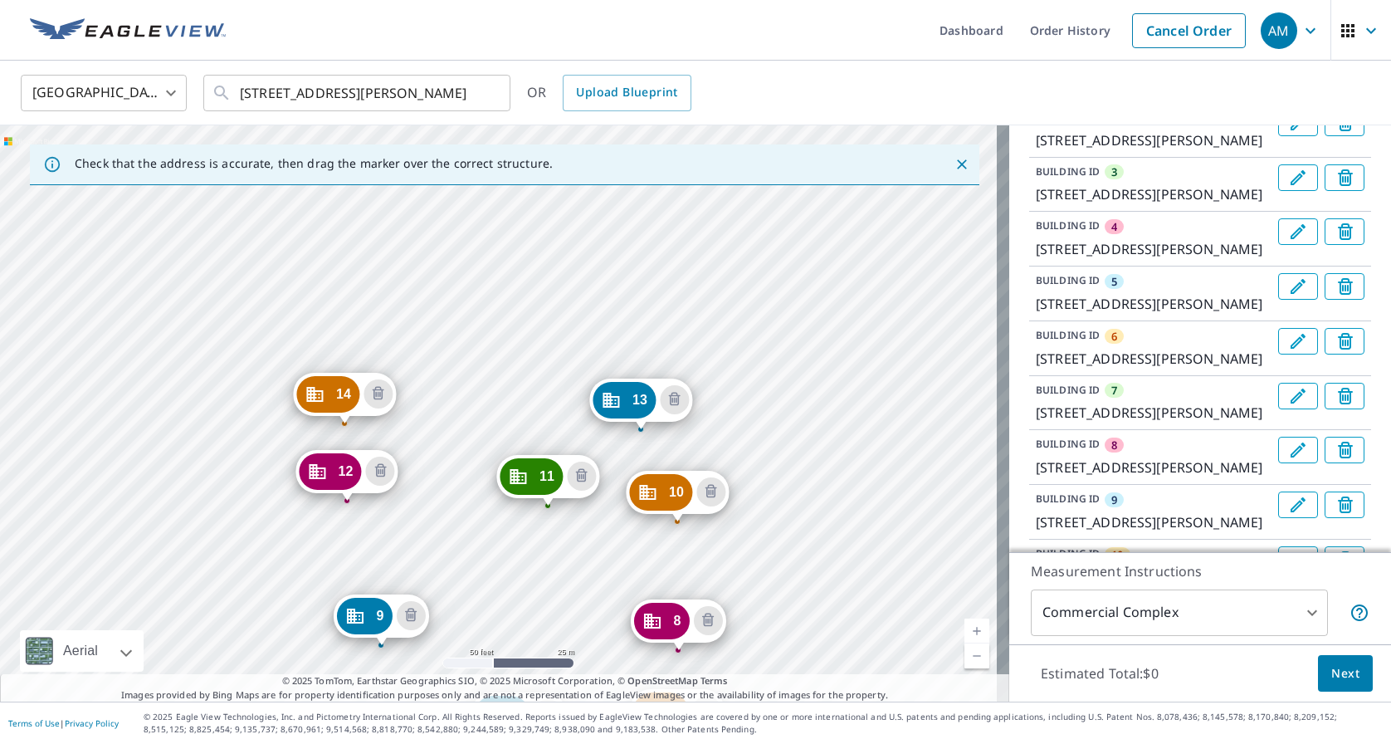
drag, startPoint x: 398, startPoint y: 361, endPoint x: 471, endPoint y: 573, distance: 223.7
click at [471, 572] on div "2 [GEOGRAPHIC_DATA][PERSON_NAME] [GEOGRAPHIC_DATA][PERSON_NAME] 4 [STREET_ADDRE…" at bounding box center [504, 413] width 1009 height 576
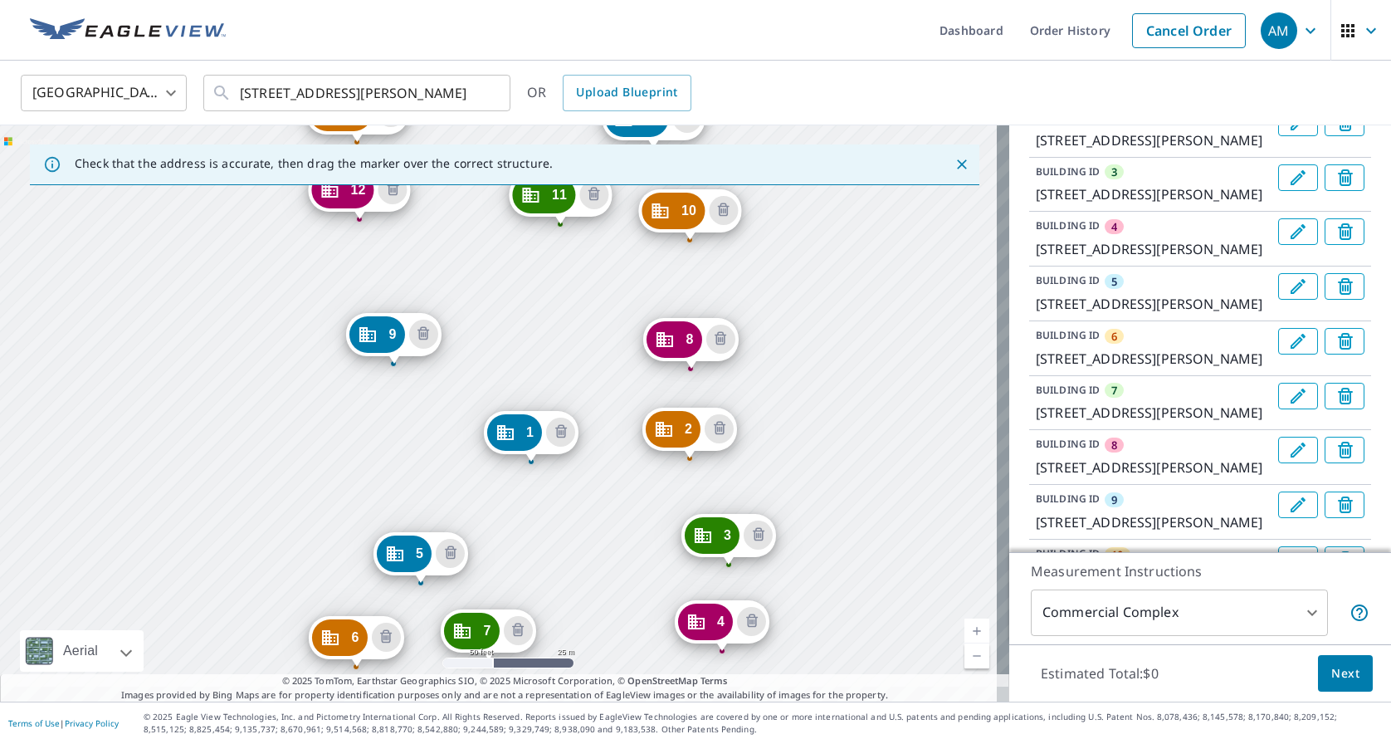
drag, startPoint x: 467, startPoint y: 314, endPoint x: 476, endPoint y: 277, distance: 37.6
click at [477, 276] on div "2 [GEOGRAPHIC_DATA][PERSON_NAME] [GEOGRAPHIC_DATA][PERSON_NAME] 4 [STREET_ADDRE…" at bounding box center [504, 413] width 1009 height 576
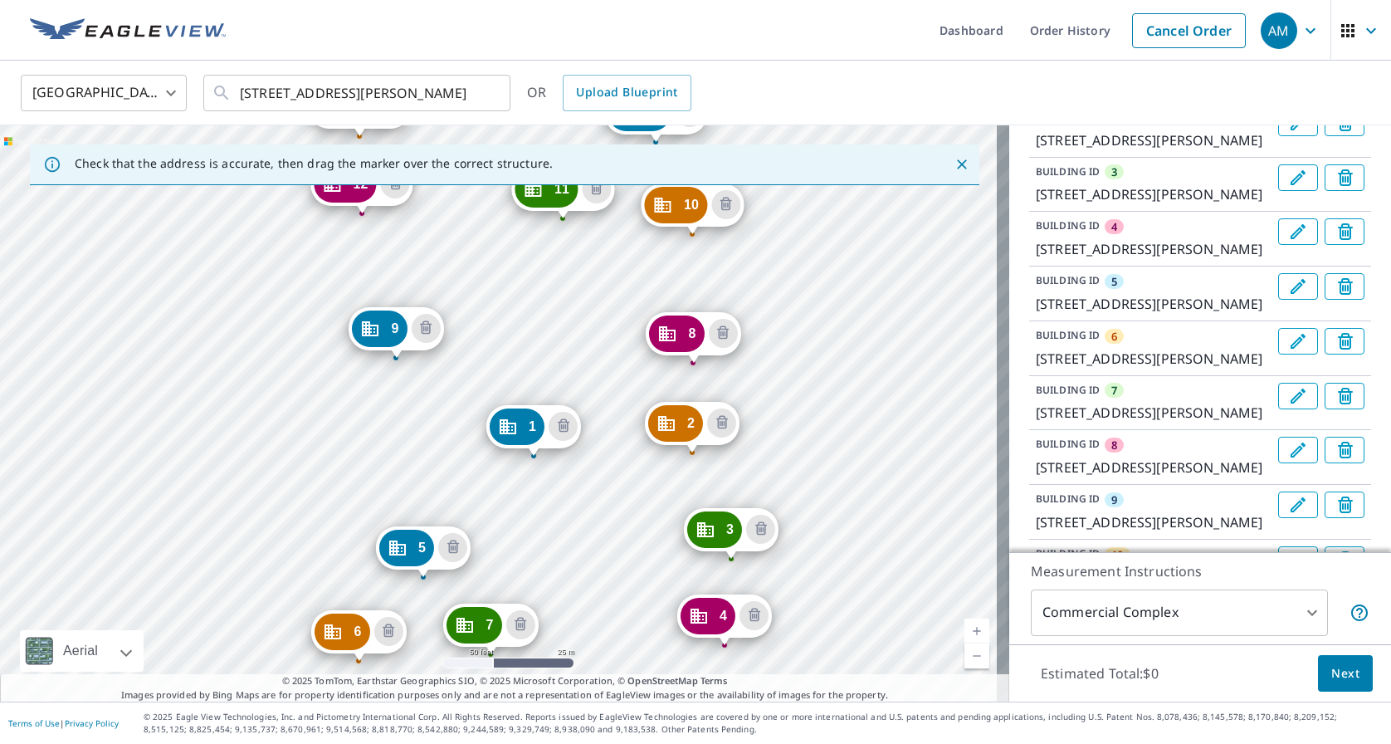
click at [1288, 133] on icon "Edit building 2" at bounding box center [1298, 123] width 20 height 20
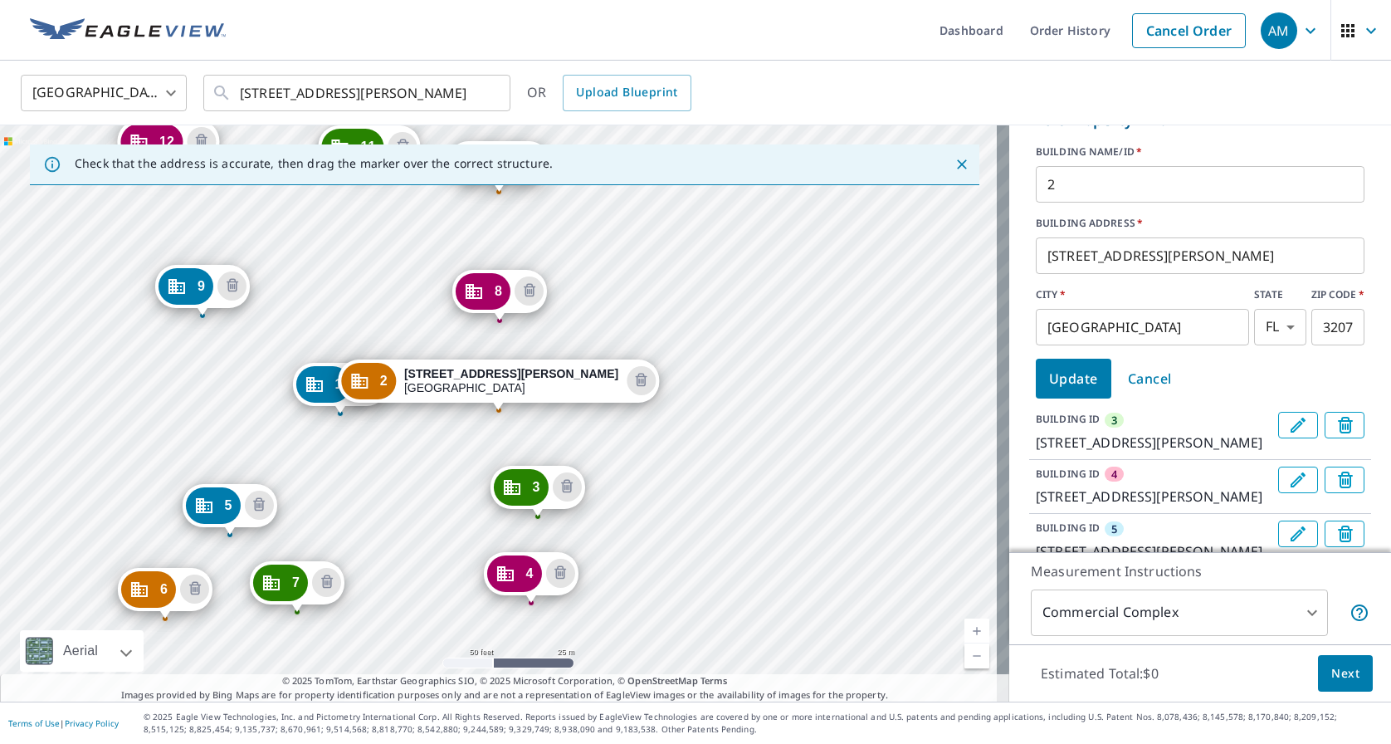
scroll to position [479, 0]
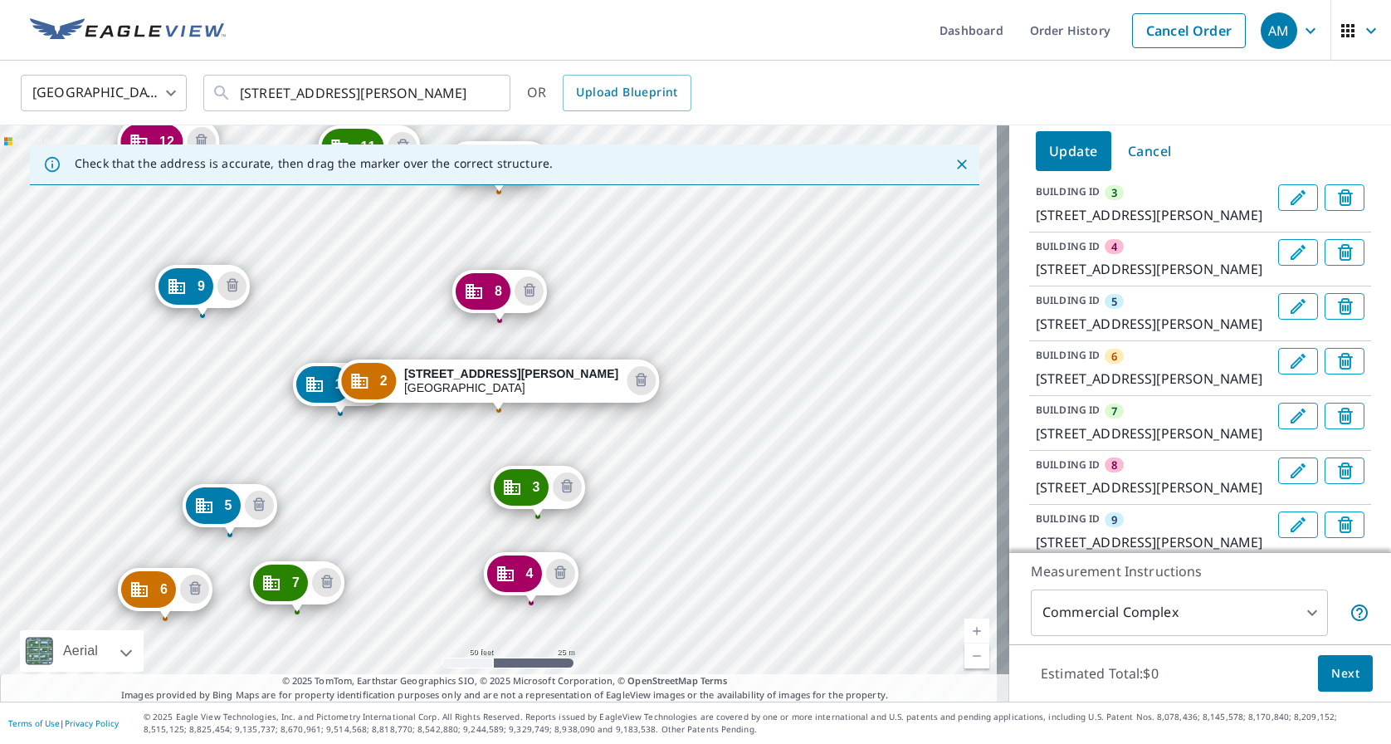
click at [151, 404] on div "1 [GEOGRAPHIC_DATA][PERSON_NAME] [GEOGRAPHIC_DATA][PERSON_NAME] 4 [STREET_ADDRE…" at bounding box center [504, 413] width 1009 height 576
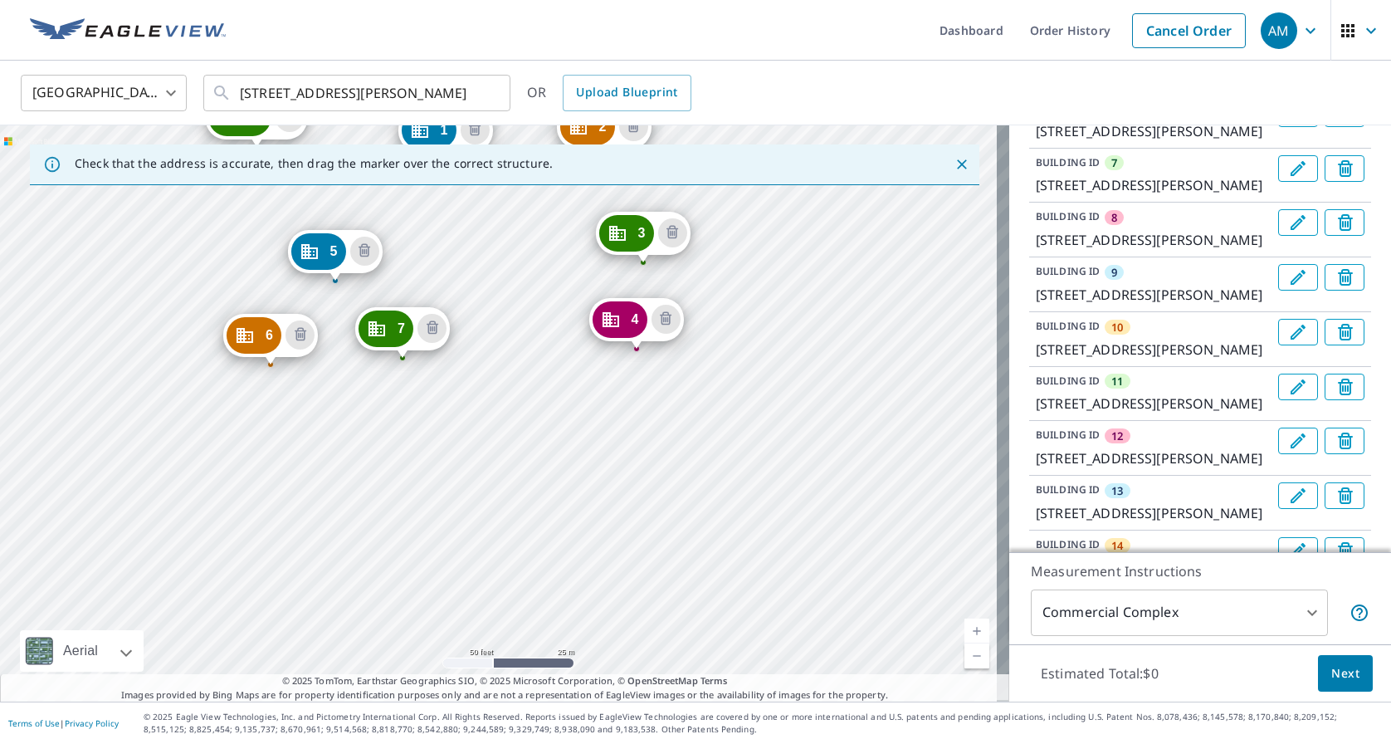
drag, startPoint x: 596, startPoint y: 558, endPoint x: 543, endPoint y: 307, distance: 256.3
click at [543, 307] on div "2 [GEOGRAPHIC_DATA][PERSON_NAME] [GEOGRAPHIC_DATA][PERSON_NAME] 4 [STREET_ADDRE…" at bounding box center [504, 413] width 1009 height 576
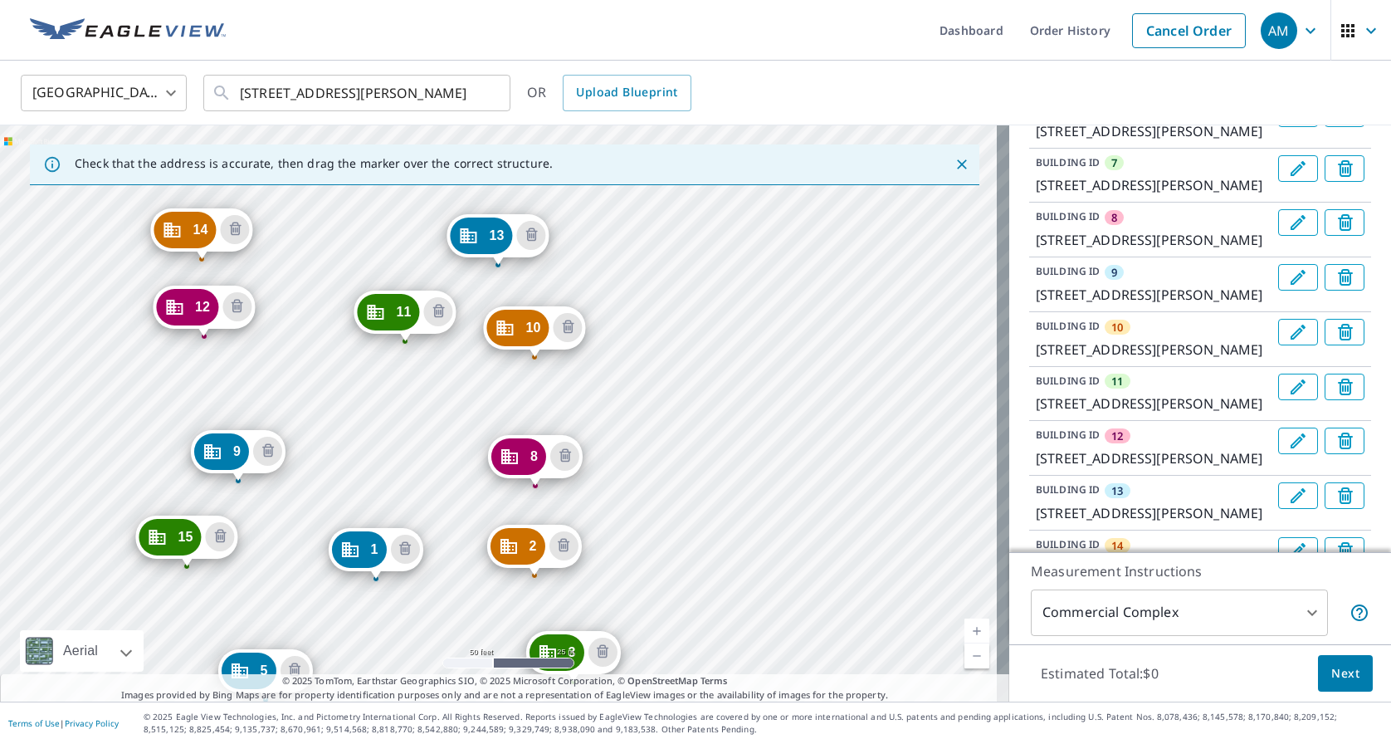
drag, startPoint x: 445, startPoint y: 677, endPoint x: 448, endPoint y: 734, distance: 56.5
click at [448, 734] on div "Dashboard Order History Cancel Order AM [GEOGRAPHIC_DATA] [GEOGRAPHIC_DATA] ​ […" at bounding box center [695, 372] width 1391 height 744
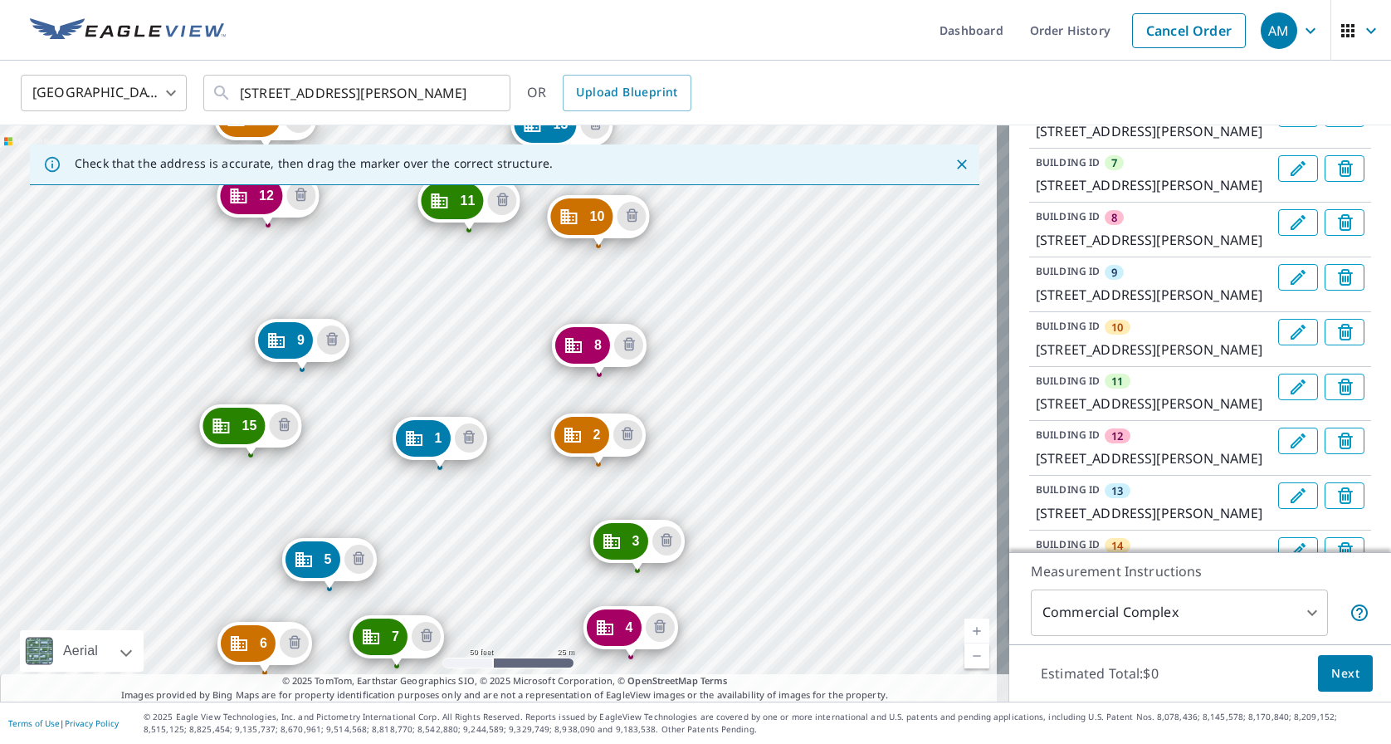
click at [509, 555] on div "2 [GEOGRAPHIC_DATA][PERSON_NAME] [GEOGRAPHIC_DATA][PERSON_NAME] 4 [STREET_ADDRE…" at bounding box center [504, 413] width 1009 height 576
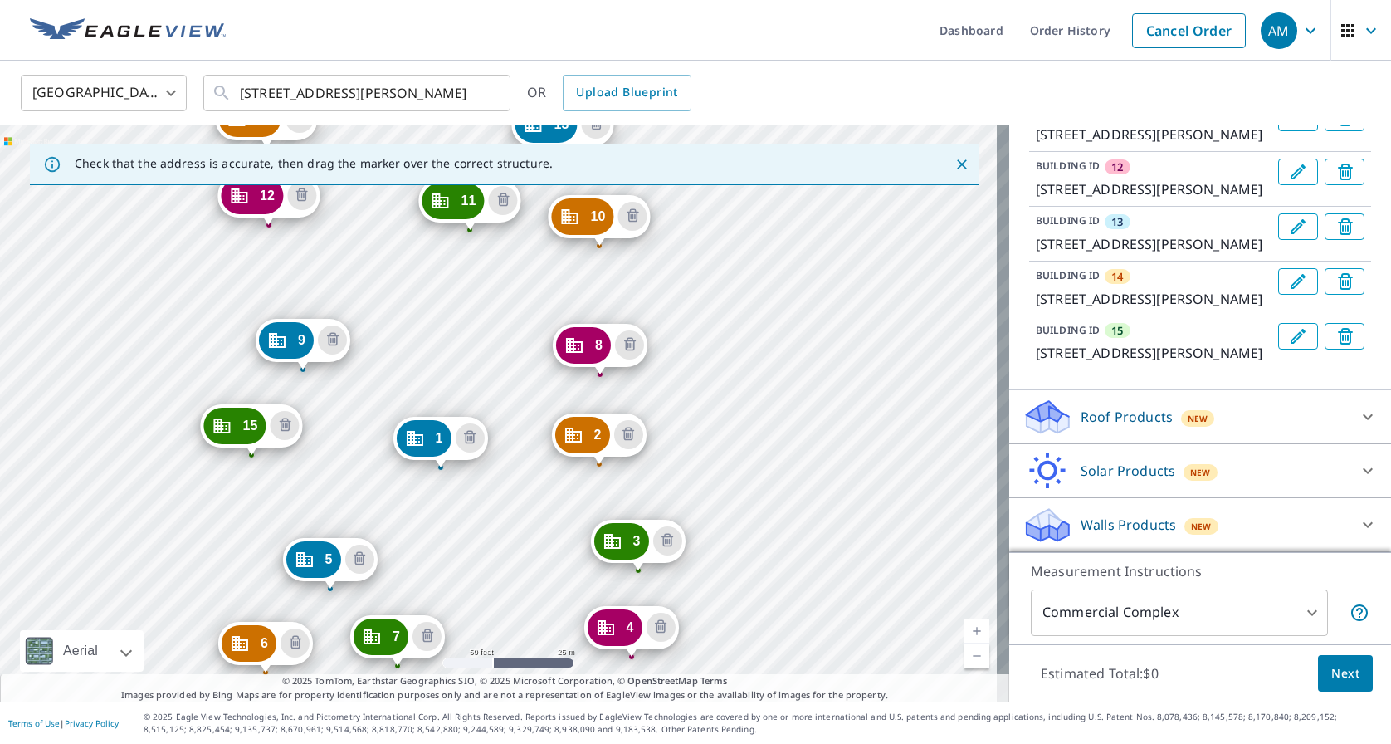
scroll to position [1047, 0]
click at [1111, 411] on p "Roof Products" at bounding box center [1127, 417] width 92 height 20
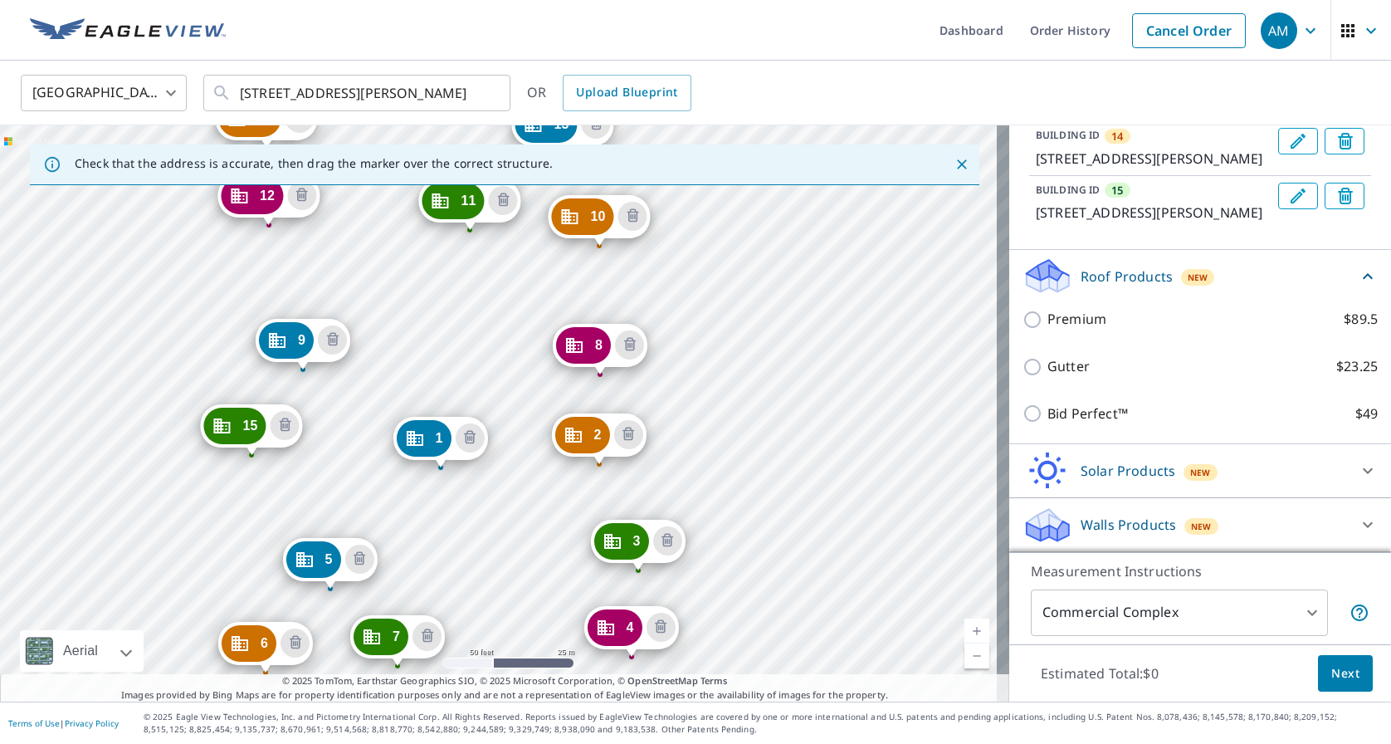
scroll to position [1098, 0]
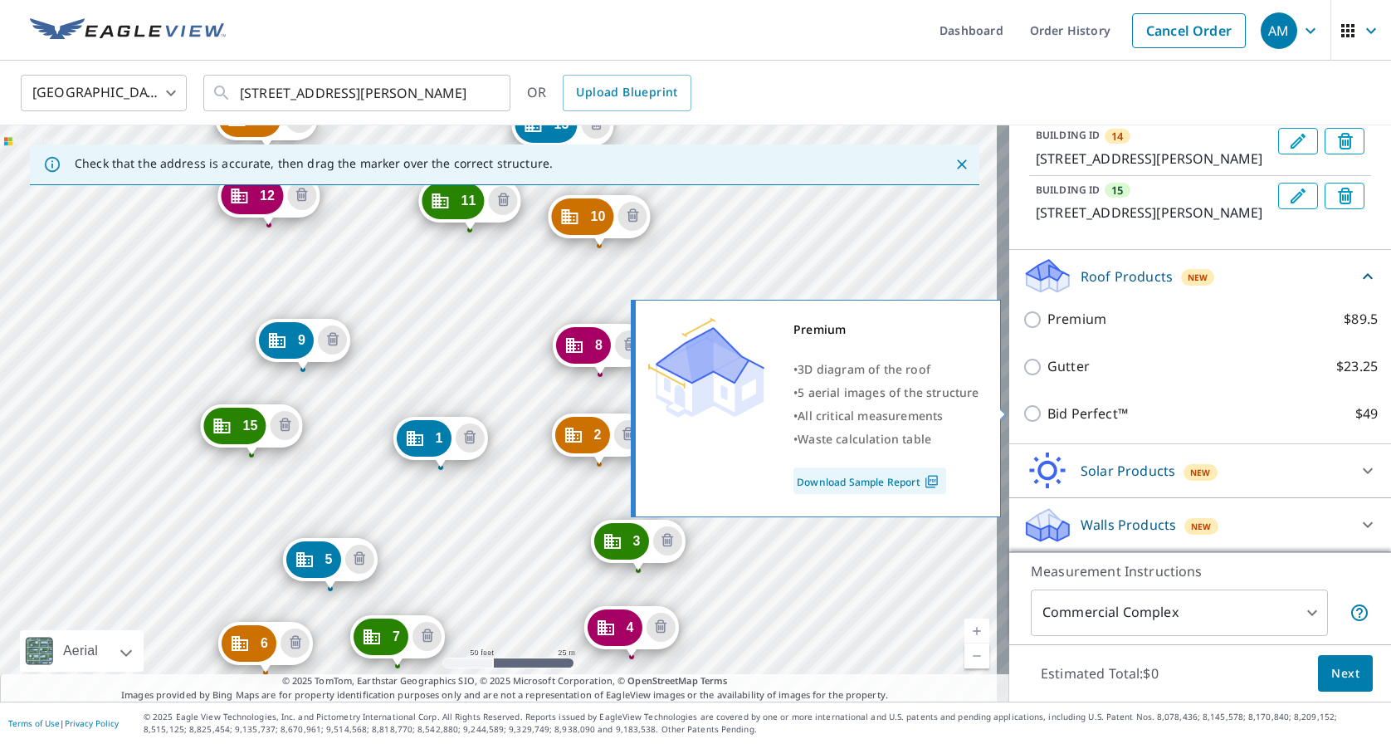
click at [1023, 330] on input "Premium $89.5" at bounding box center [1035, 320] width 25 height 20
checkbox input "true"
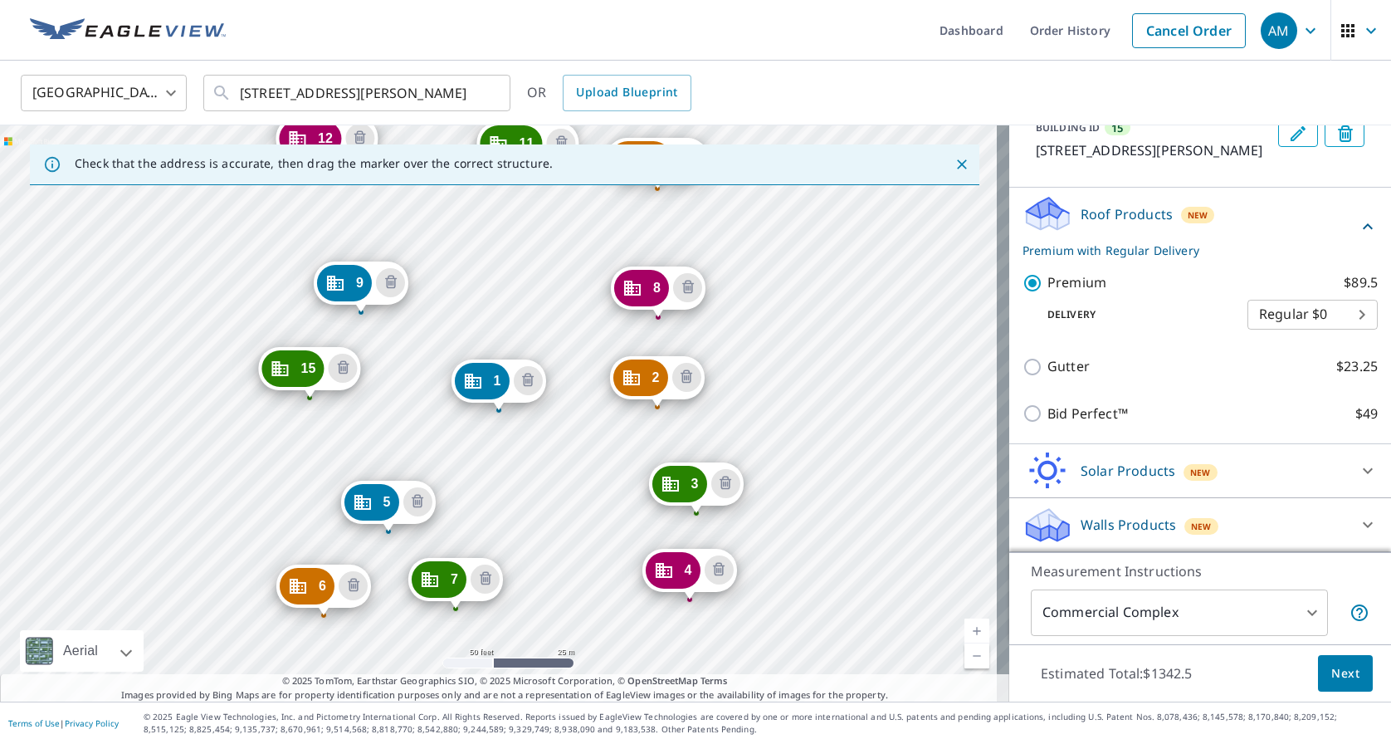
click at [1333, 677] on span "Next" at bounding box center [1345, 673] width 28 height 21
